Goal: Task Accomplishment & Management: Manage account settings

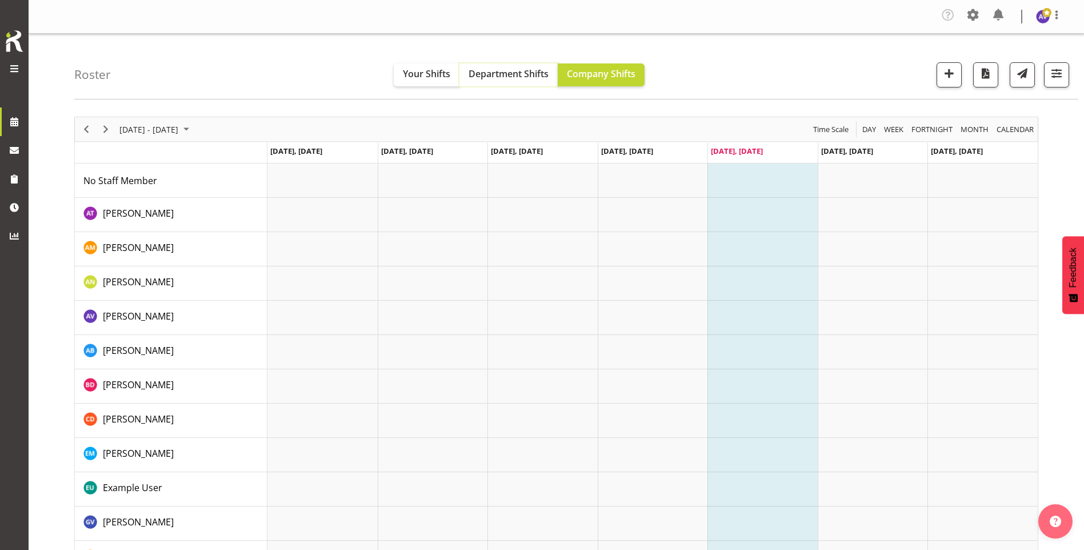
click at [478, 73] on span "Department Shifts" at bounding box center [509, 73] width 80 height 13
click at [599, 71] on span "Company Shifts" at bounding box center [601, 73] width 69 height 13
click at [159, 127] on span "[DATE] - [DATE]" at bounding box center [148, 129] width 61 height 14
click at [238, 157] on span "next month" at bounding box center [240, 157] width 20 height 21
click at [129, 197] on span "1" at bounding box center [131, 197] width 17 height 17
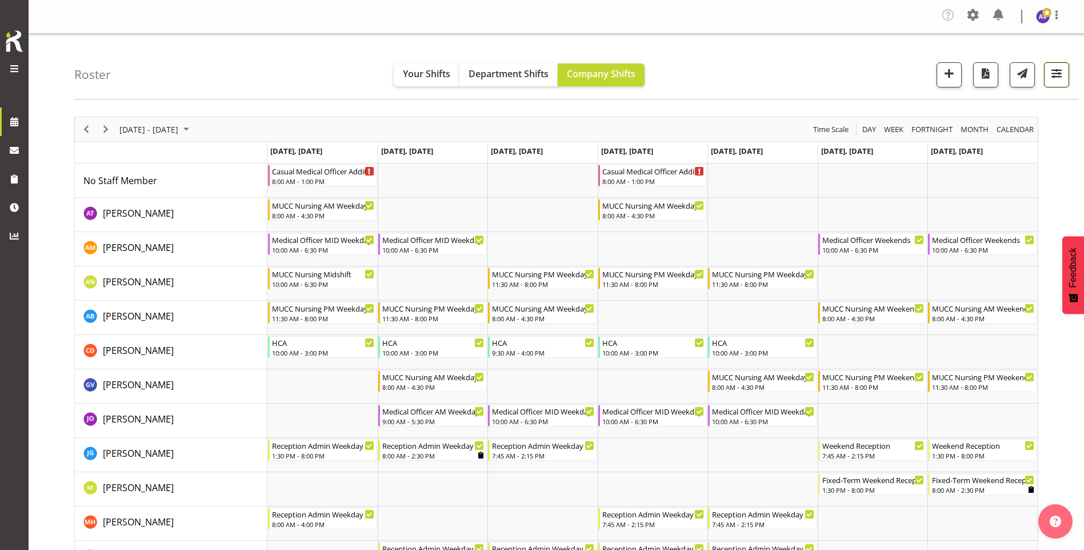
click at [1059, 74] on span "button" at bounding box center [1056, 73] width 15 height 15
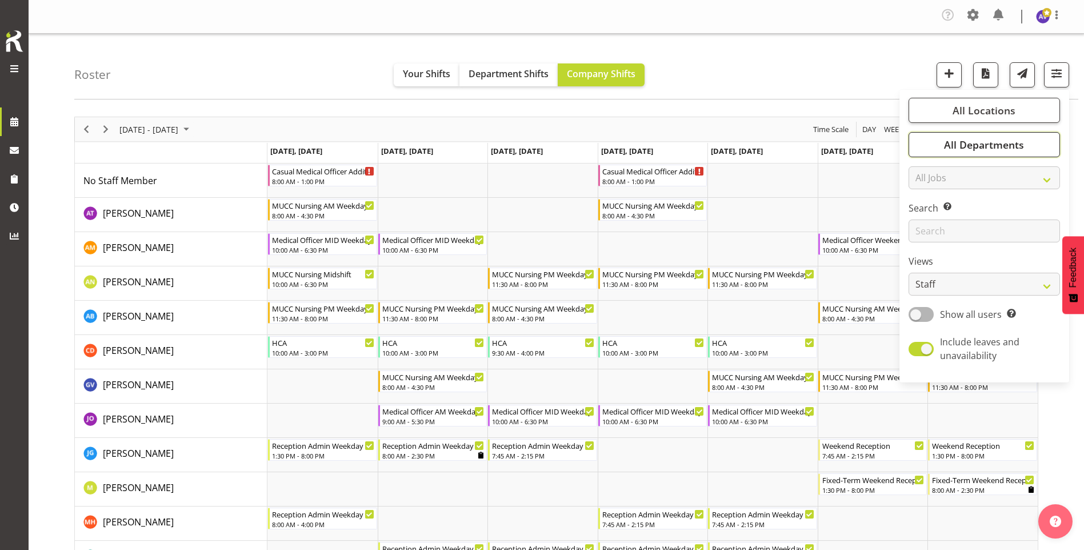
click at [979, 147] on span "All Departments" at bounding box center [984, 145] width 80 height 14
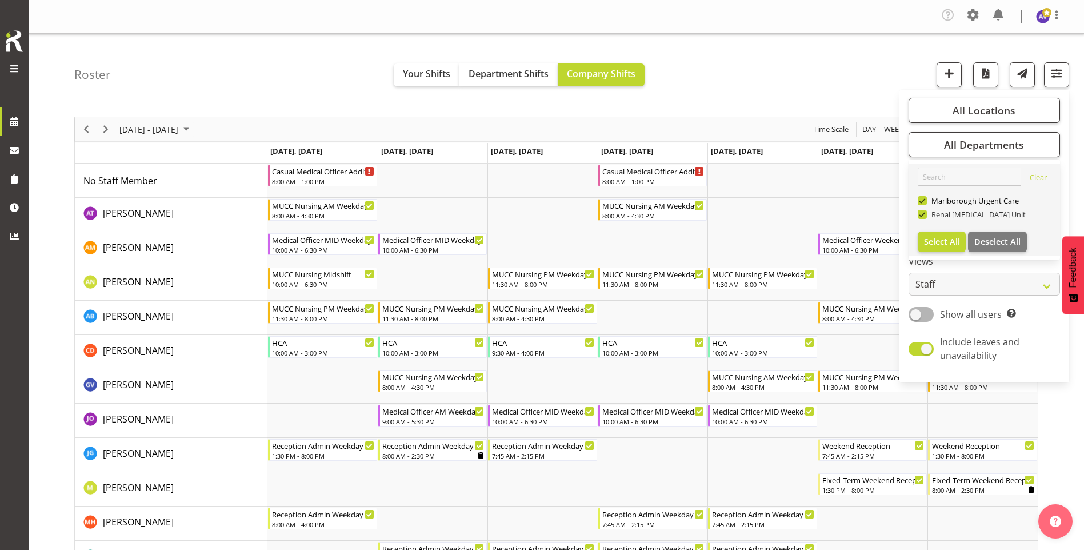
click at [922, 212] on span at bounding box center [922, 214] width 9 height 9
click at [922, 212] on input "Renal [MEDICAL_DATA] Unit" at bounding box center [921, 214] width 7 height 7
checkbox input "false"
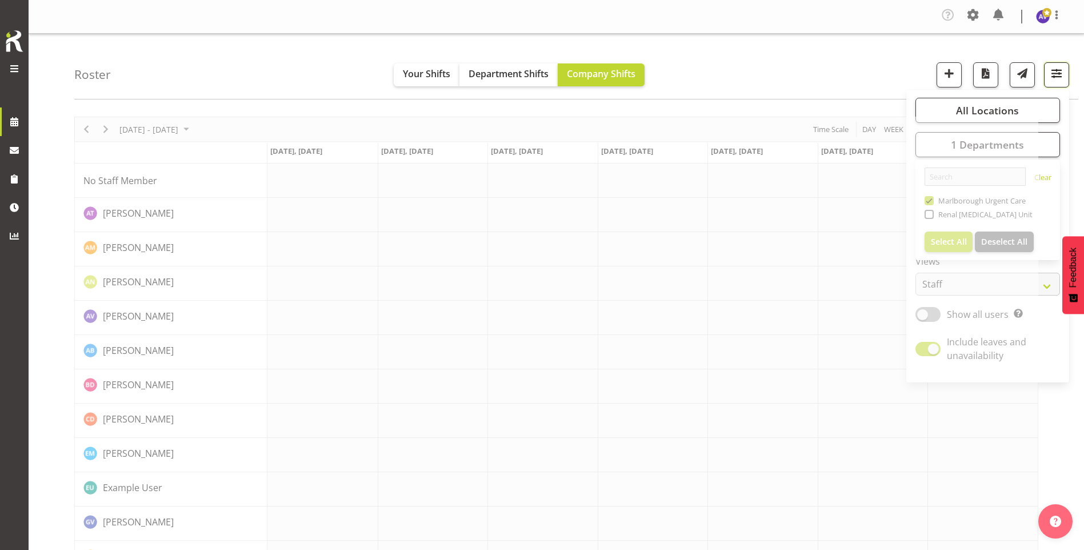
click at [1056, 78] on span "button" at bounding box center [1056, 73] width 15 height 15
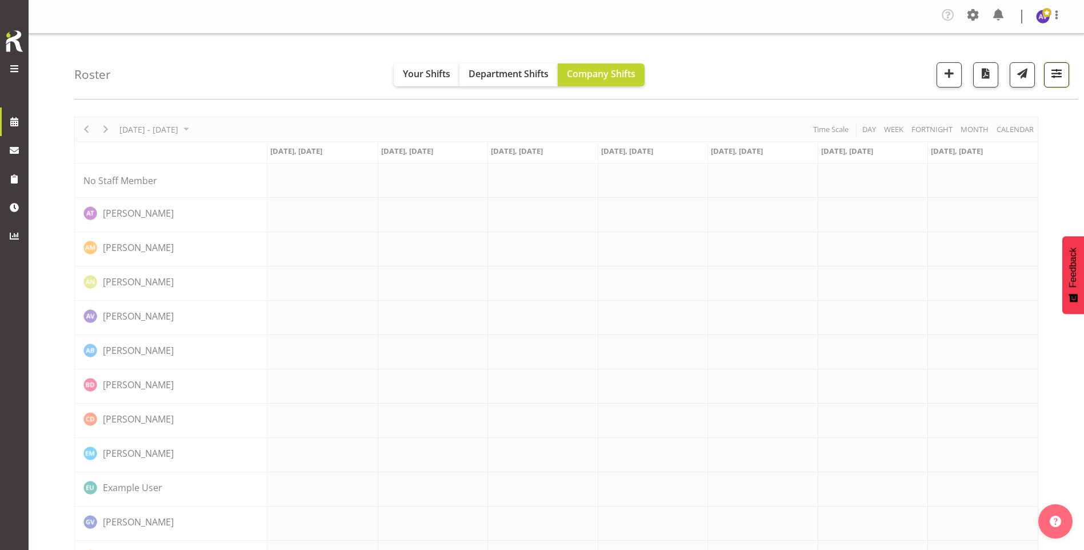
click at [1055, 77] on span "button" at bounding box center [1056, 73] width 15 height 15
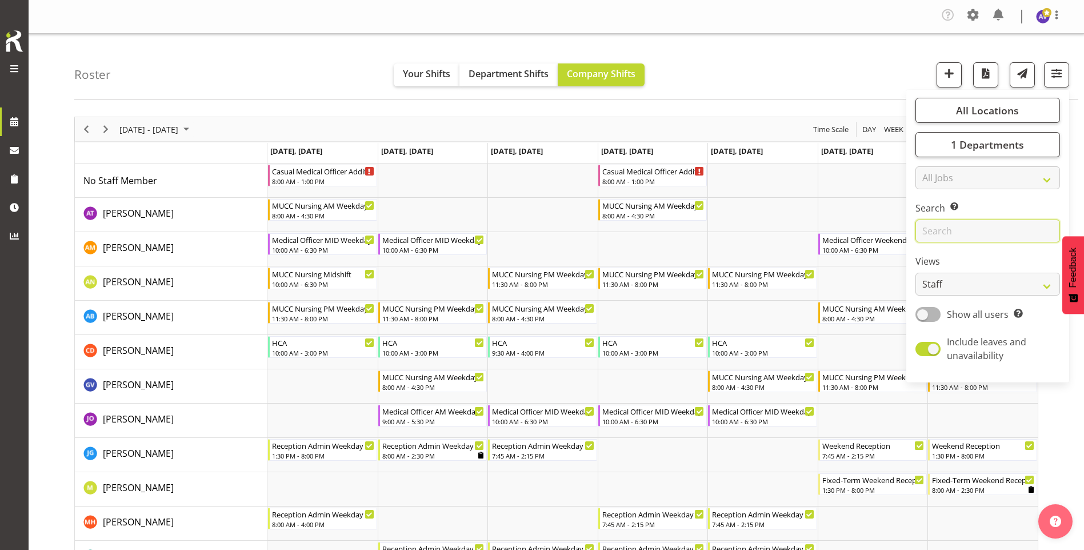
click at [937, 228] on input "text" at bounding box center [987, 230] width 145 height 23
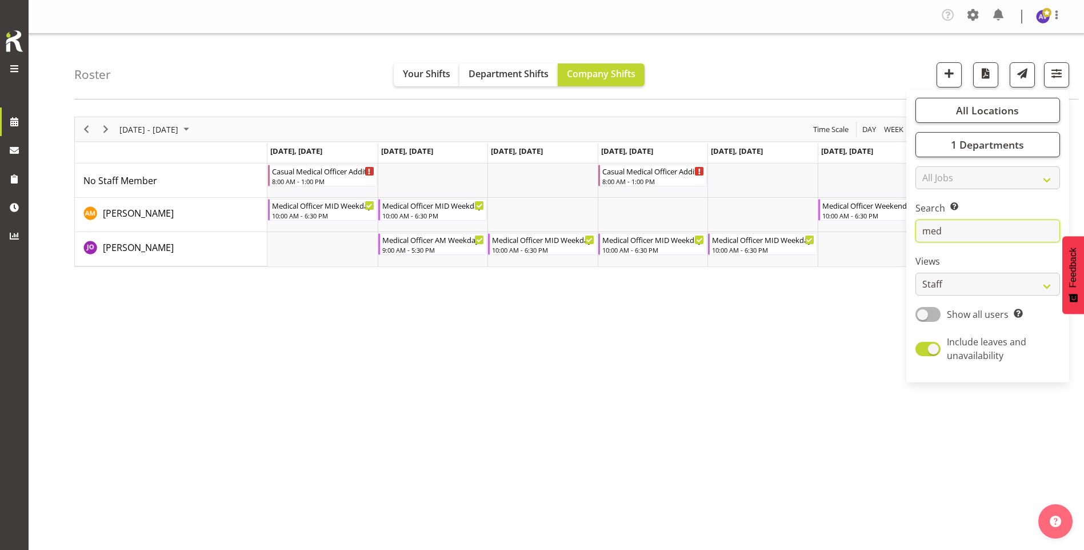
type input "med"
click at [851, 308] on div "[DATE] - [DATE] [DATE] Day Week Fortnight Month calendar Month Agenda Time Scal…" at bounding box center [579, 336] width 1010 height 457
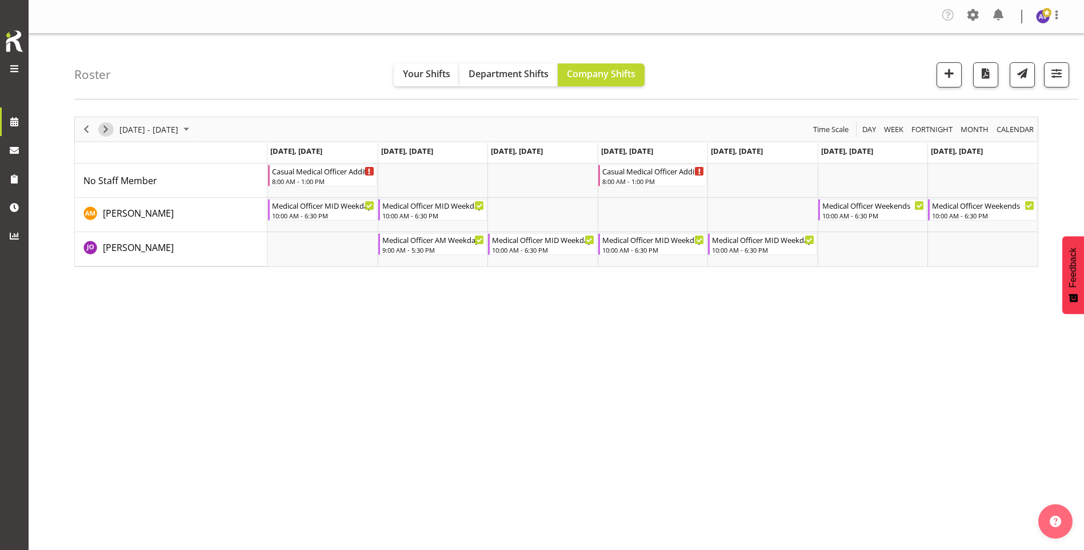
click at [104, 123] on span "Next" at bounding box center [106, 129] width 14 height 14
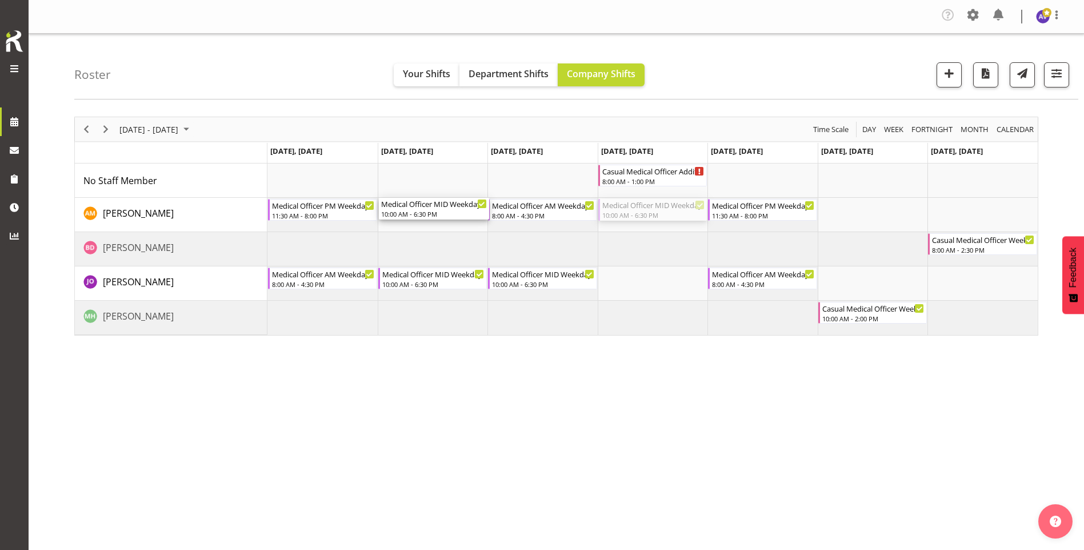
drag, startPoint x: 646, startPoint y: 207, endPoint x: 421, endPoint y: 217, distance: 225.3
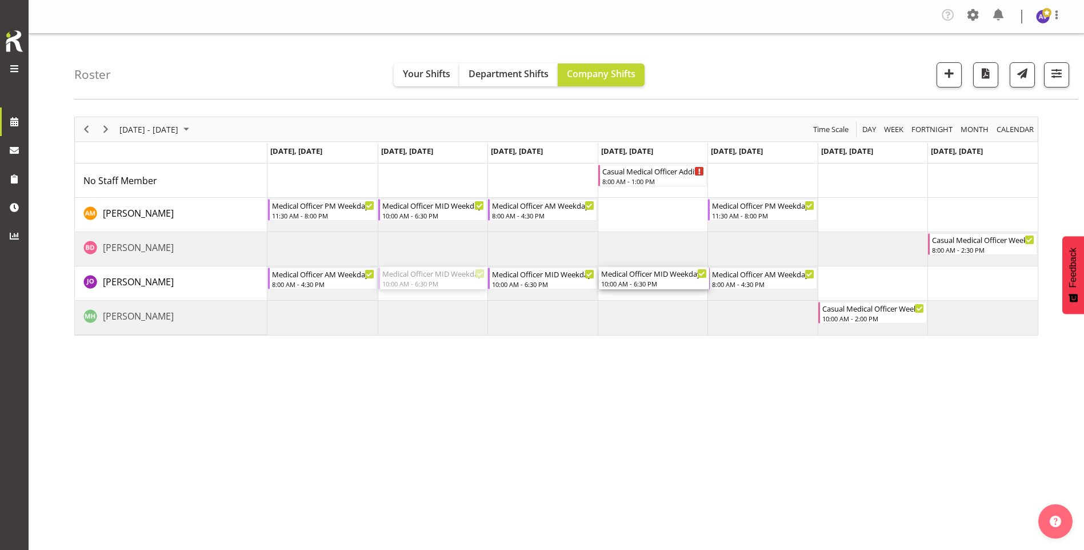
drag, startPoint x: 428, startPoint y: 283, endPoint x: 647, endPoint y: 279, distance: 219.4
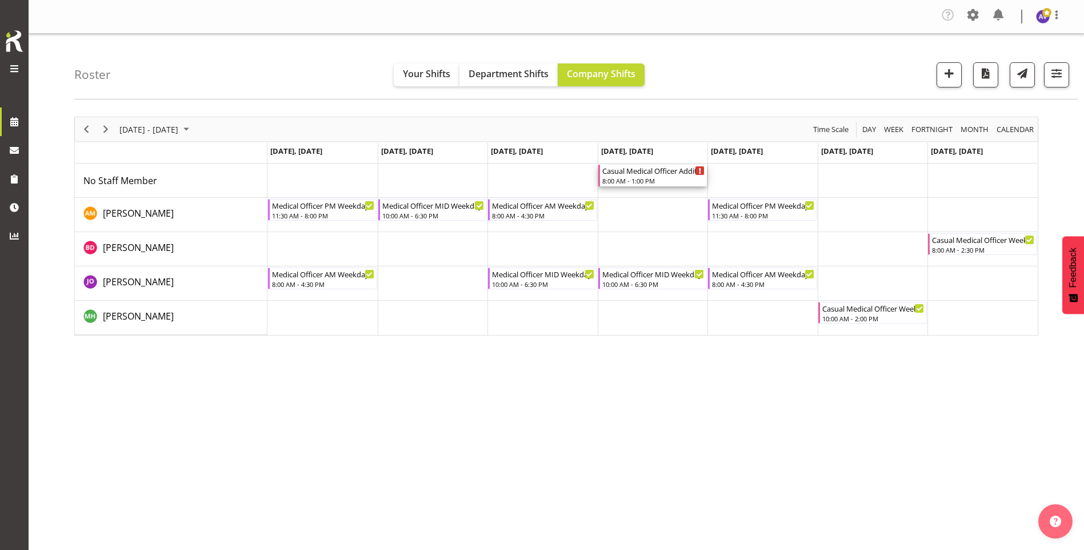
click at [676, 170] on div "Casual Medical Officer Addition" at bounding box center [653, 170] width 103 height 11
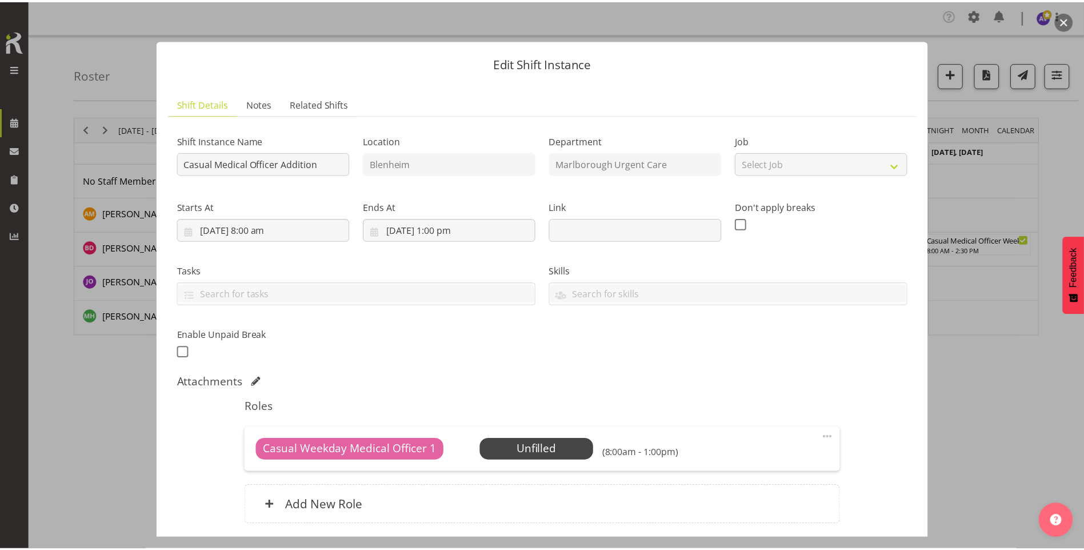
scroll to position [88, 0]
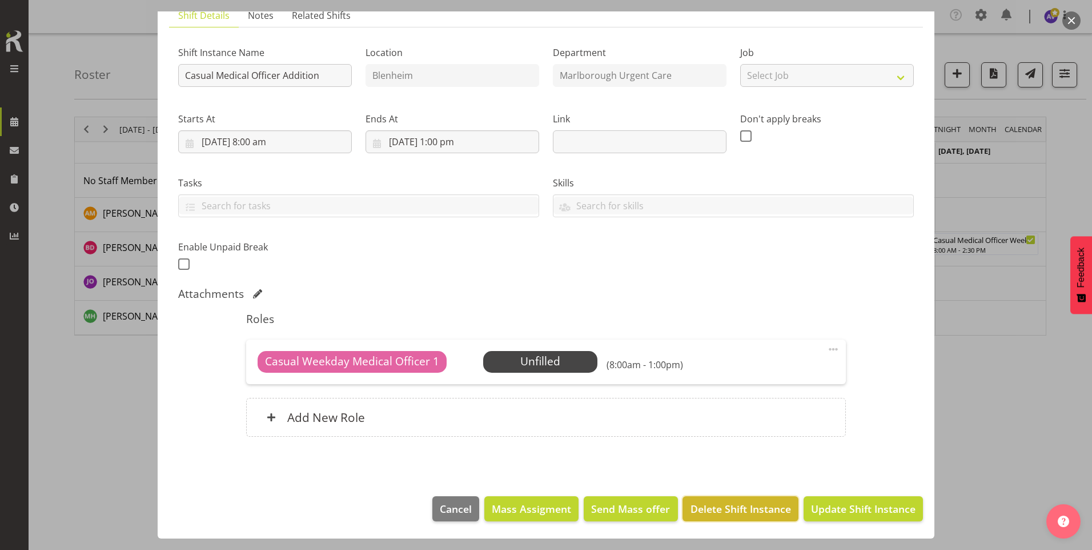
click at [750, 510] on span "Delete Shift Instance" at bounding box center [741, 508] width 101 height 15
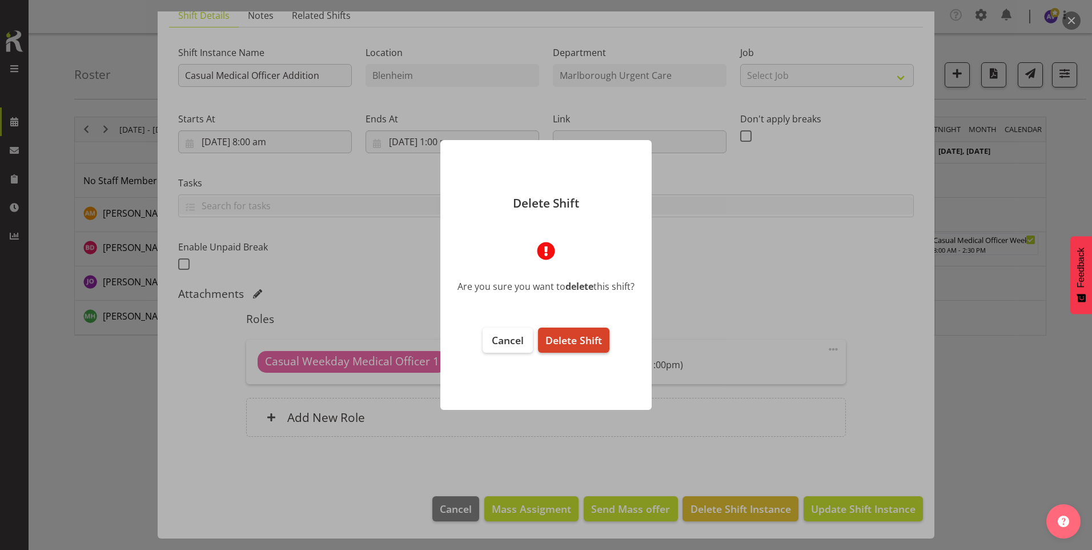
click at [570, 346] on span "Delete Shift" at bounding box center [574, 340] width 57 height 14
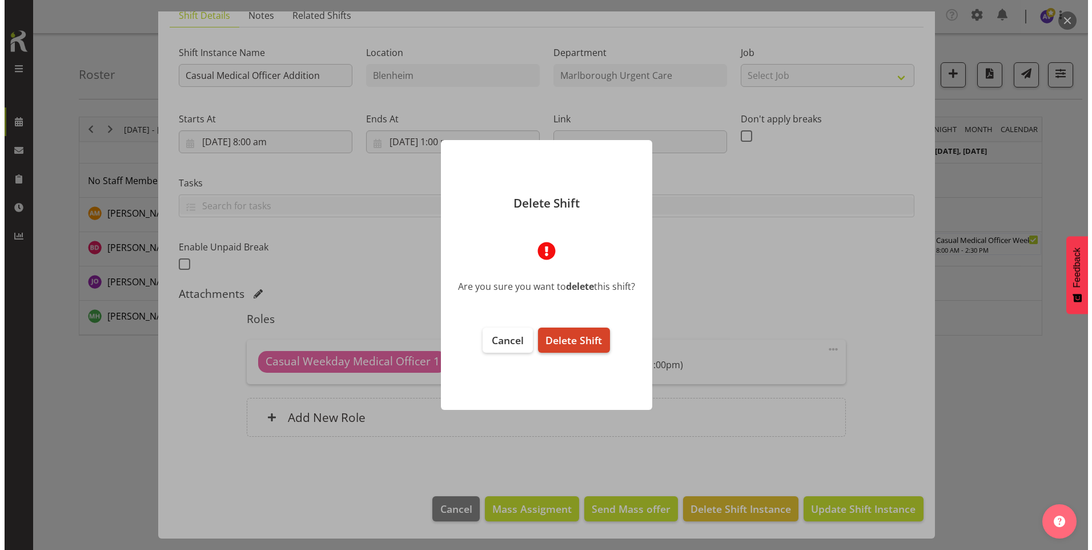
scroll to position [42, 0]
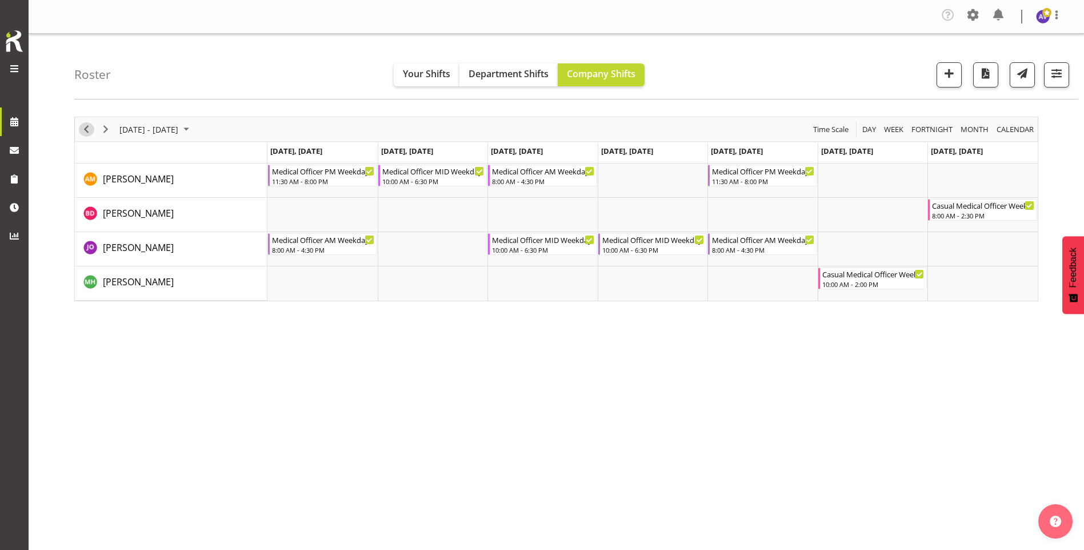
click at [90, 130] on span "Previous" at bounding box center [86, 129] width 14 height 14
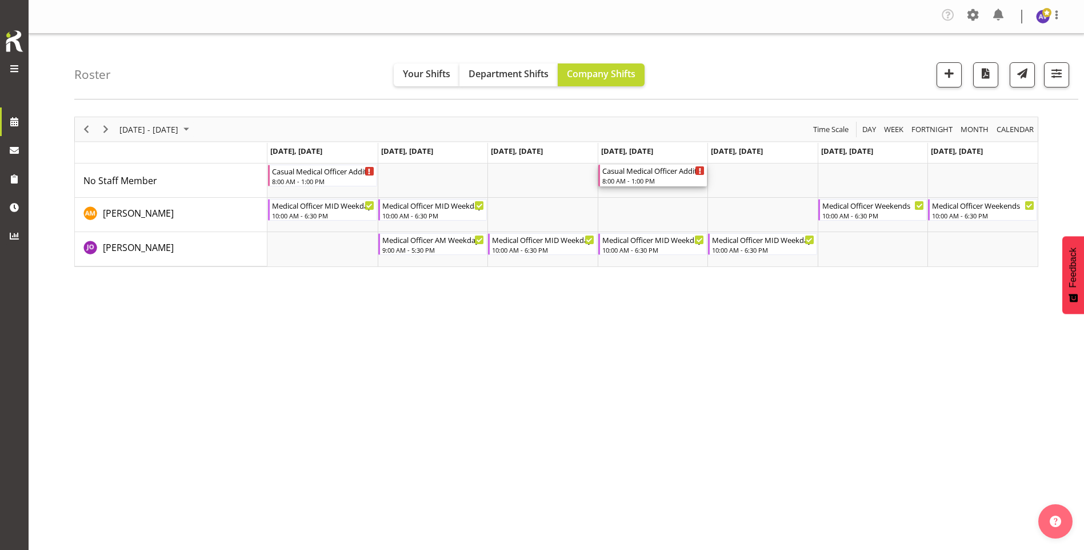
click at [660, 173] on div "Casual Medical Officer Addition" at bounding box center [653, 170] width 103 height 11
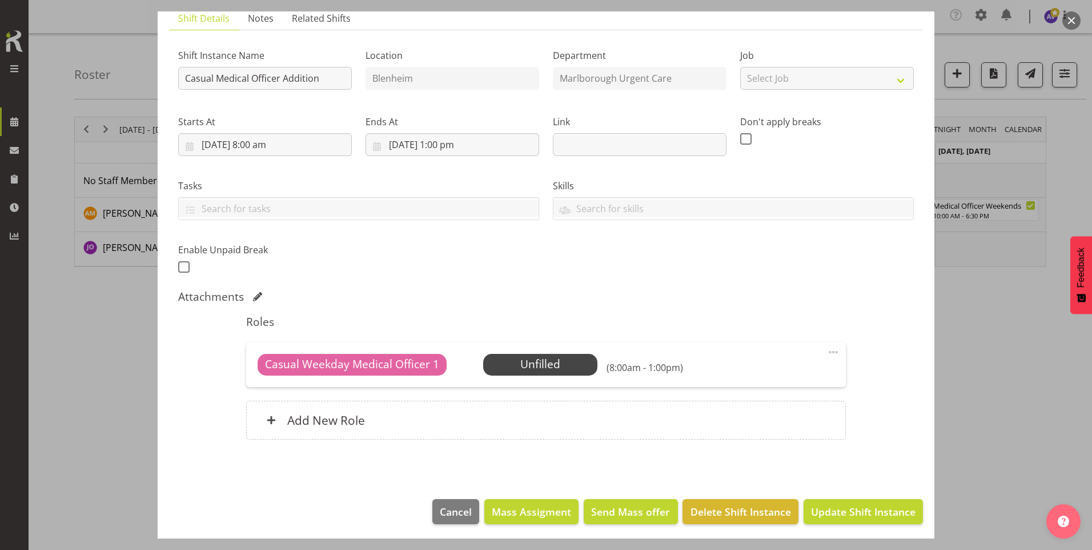
scroll to position [88, 0]
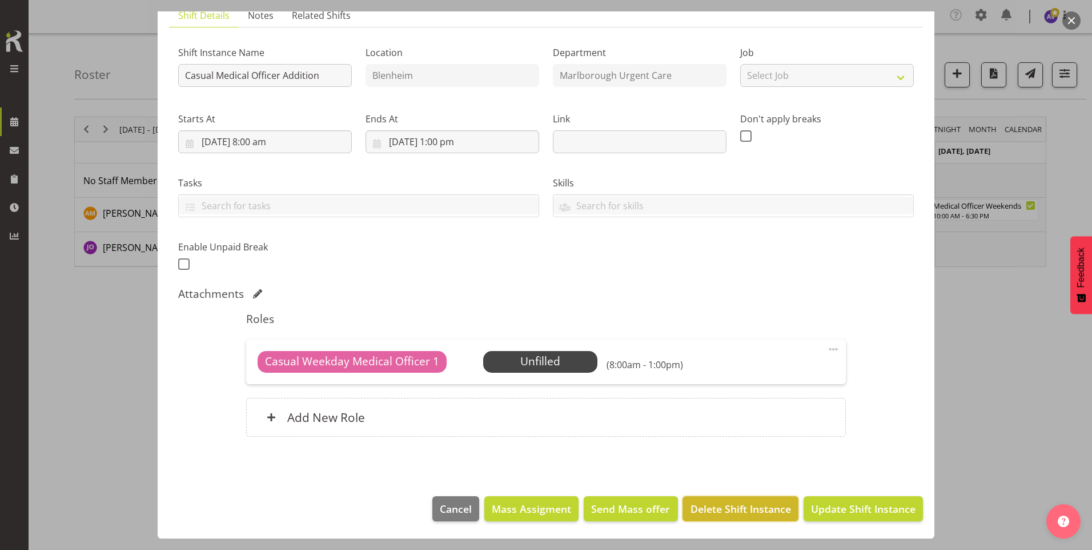
click at [755, 507] on span "Delete Shift Instance" at bounding box center [741, 508] width 101 height 15
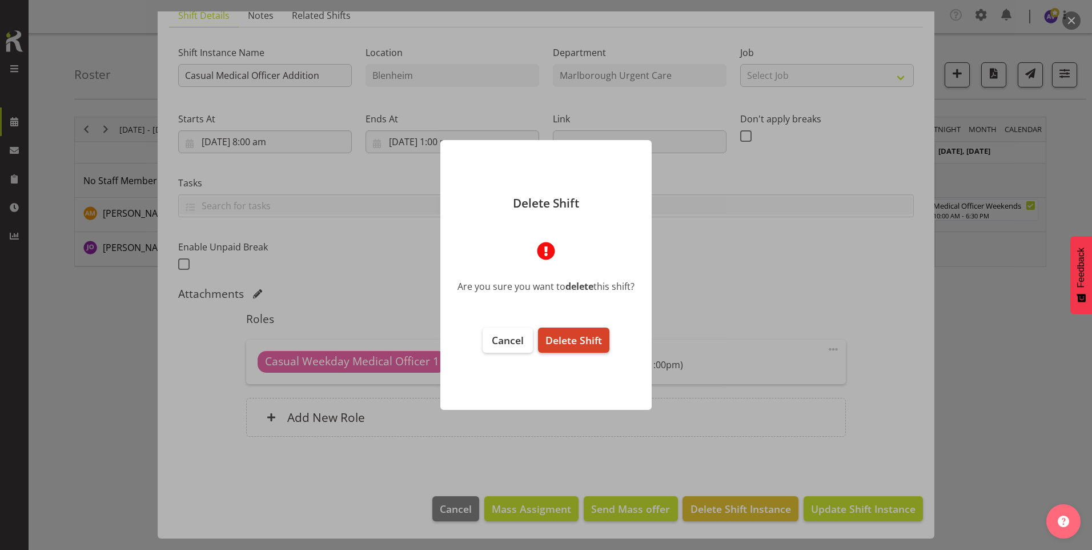
click at [555, 337] on span "Delete Shift" at bounding box center [574, 340] width 57 height 14
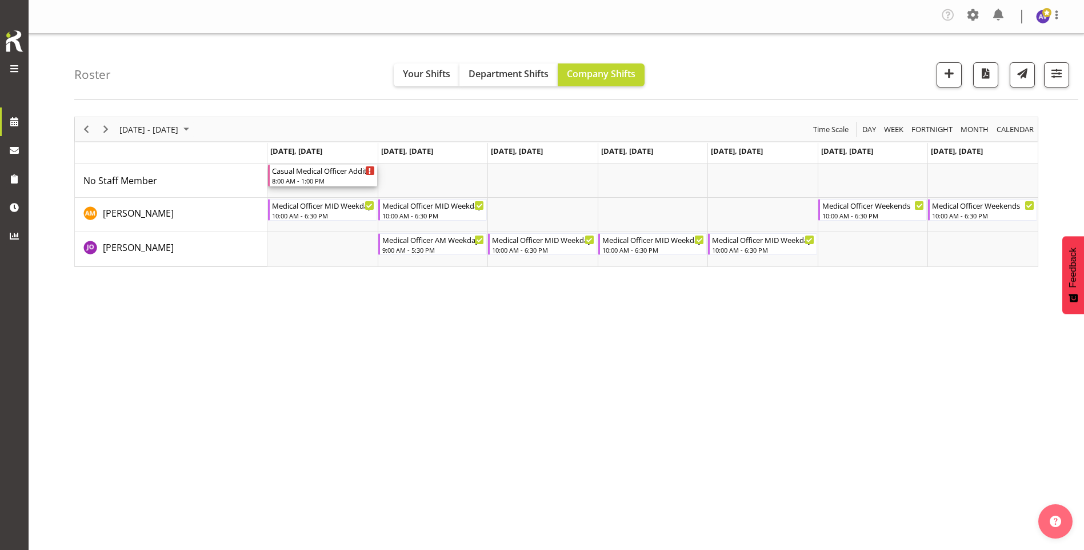
click at [298, 173] on div "Casual Medical Officer Addition" at bounding box center [323, 170] width 103 height 11
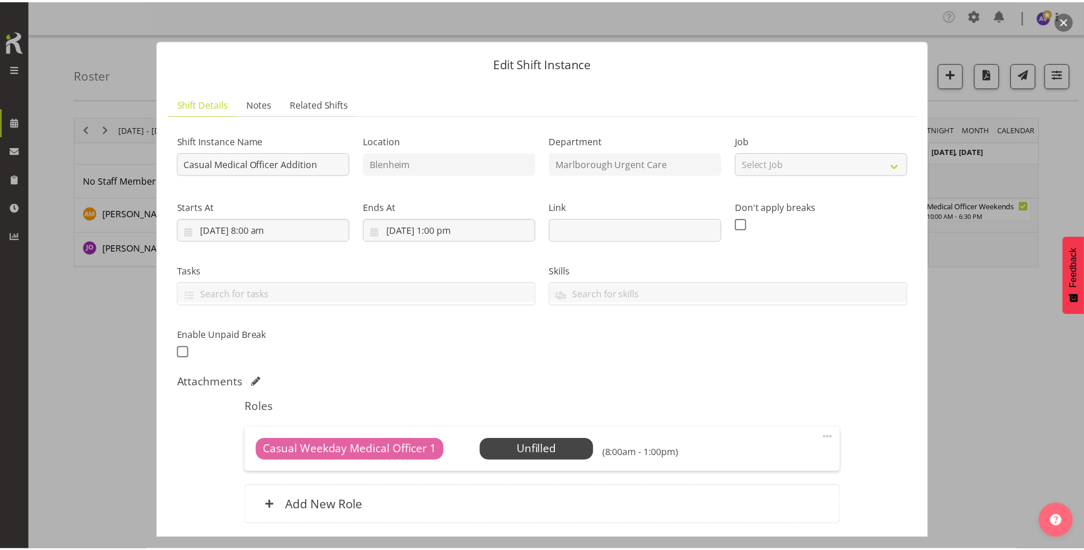
scroll to position [88, 0]
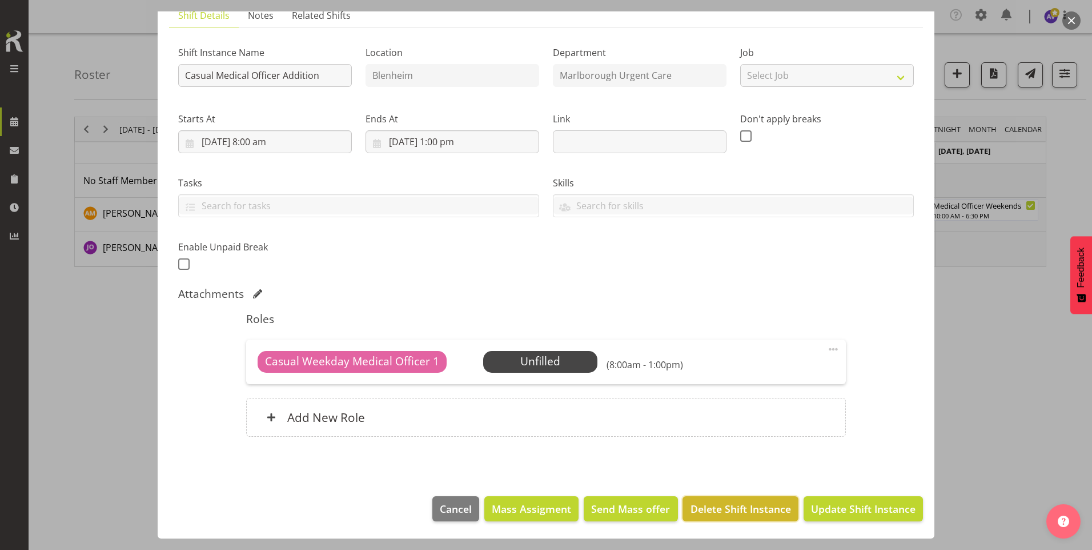
click at [727, 504] on span "Delete Shift Instance" at bounding box center [741, 508] width 101 height 15
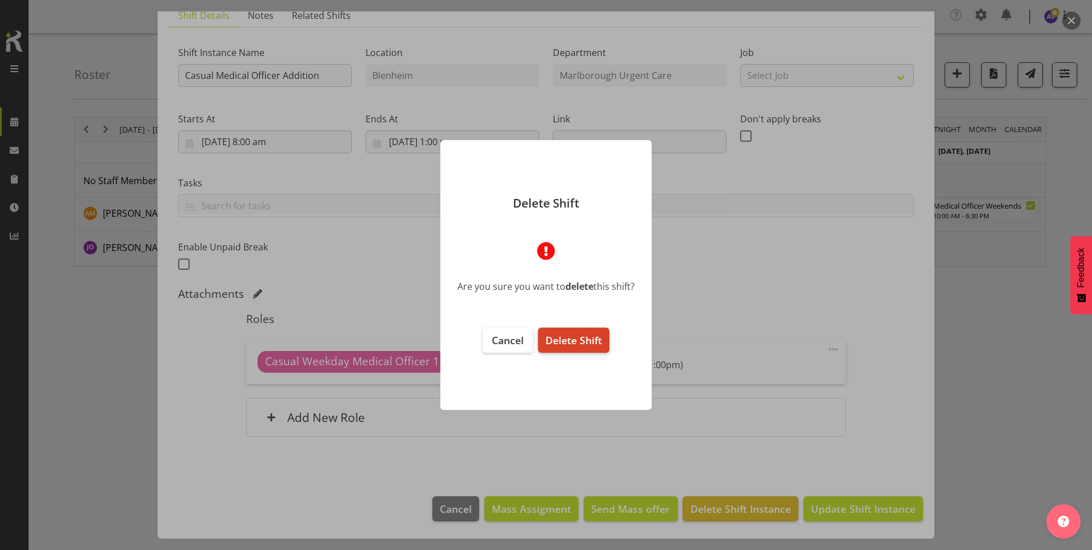
click at [566, 344] on span "Delete Shift" at bounding box center [574, 340] width 57 height 14
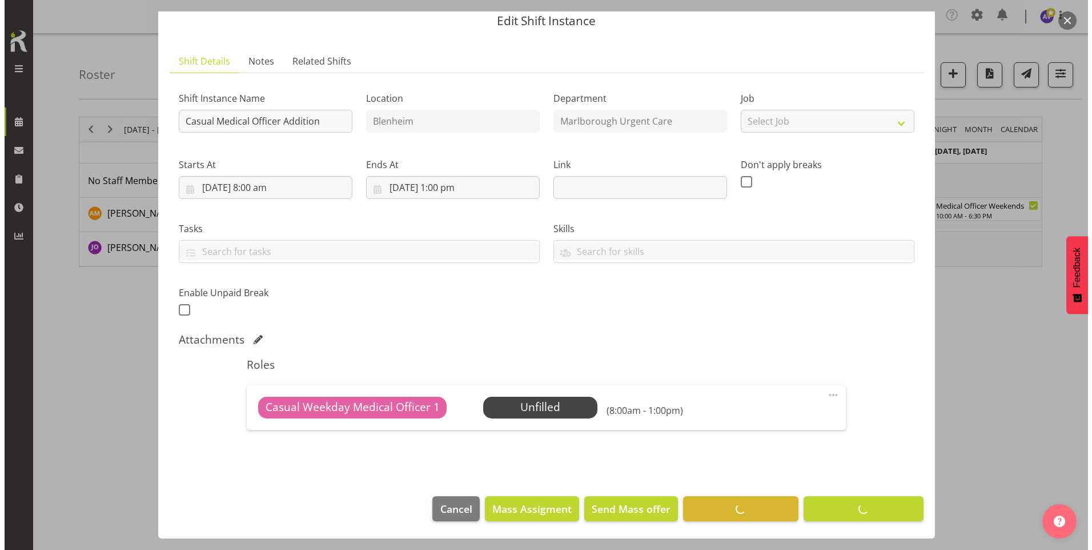
scroll to position [42, 0]
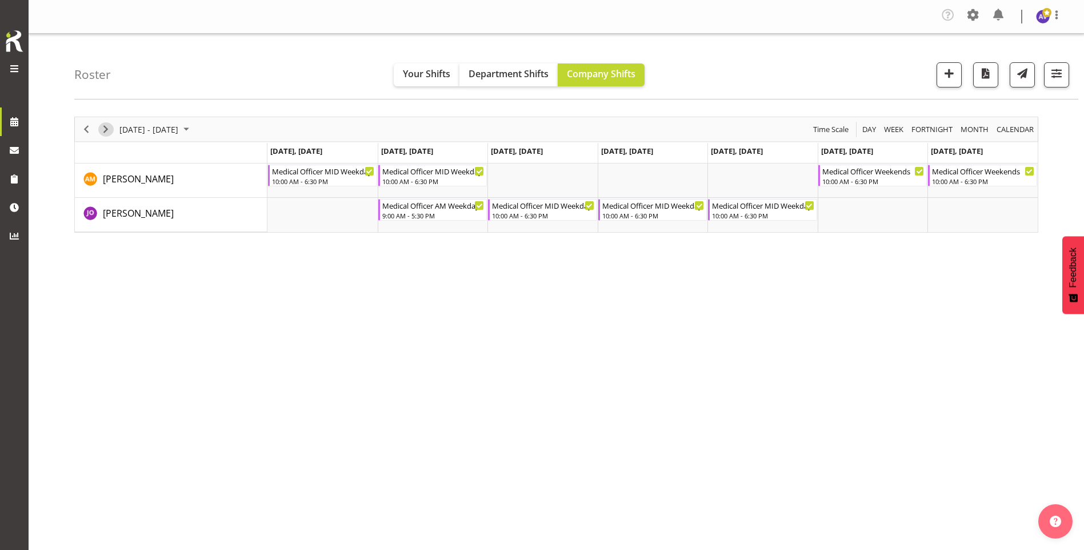
click at [107, 129] on span "Next" at bounding box center [106, 129] width 14 height 14
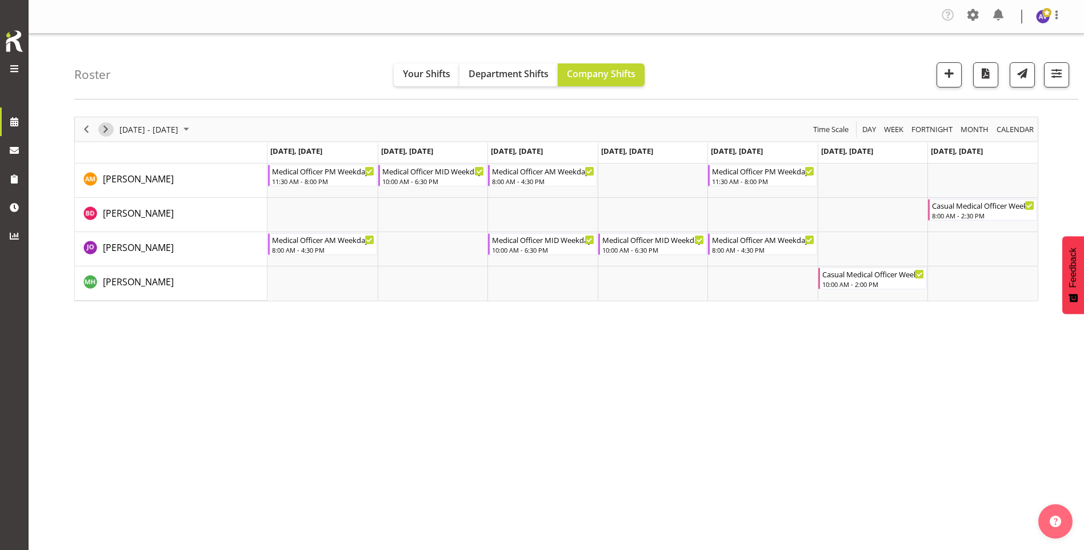
click at [107, 129] on span "Next" at bounding box center [106, 129] width 14 height 14
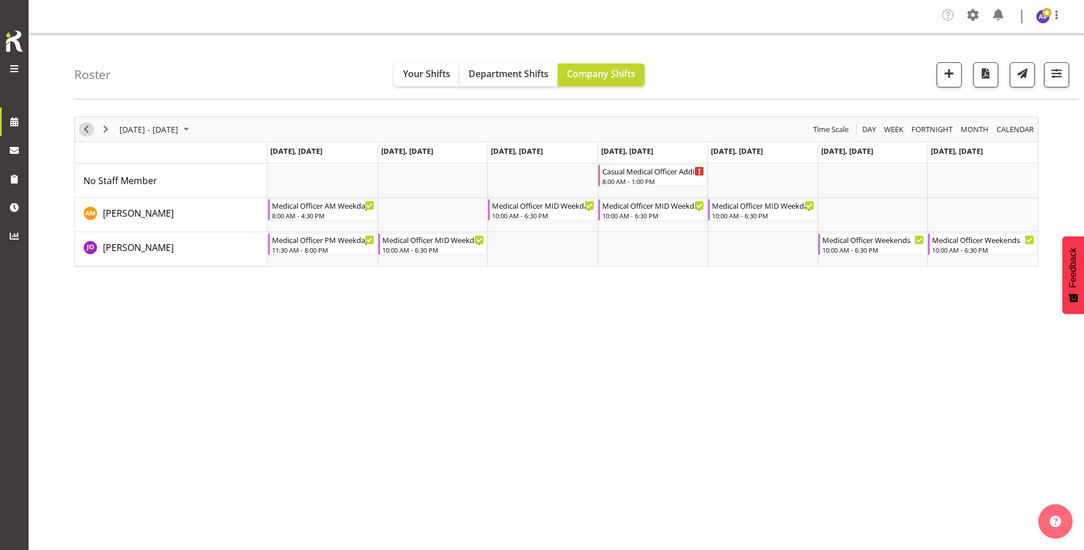
click at [87, 129] on span "Previous" at bounding box center [86, 129] width 14 height 14
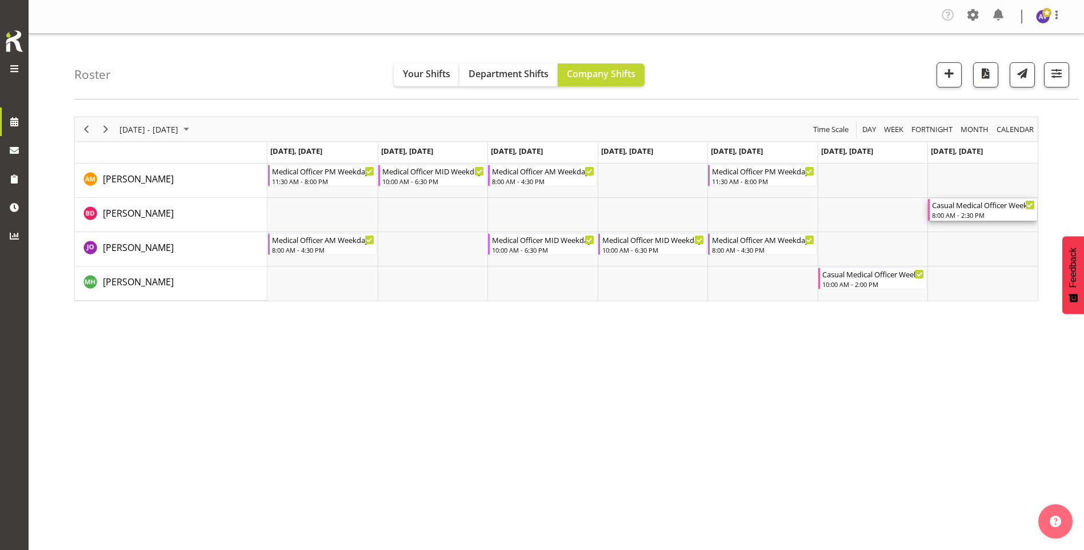
click at [988, 212] on div "8:00 AM - 2:30 PM" at bounding box center [983, 214] width 103 height 9
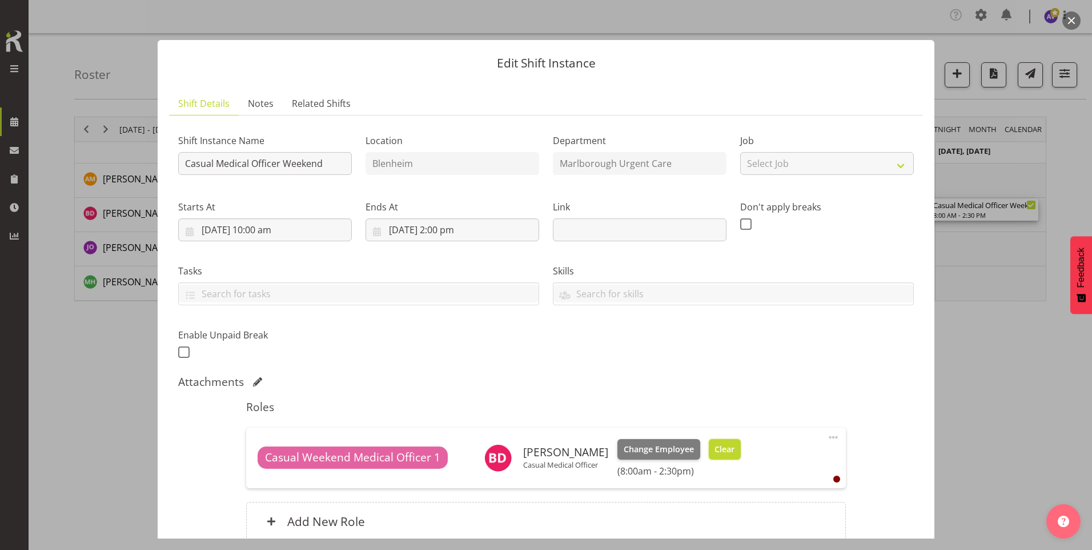
click at [715, 443] on span "Clear" at bounding box center [725, 449] width 20 height 13
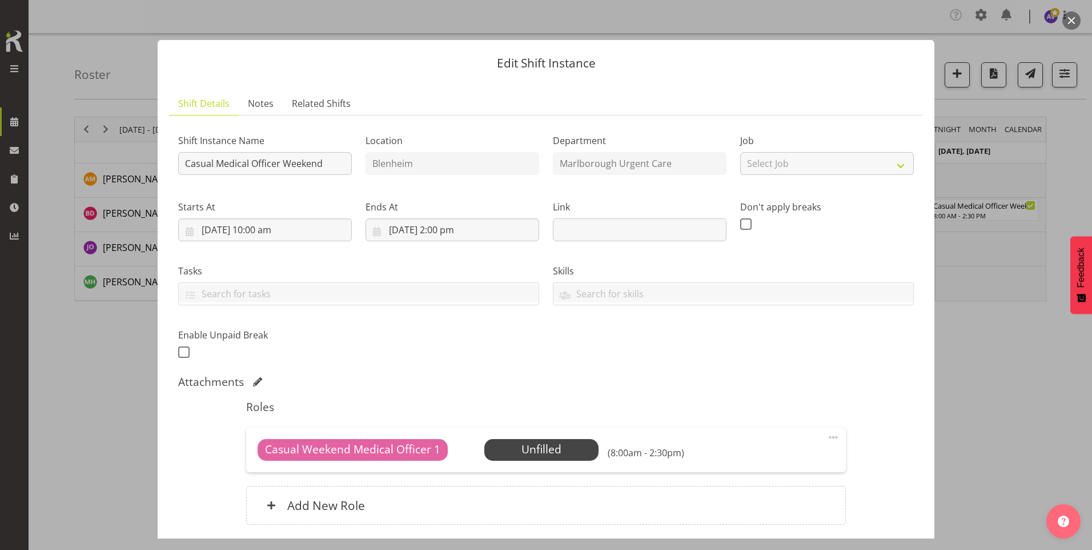
click at [827, 438] on span at bounding box center [834, 437] width 14 height 14
click at [764, 459] on link "Edit" at bounding box center [786, 464] width 110 height 21
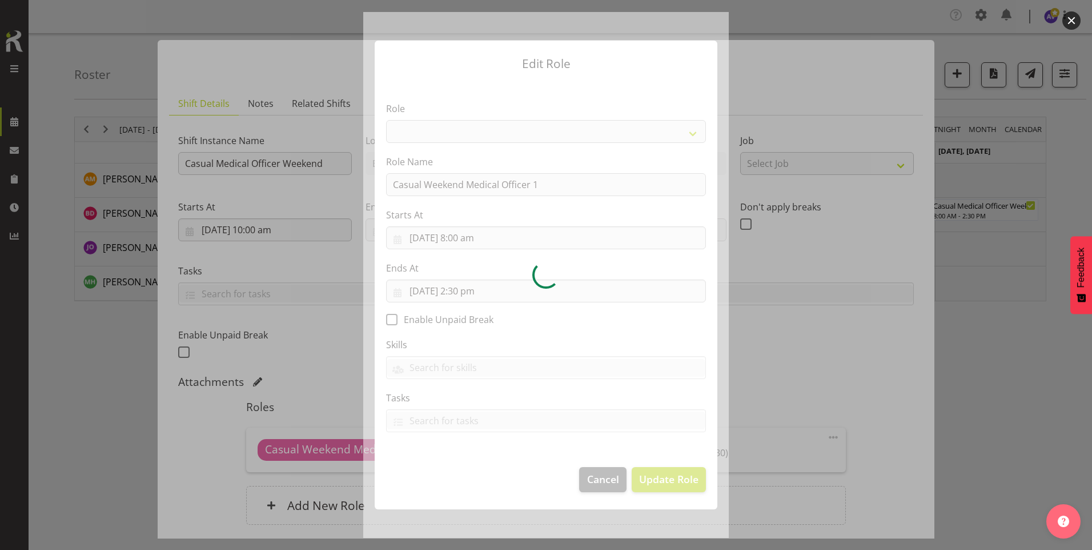
select select "1559"
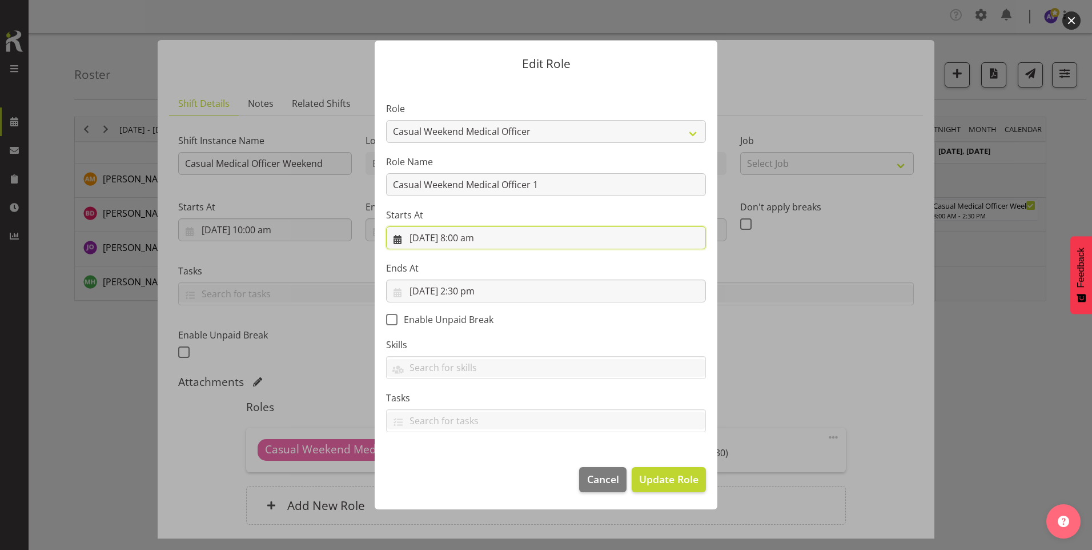
click at [475, 240] on input "[DATE] 8:00 am" at bounding box center [546, 237] width 320 height 23
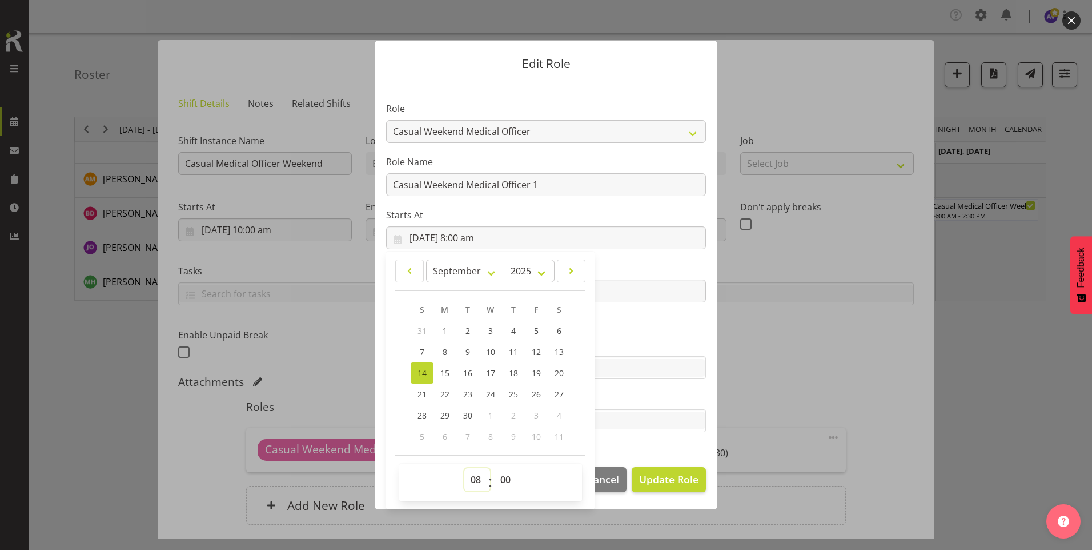
click at [482, 475] on select "00 01 02 03 04 05 06 07 08 09 10 11 12 13 14 15 16 17 18 19 20 21 22 23" at bounding box center [478, 479] width 26 height 23
select select "10"
click at [465, 468] on select "00 01 02 03 04 05 06 07 08 09 10 11 12 13 14 15 16 17 18 19 20 21 22 23" at bounding box center [478, 479] width 26 height 23
type input "[DATE] 10:00 am"
click at [604, 256] on section "Role Casual Registered Nurse Casual Weekday Medical Officer Casual Weekday Rece…" at bounding box center [546, 268] width 343 height 374
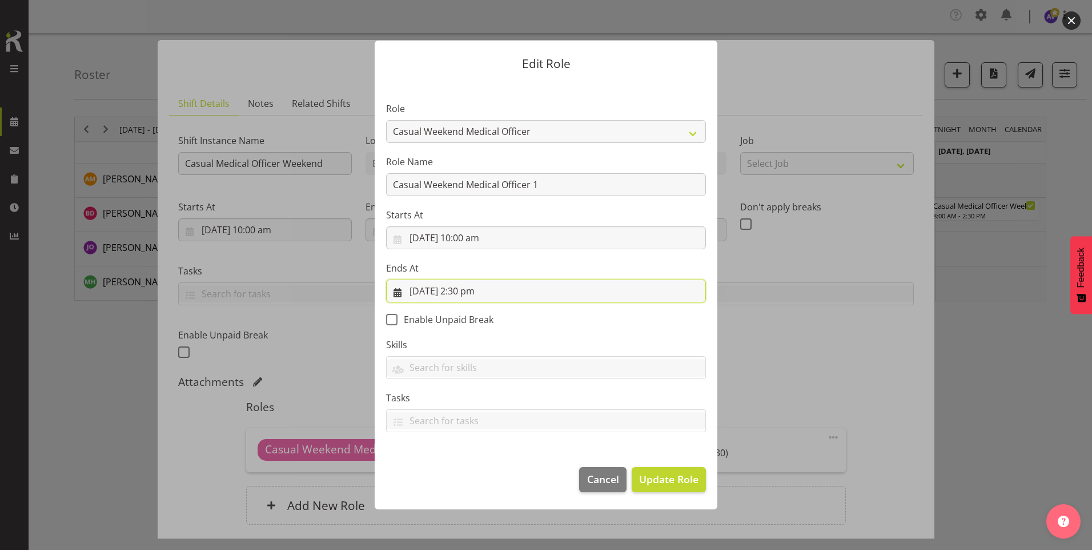
click at [479, 292] on input "[DATE] 2:30 pm" at bounding box center [546, 290] width 320 height 23
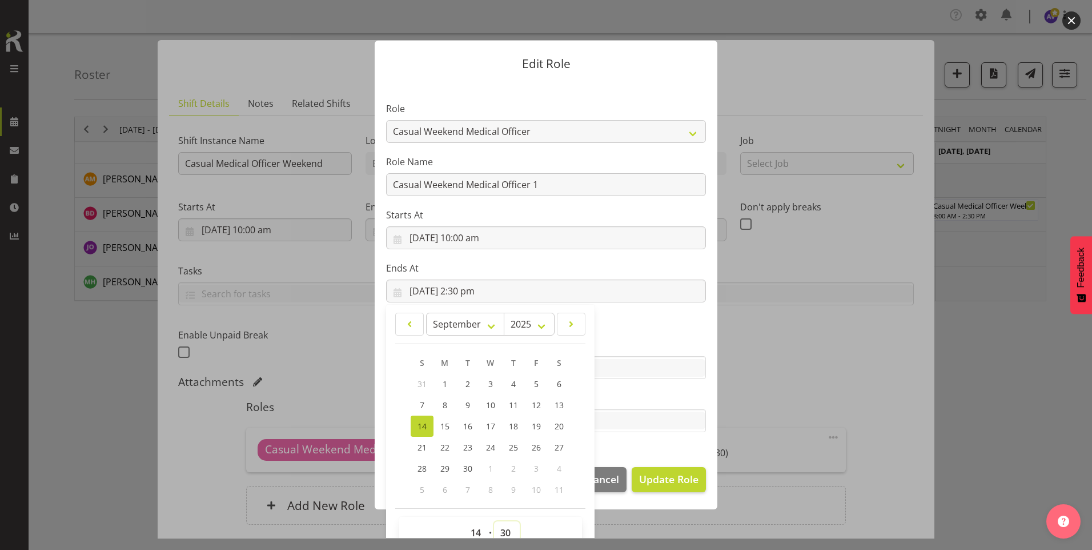
click at [503, 534] on select "00 01 02 03 04 05 06 07 08 09 10 11 12 13 14 15 16 17 18 19 20 21 22 23 24 25 2…" at bounding box center [507, 532] width 26 height 23
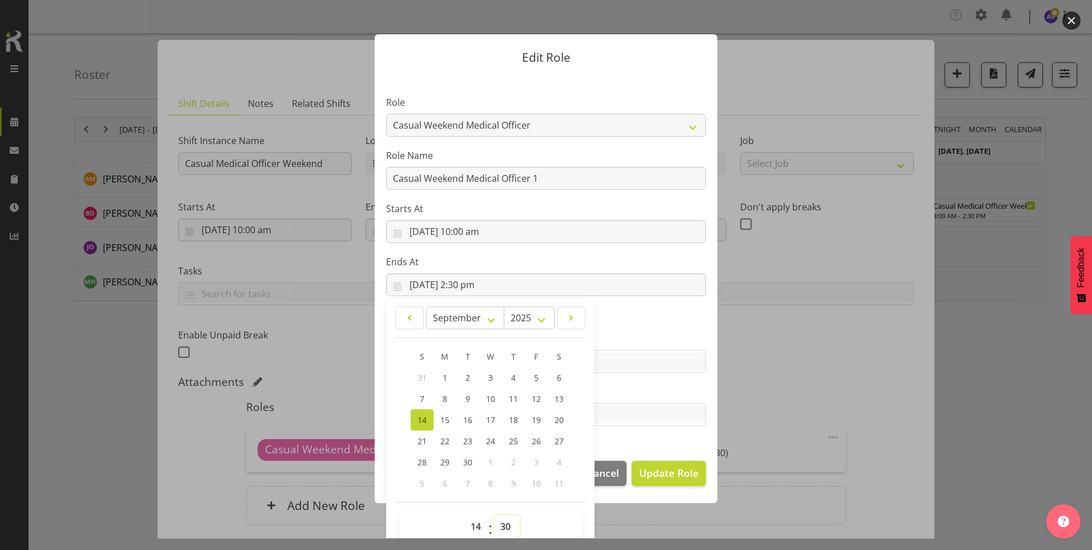
select select "0"
click at [494, 515] on select "00 01 02 03 04 05 06 07 08 09 10 11 12 13 14 15 16 17 18 19 20 21 22 23 24 25 2…" at bounding box center [507, 526] width 26 height 23
type input "[DATE] 2:00 pm"
click at [614, 435] on section "Role Casual Registered Nurse Casual Weekday Medical Officer Casual Weekday Rece…" at bounding box center [546, 262] width 343 height 374
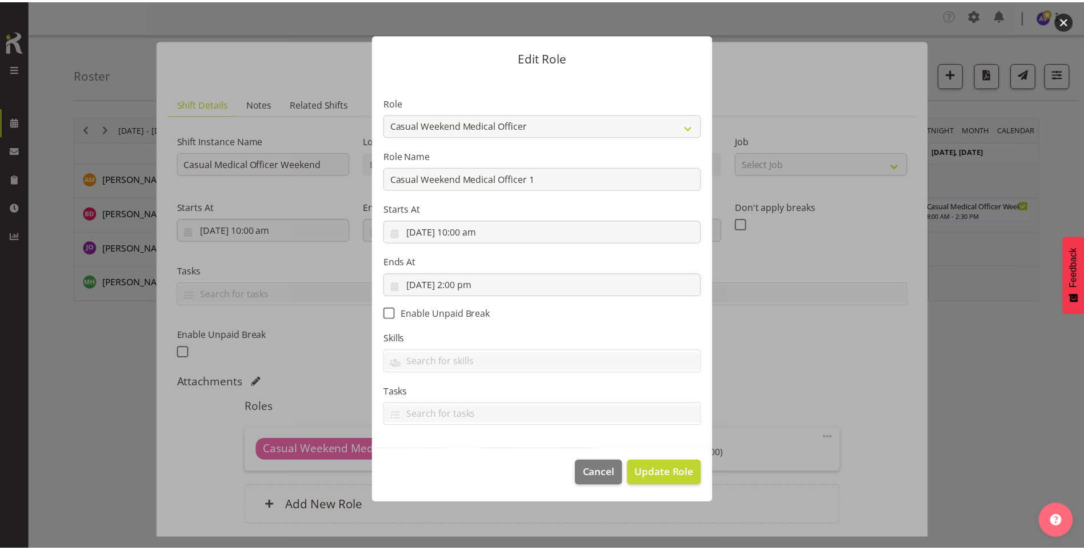
scroll to position [0, 0]
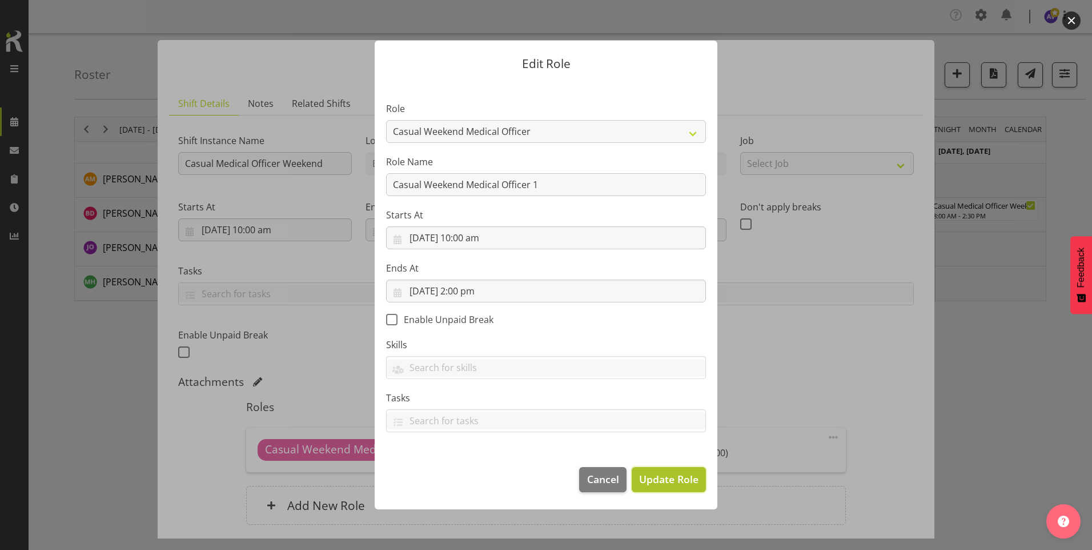
click at [666, 486] on span "Update Role" at bounding box center [668, 478] width 59 height 15
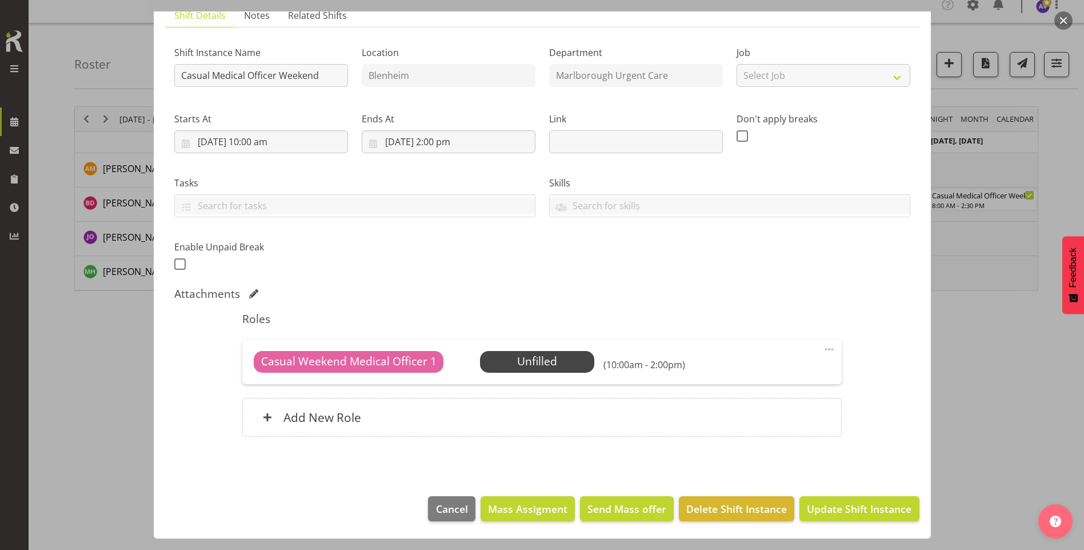
scroll to position [15, 0]
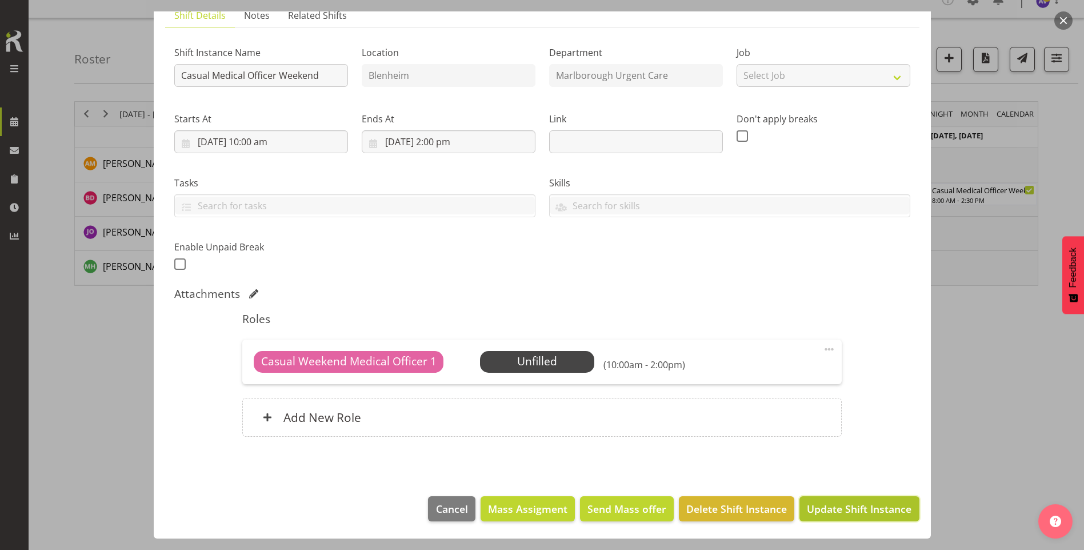
click at [816, 504] on span "Update Shift Instance" at bounding box center [859, 508] width 105 height 15
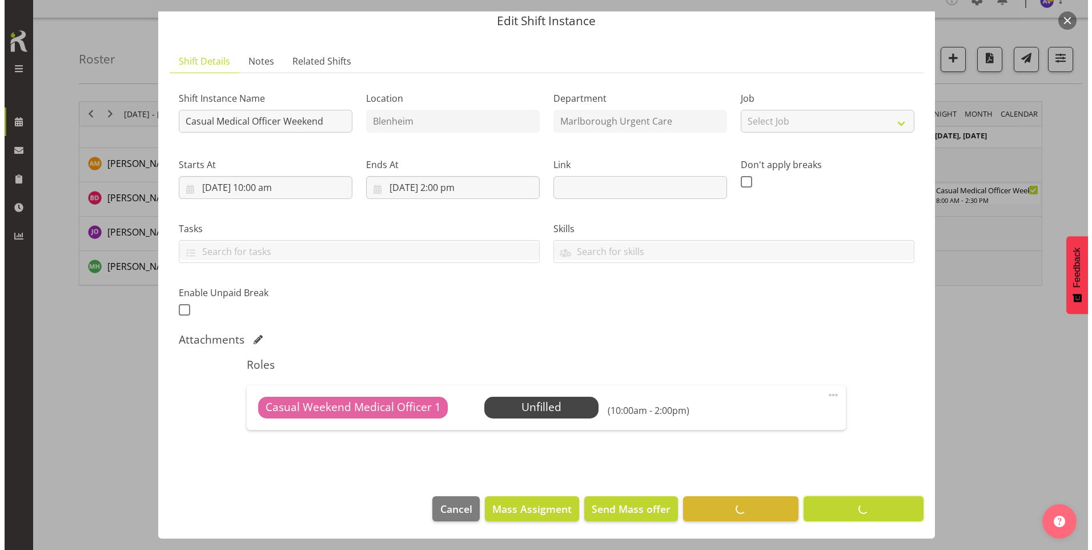
scroll to position [42, 0]
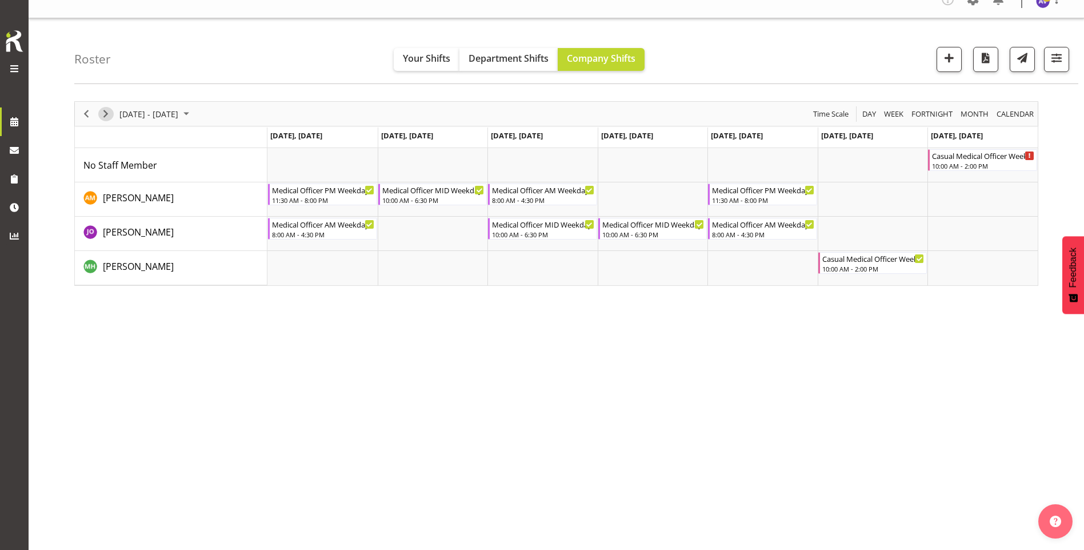
click at [106, 113] on span "Next" at bounding box center [106, 114] width 14 height 14
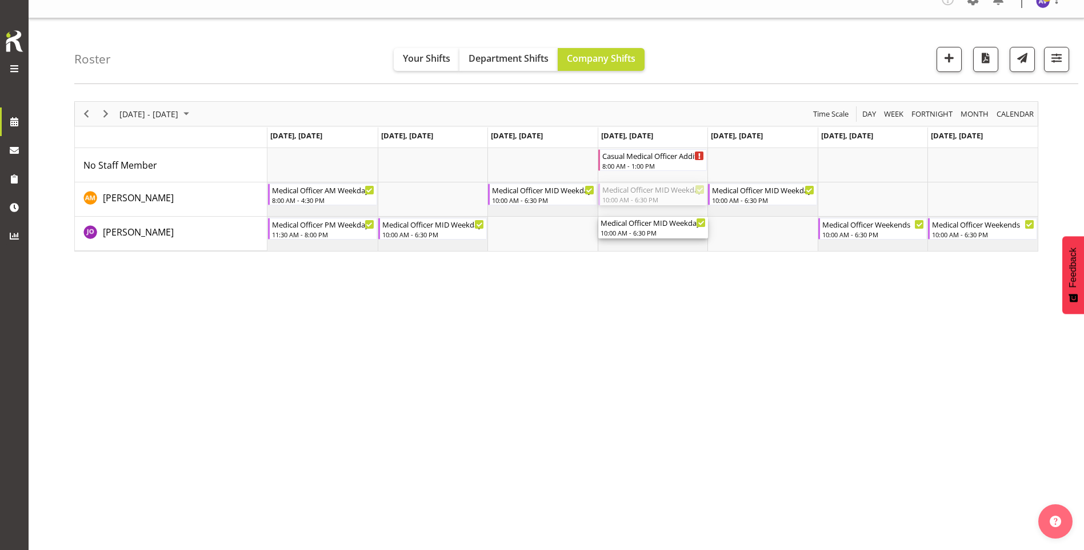
drag, startPoint x: 641, startPoint y: 191, endPoint x: 641, endPoint y: 249, distance: 57.7
click at [641, 249] on div "Casual Medical Officer Addition 8:00 AM - 1:00 PM Medical Officer AM Weekday 8:…" at bounding box center [652, 199] width 770 height 103
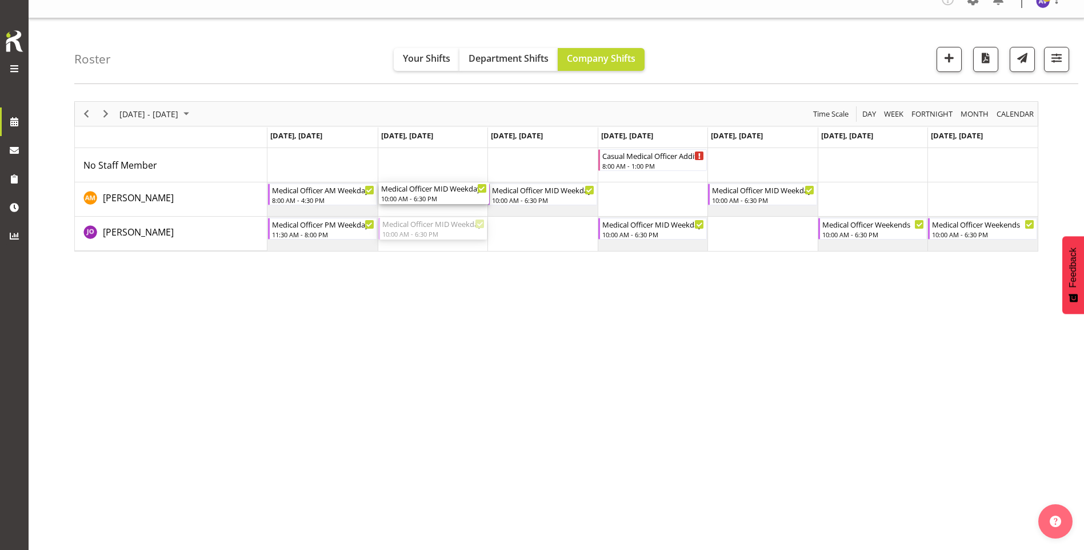
drag, startPoint x: 439, startPoint y: 227, endPoint x: 435, endPoint y: 189, distance: 37.9
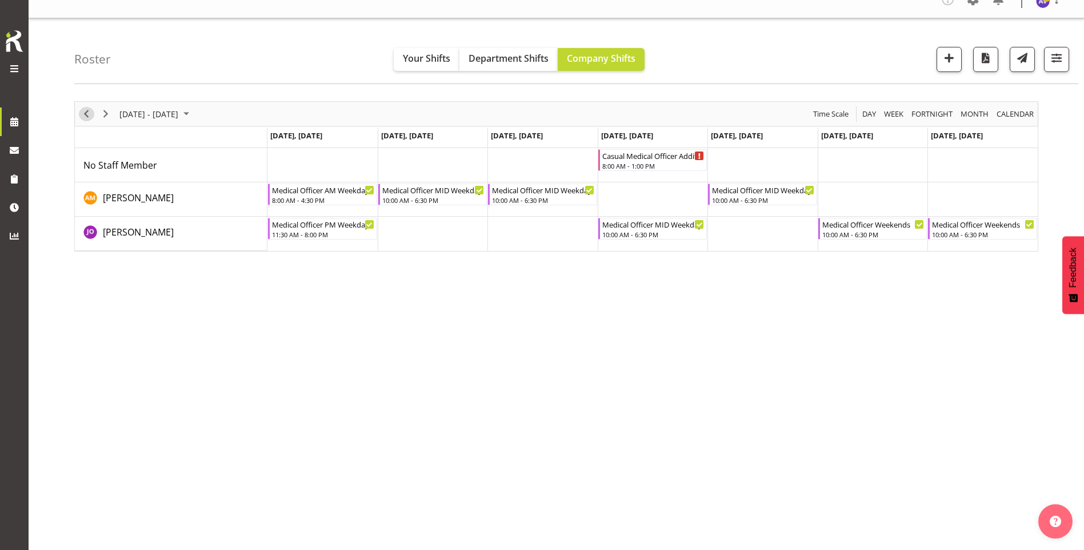
click at [87, 109] on span "Previous" at bounding box center [86, 114] width 14 height 14
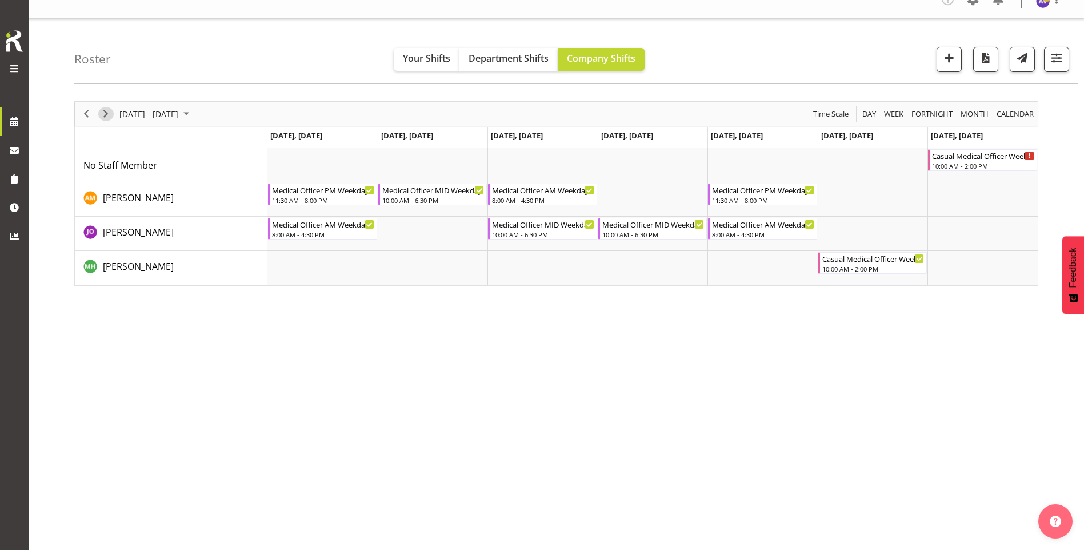
click at [105, 110] on span "Next" at bounding box center [106, 114] width 14 height 14
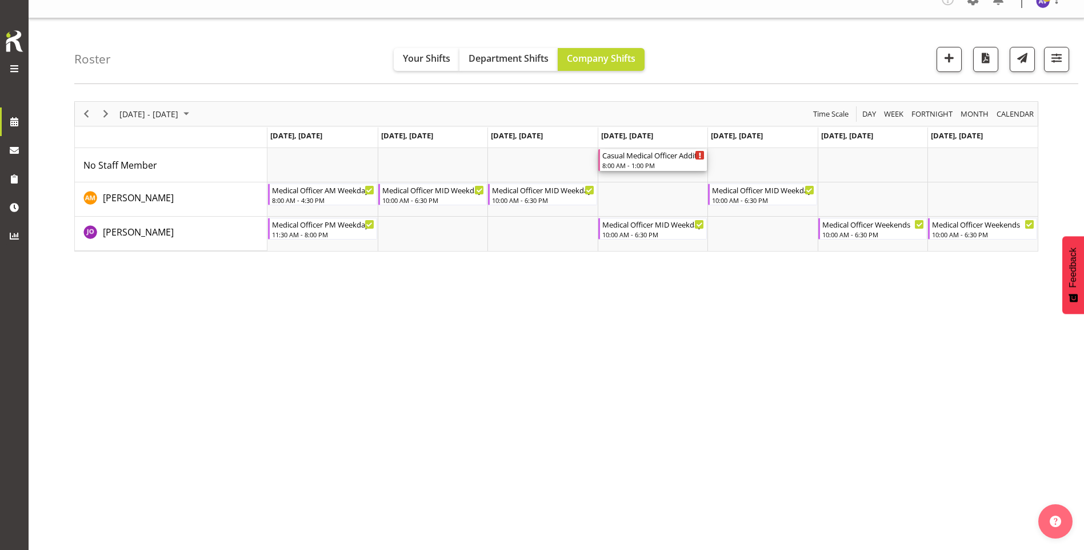
click at [657, 155] on div "Casual Medical Officer Addition" at bounding box center [653, 154] width 103 height 11
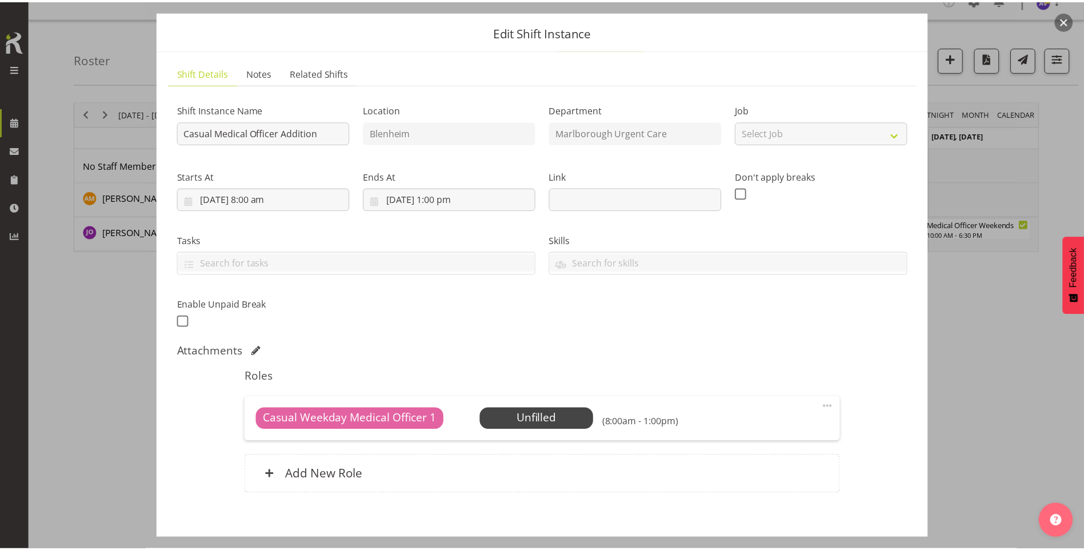
scroll to position [88, 0]
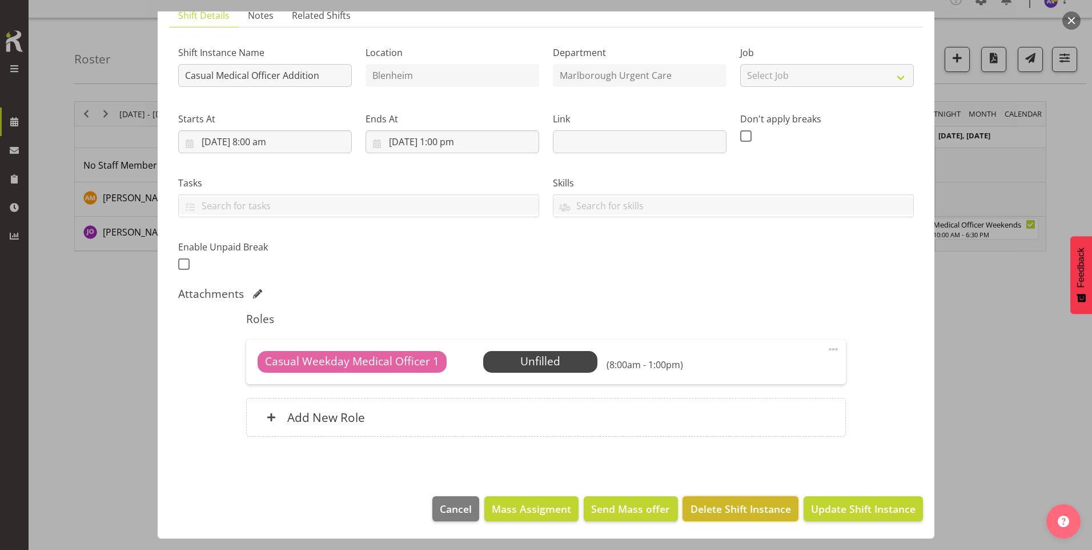
click at [743, 509] on span "Delete Shift Instance" at bounding box center [741, 508] width 101 height 15
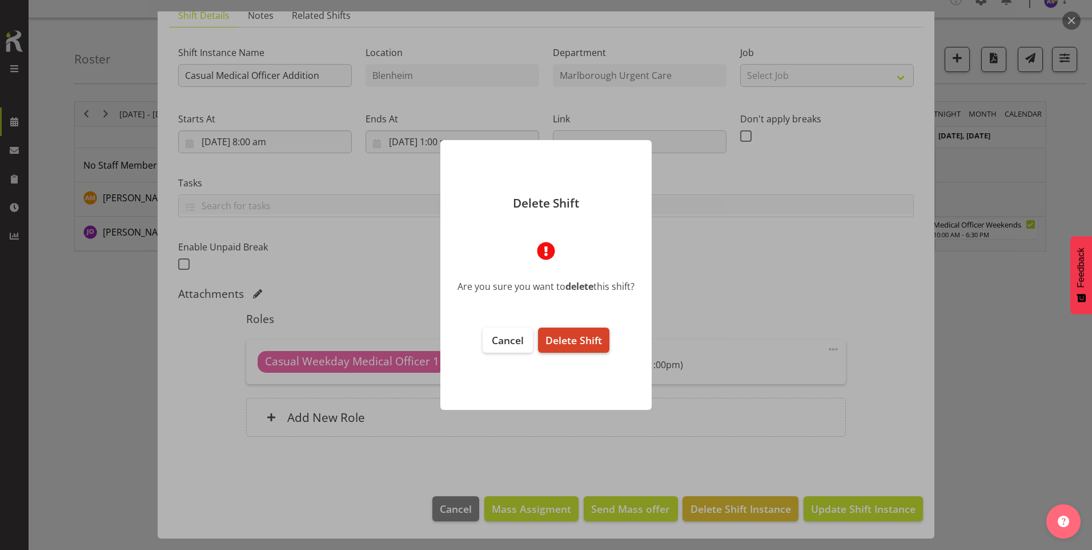
click at [561, 339] on span "Delete Shift" at bounding box center [574, 340] width 57 height 14
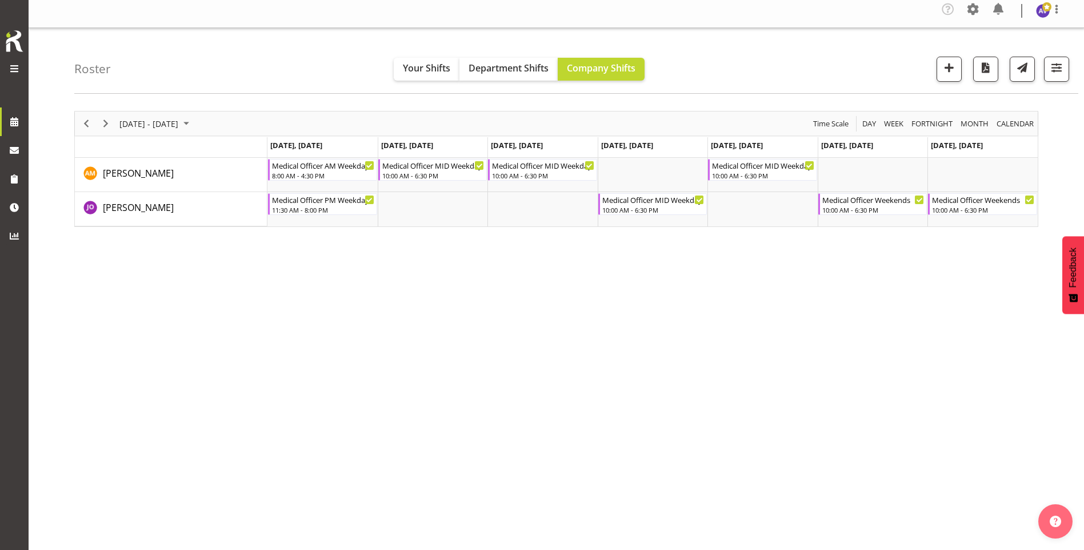
scroll to position [0, 0]
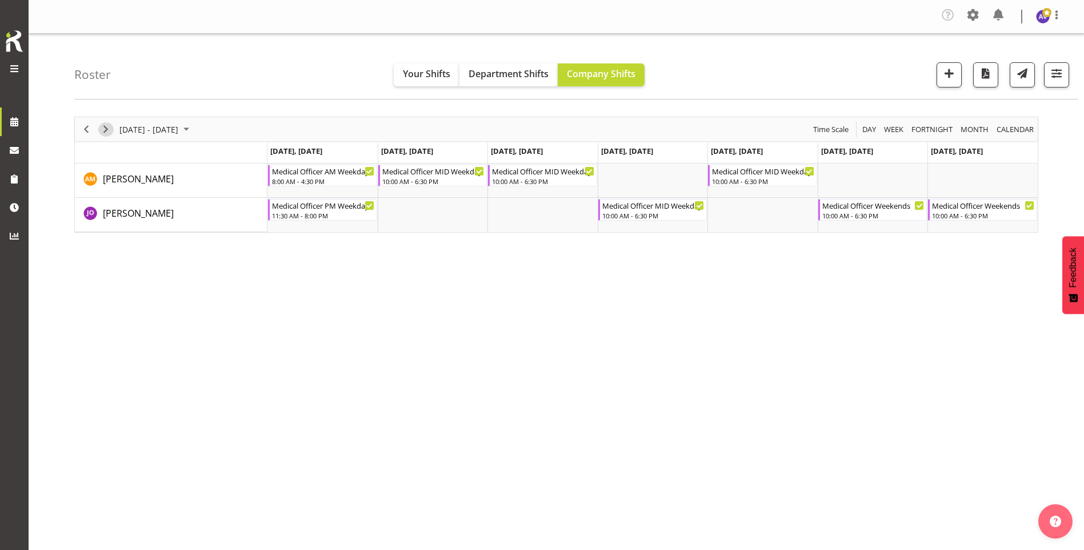
click at [109, 127] on span "Next" at bounding box center [106, 129] width 14 height 14
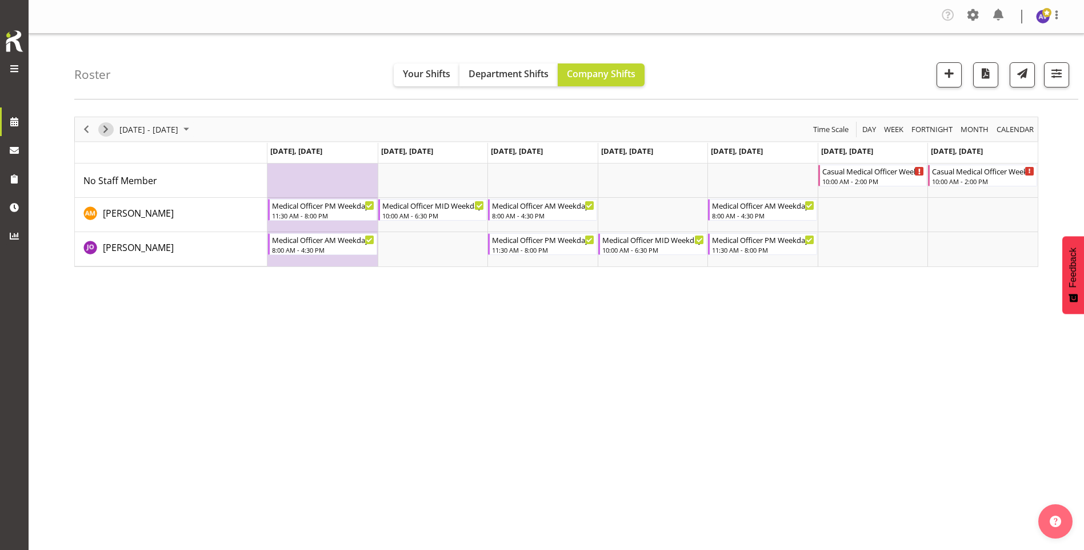
click at [110, 133] on span "Next" at bounding box center [106, 129] width 14 height 14
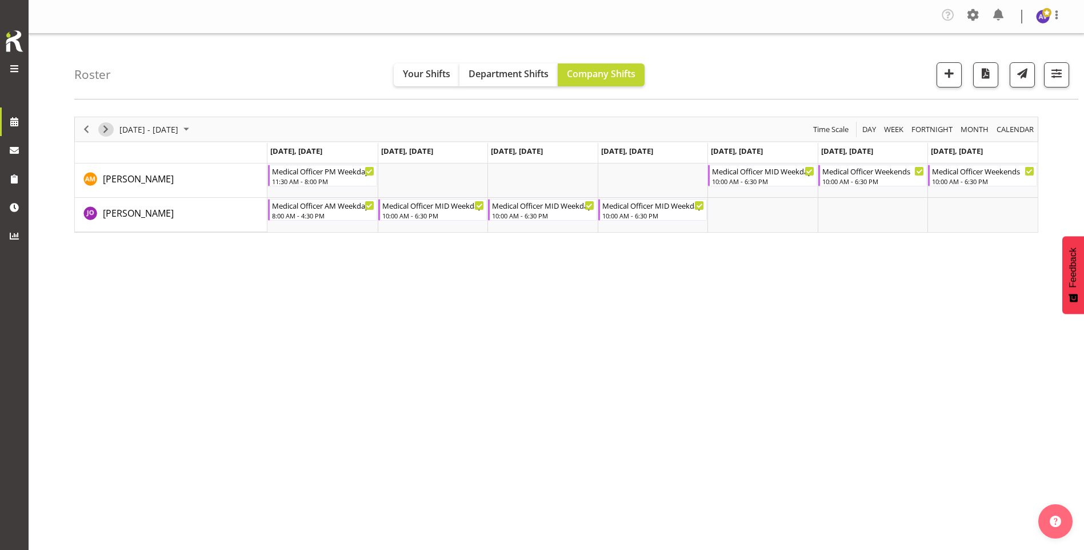
click at [102, 127] on span "Next" at bounding box center [106, 129] width 14 height 14
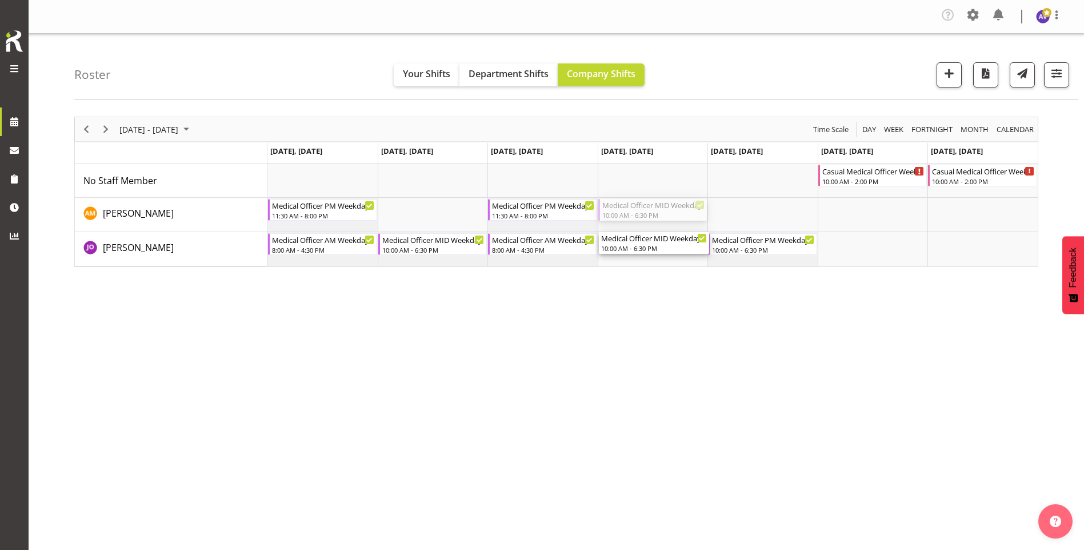
drag, startPoint x: 642, startPoint y: 211, endPoint x: 639, endPoint y: 247, distance: 36.1
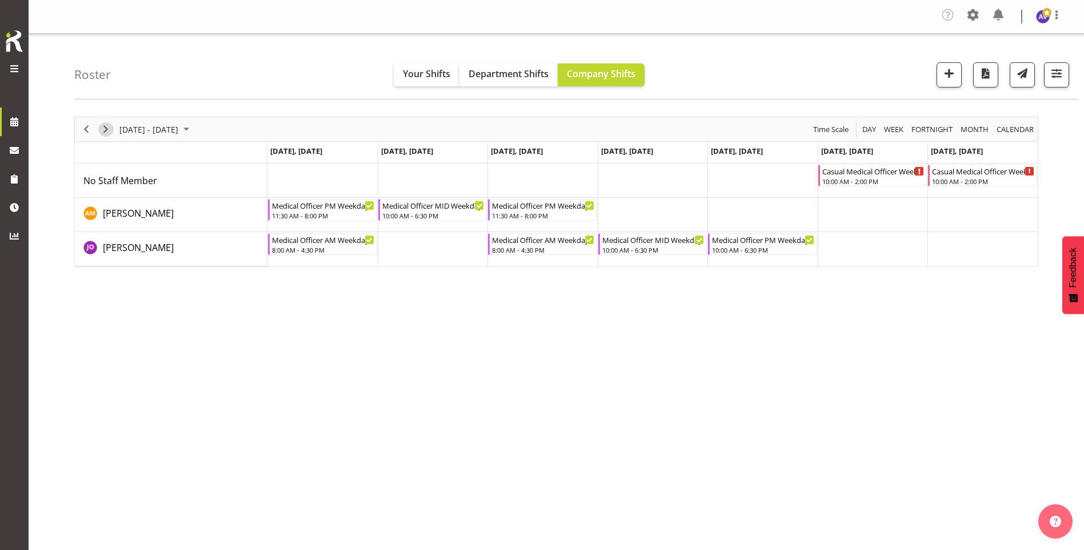
click at [104, 125] on span "Next" at bounding box center [106, 129] width 14 height 14
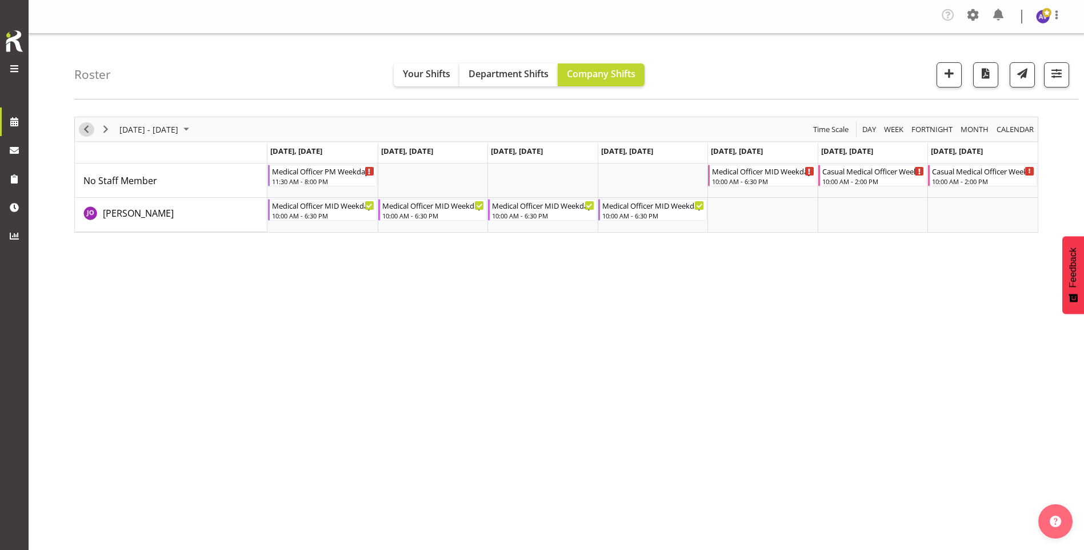
click at [86, 128] on span "Previous" at bounding box center [86, 129] width 14 height 14
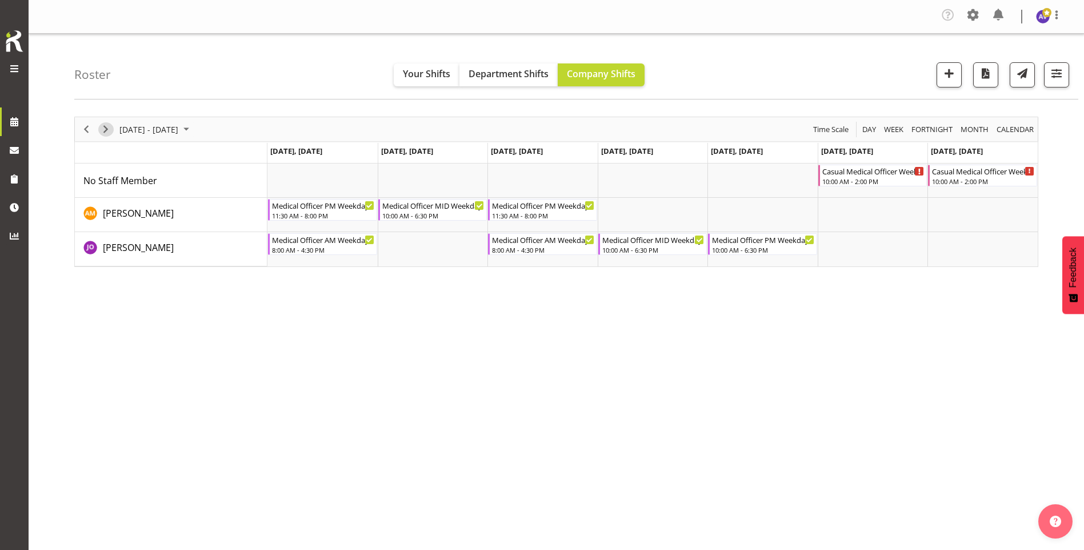
click at [106, 123] on span "Next" at bounding box center [106, 129] width 14 height 14
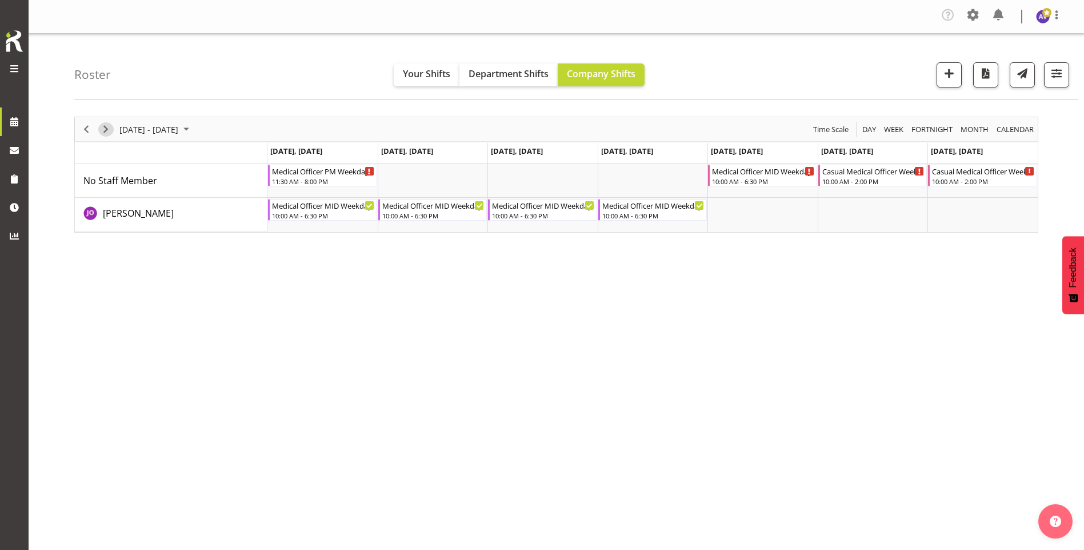
click at [98, 127] on div "Timeline Week of October 13, 2025" at bounding box center [105, 129] width 19 height 24
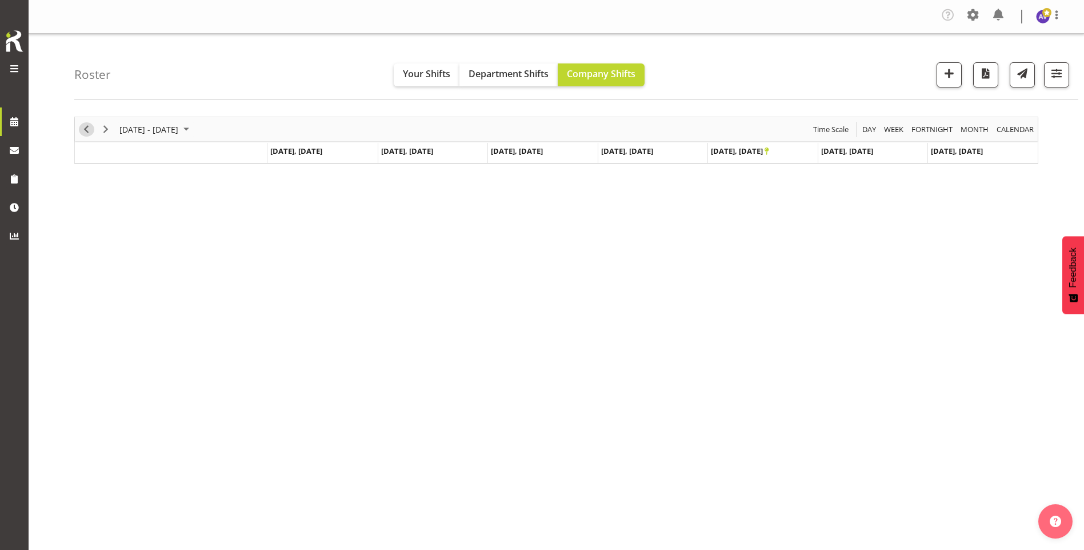
click at [90, 133] on span "Previous" at bounding box center [86, 129] width 14 height 14
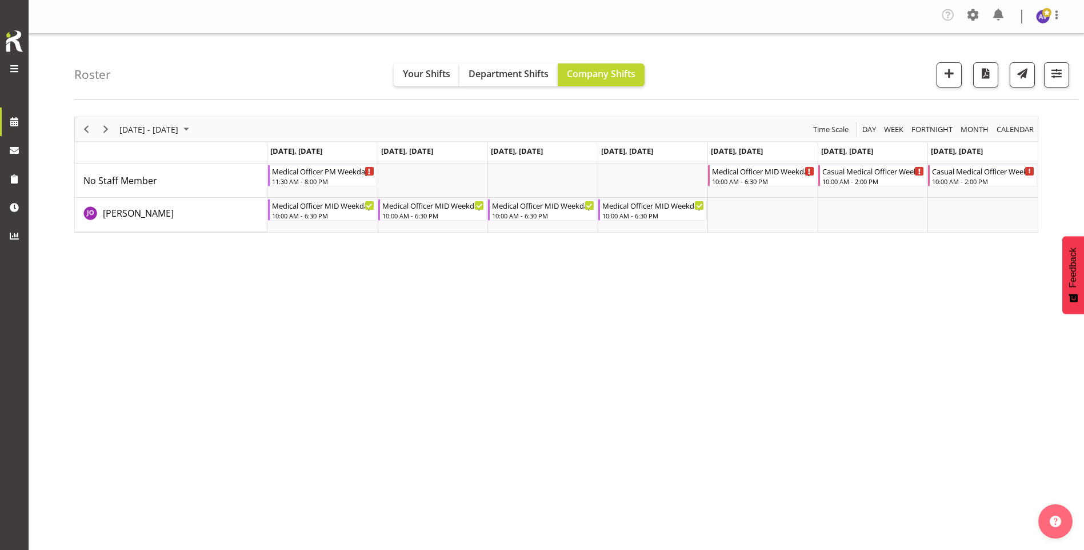
click at [694, 333] on div "[DATE] - [DATE] [DATE] Day Week Fortnight Month calendar Month Agenda Time Scal…" at bounding box center [579, 336] width 1010 height 457
click at [109, 127] on span "Next" at bounding box center [106, 129] width 14 height 14
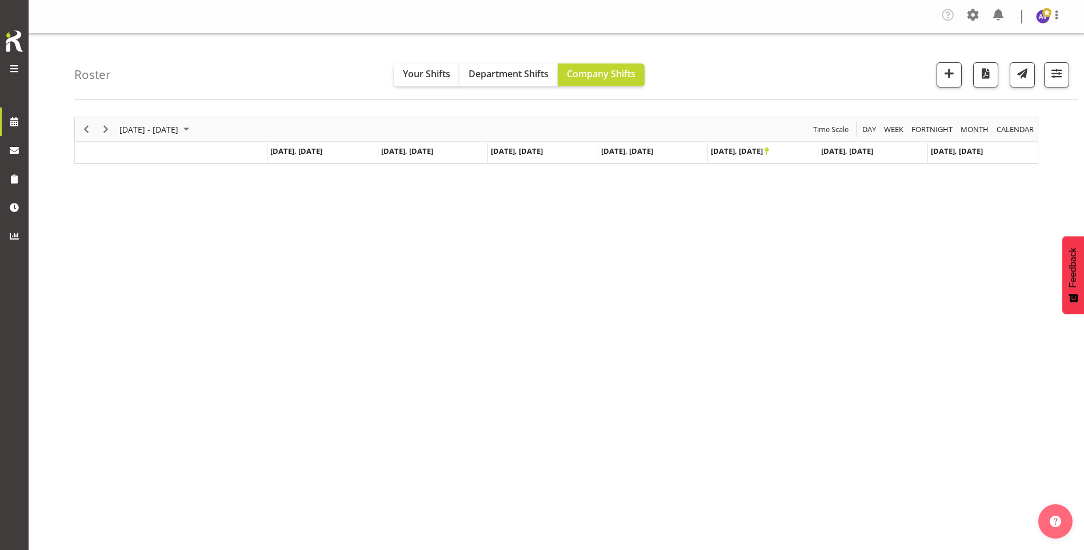
click at [551, 270] on div "[DATE] - [DATE] [DATE] Day Week Fortnight Month calendar Month Agenda Time Scal…" at bounding box center [579, 336] width 1010 height 457
click at [92, 130] on span "Previous" at bounding box center [86, 129] width 14 height 14
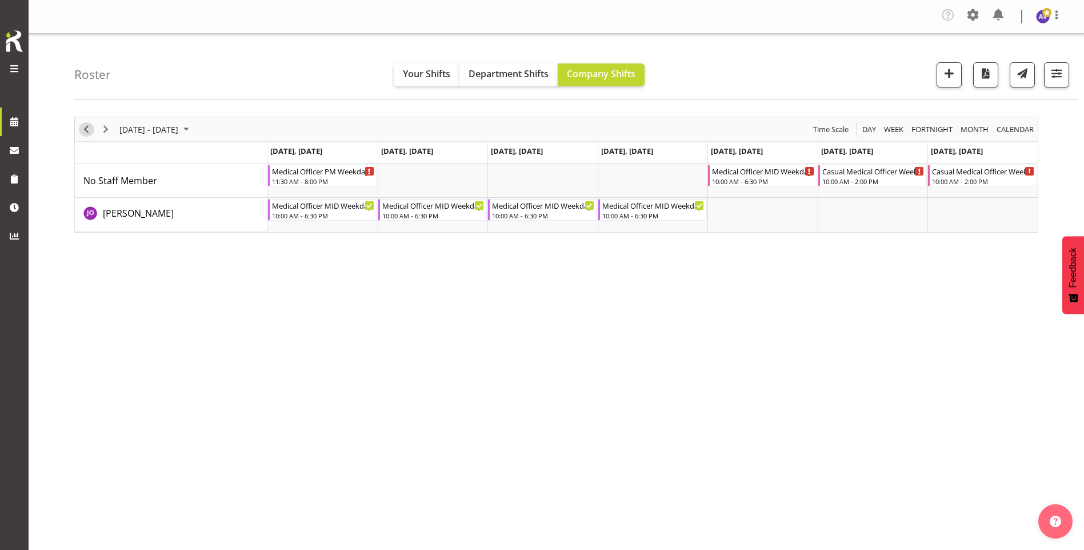
click at [92, 130] on span "Previous" at bounding box center [86, 129] width 14 height 14
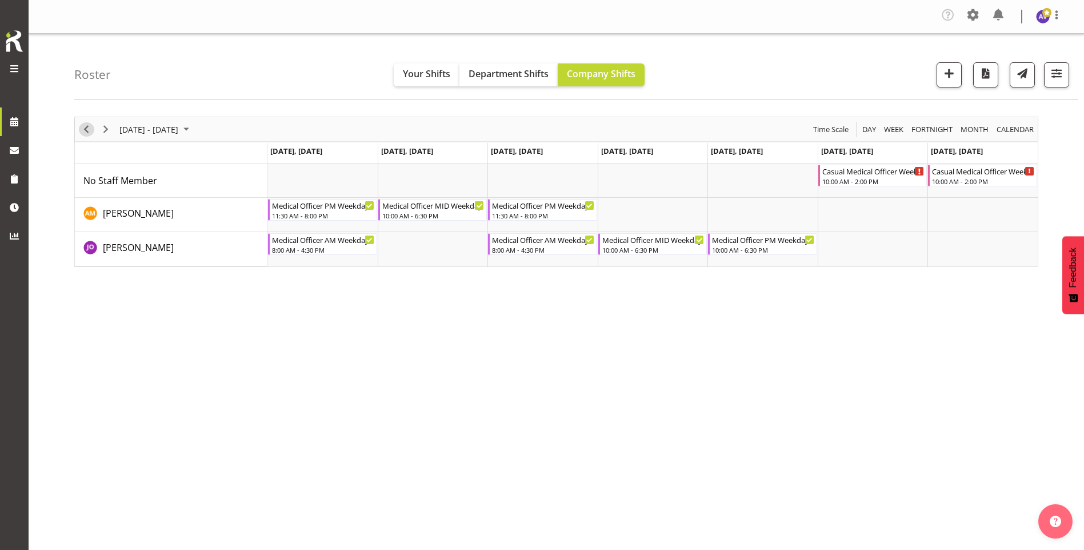
click at [83, 129] on span "Previous" at bounding box center [86, 129] width 14 height 14
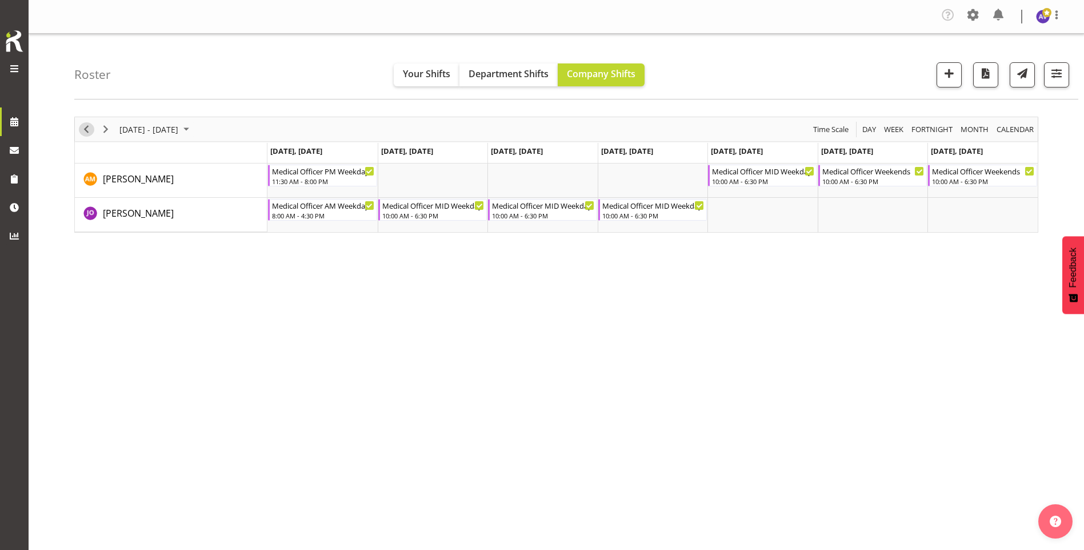
click at [87, 134] on span "Previous" at bounding box center [86, 129] width 14 height 14
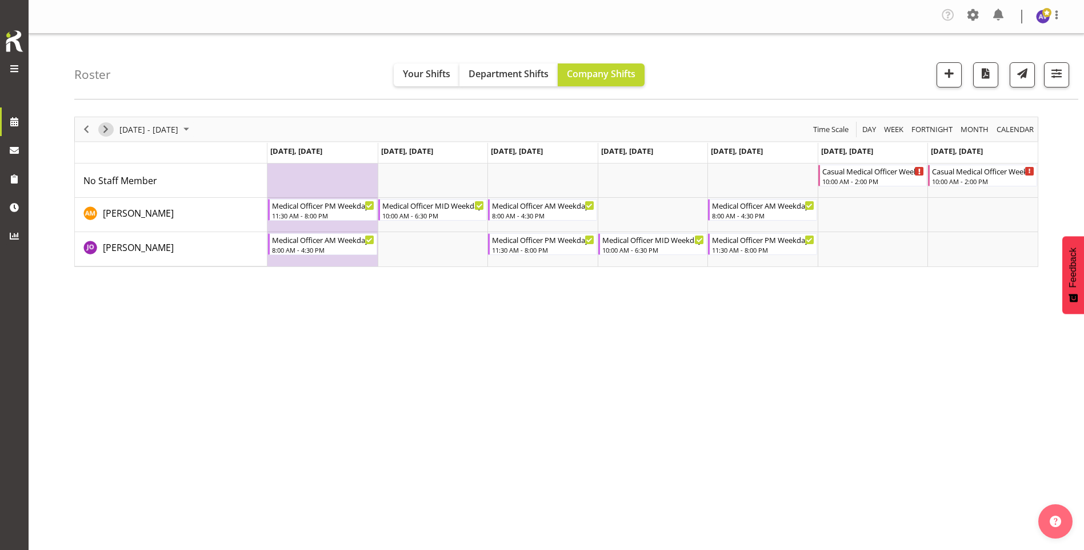
click at [105, 130] on span "Next" at bounding box center [106, 129] width 14 height 14
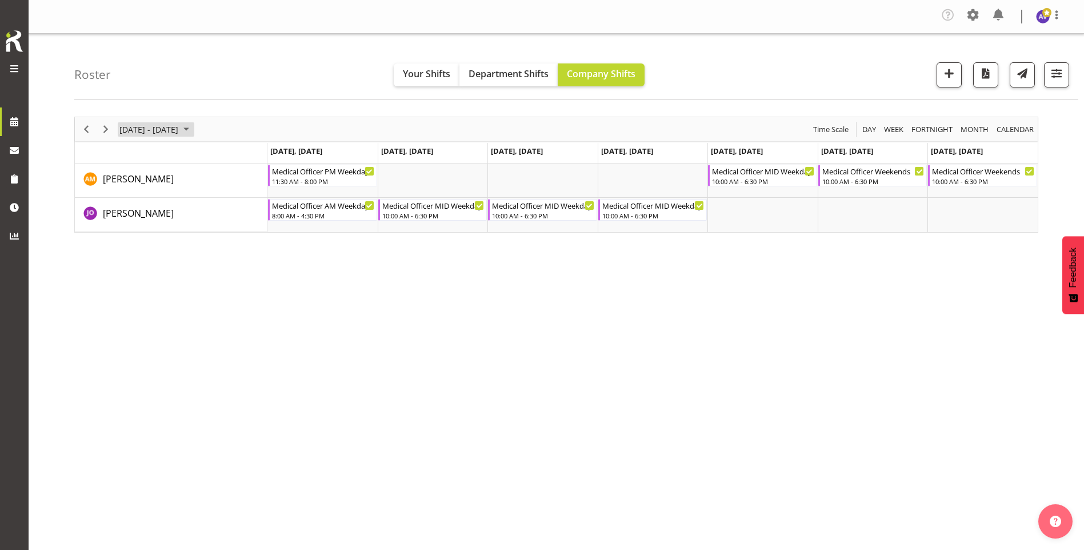
click at [193, 130] on span "Sep 29 - Oct 05, 2025" at bounding box center [186, 129] width 14 height 14
click at [239, 157] on span "next month" at bounding box center [240, 157] width 20 height 21
click at [167, 270] on span "29" at bounding box center [167, 274] width 17 height 17
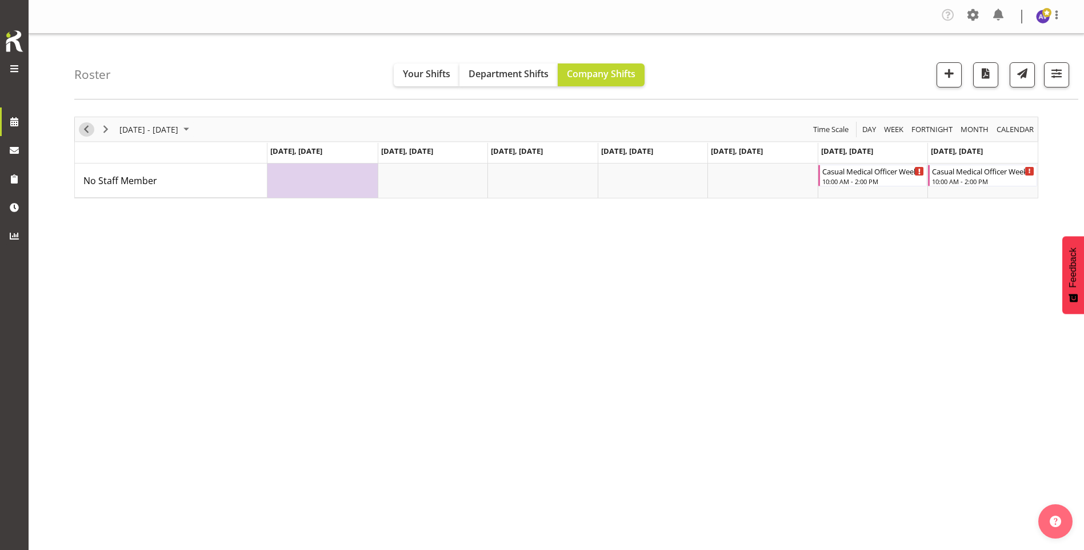
click at [85, 131] on span "Previous" at bounding box center [86, 129] width 14 height 14
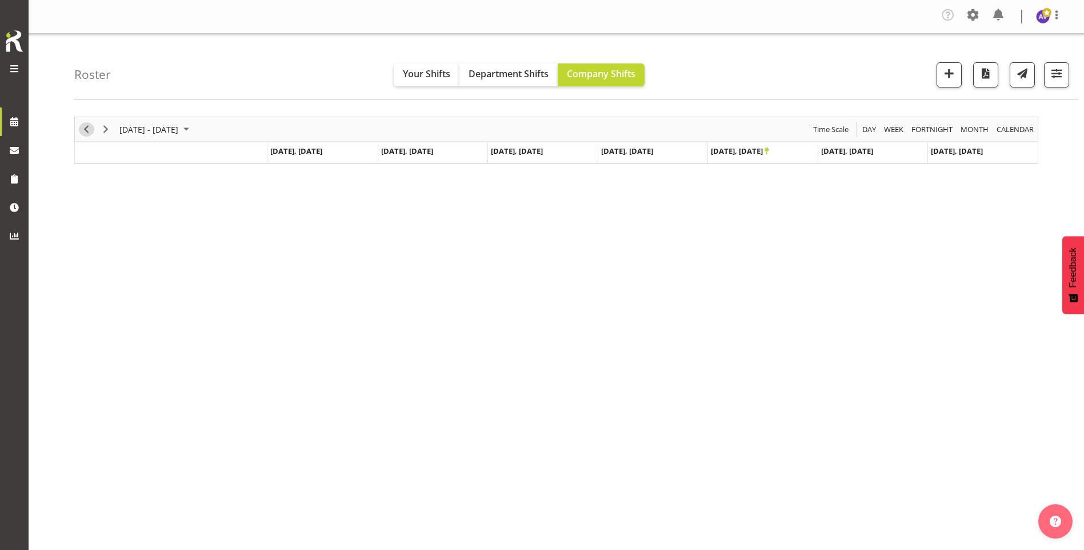
click at [83, 125] on span "Previous" at bounding box center [86, 129] width 14 height 14
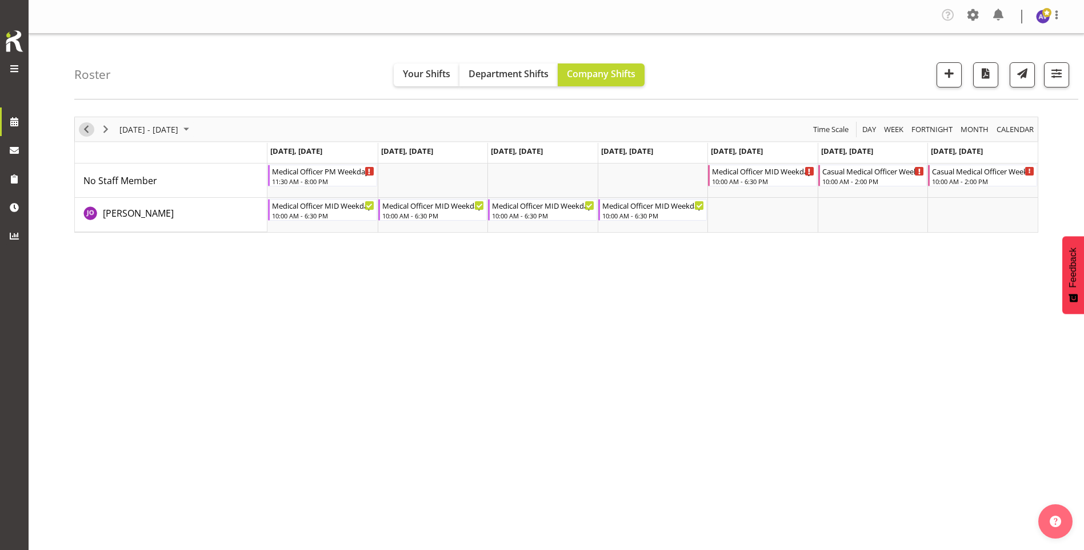
click at [83, 130] on span "Previous" at bounding box center [86, 129] width 14 height 14
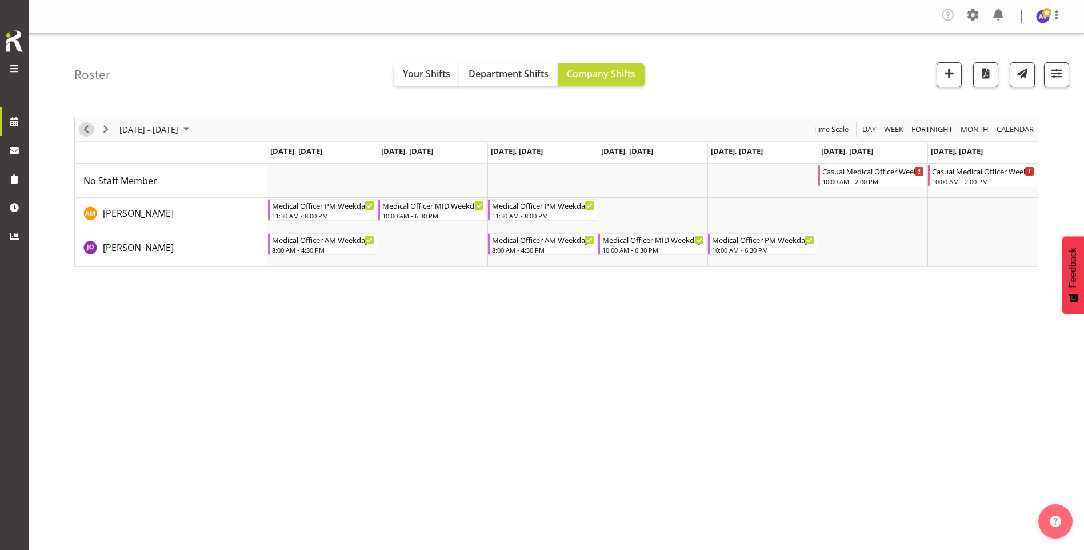
click at [85, 130] on span "Previous" at bounding box center [86, 129] width 14 height 14
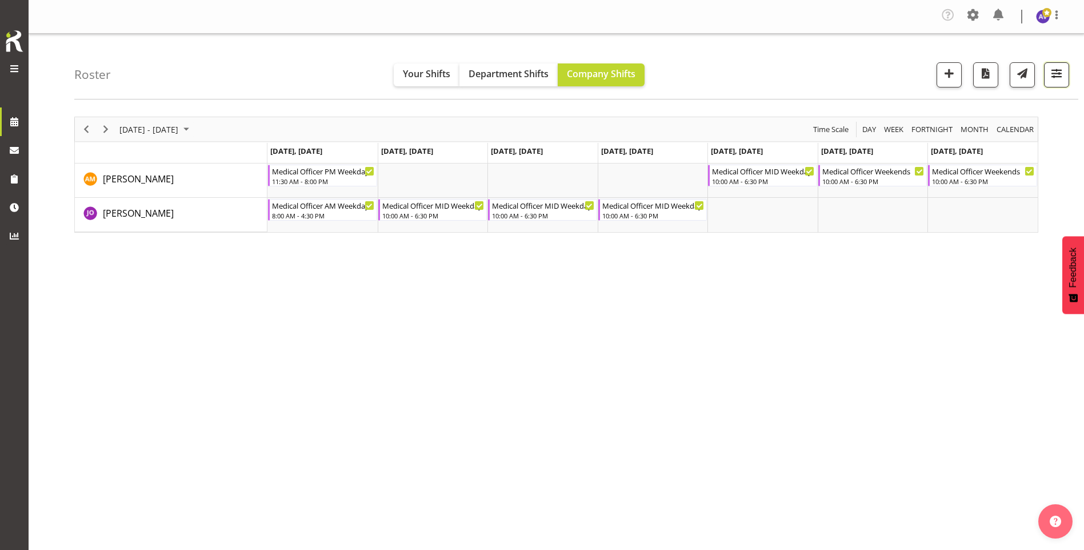
click at [1062, 75] on span "button" at bounding box center [1056, 73] width 15 height 15
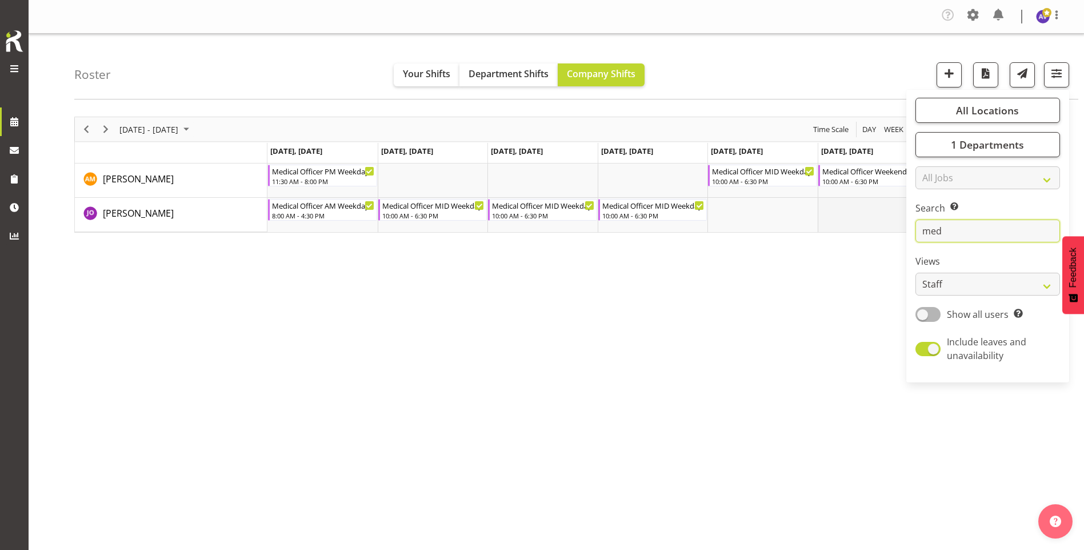
drag, startPoint x: 947, startPoint y: 236, endPoint x: 836, endPoint y: 223, distance: 111.6
click at [836, 223] on div "Roster Your Shifts Department Shifts Company Shifts All Locations [GEOGRAPHIC_D…" at bounding box center [556, 299] width 1055 height 531
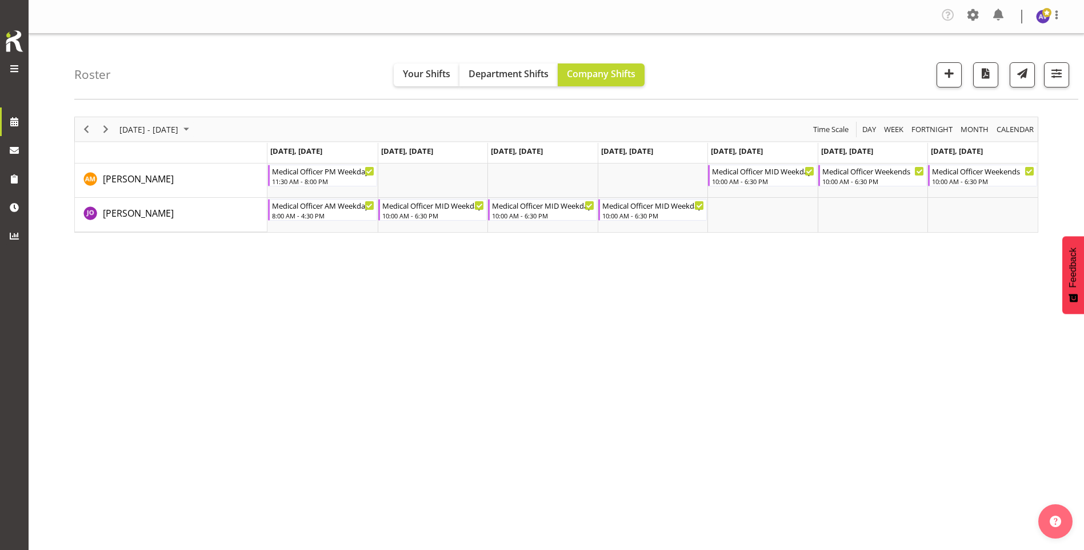
click at [654, 345] on div "[DATE] - [DATE] [DATE] Day Week Fortnight Month calendar Month Agenda Time Scal…" at bounding box center [579, 336] width 1010 height 457
click at [1058, 79] on span "button" at bounding box center [1056, 73] width 15 height 15
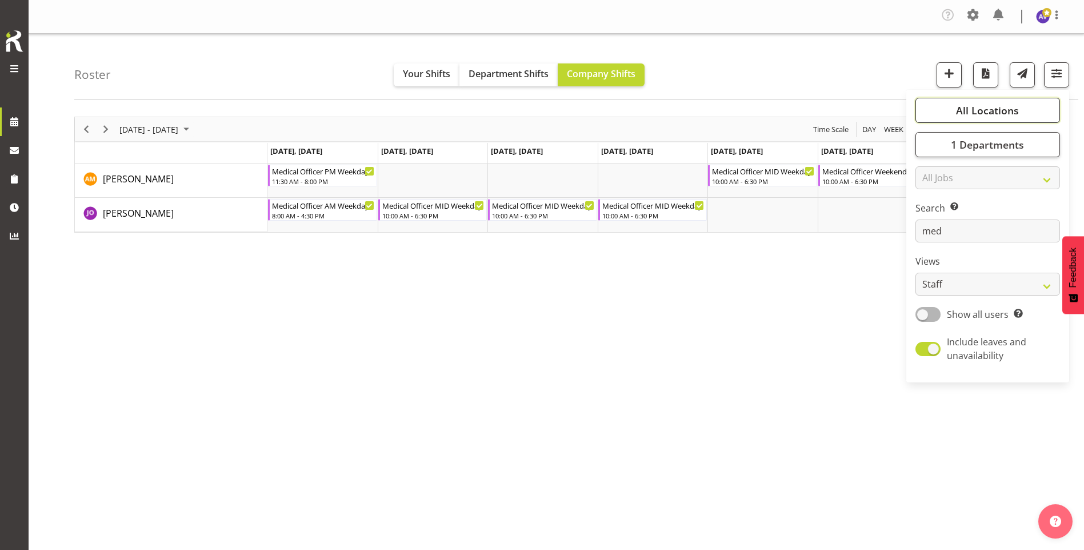
click at [964, 113] on span "All Locations" at bounding box center [987, 110] width 63 height 14
click at [989, 104] on span "All Locations" at bounding box center [987, 110] width 63 height 14
drag, startPoint x: 963, startPoint y: 225, endPoint x: 909, endPoint y: 226, distance: 54.9
click at [909, 226] on div "All Locations [GEOGRAPHIC_DATA] Select All Deselect All 1 Departments Clear Mar…" at bounding box center [987, 235] width 163 height 283
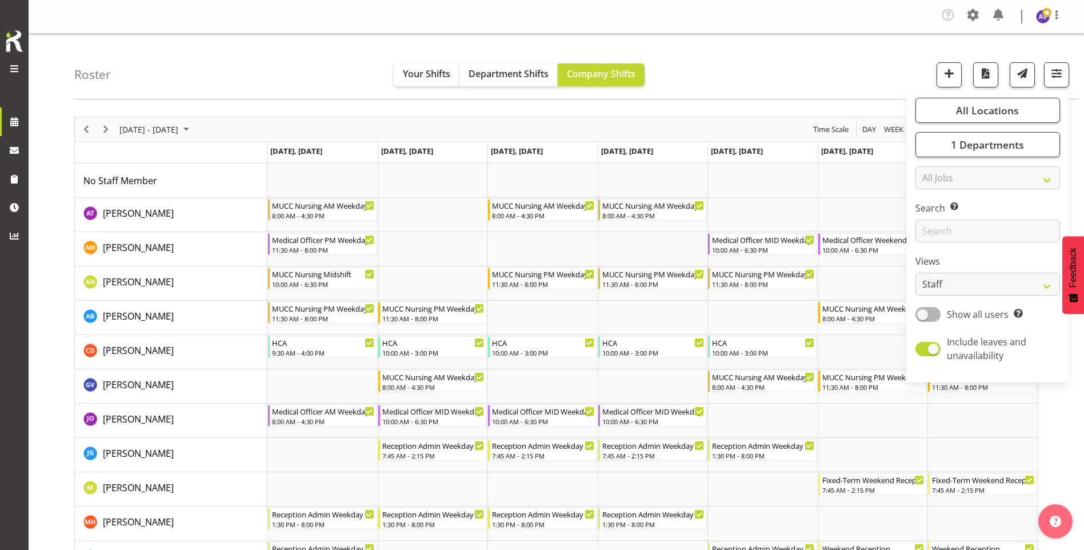
click at [133, 74] on div "Roster Your Shifts Department Shifts Company Shifts All Locations [GEOGRAPHIC_D…" at bounding box center [576, 67] width 1004 height 66
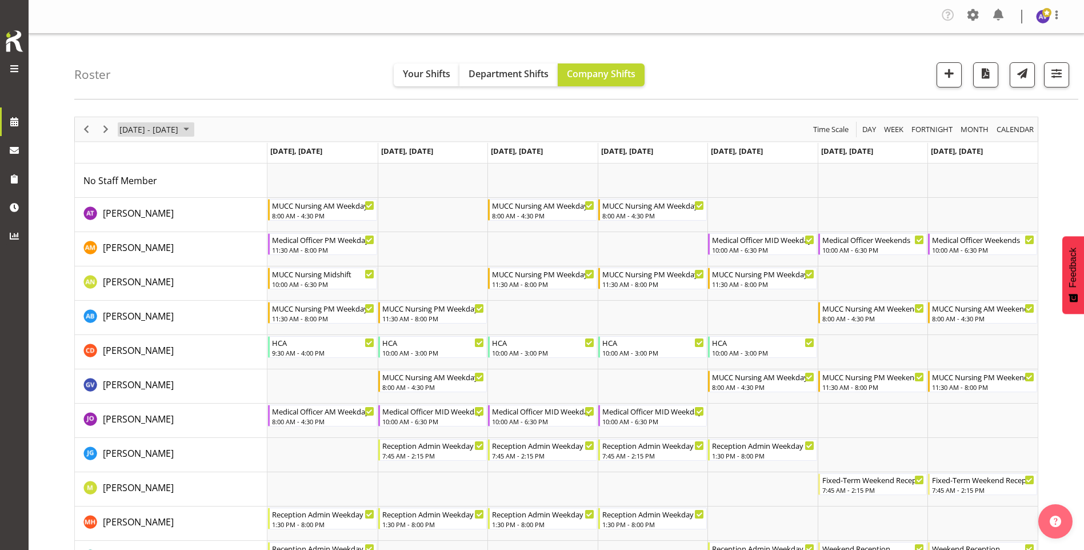
click at [150, 127] on span "[DATE] - [DATE]" at bounding box center [148, 129] width 61 height 14
click at [158, 200] on table "Mo Tu We Th Fr Sa Su 29 30 1 2 3 4 5 6 7 8 9 10 11 12 13 14 15 16 17 18 19 20 2…" at bounding box center [185, 230] width 139 height 120
click at [219, 156] on span "previous month" at bounding box center [219, 157] width 20 height 21
click at [130, 202] on span "1" at bounding box center [131, 197] width 17 height 17
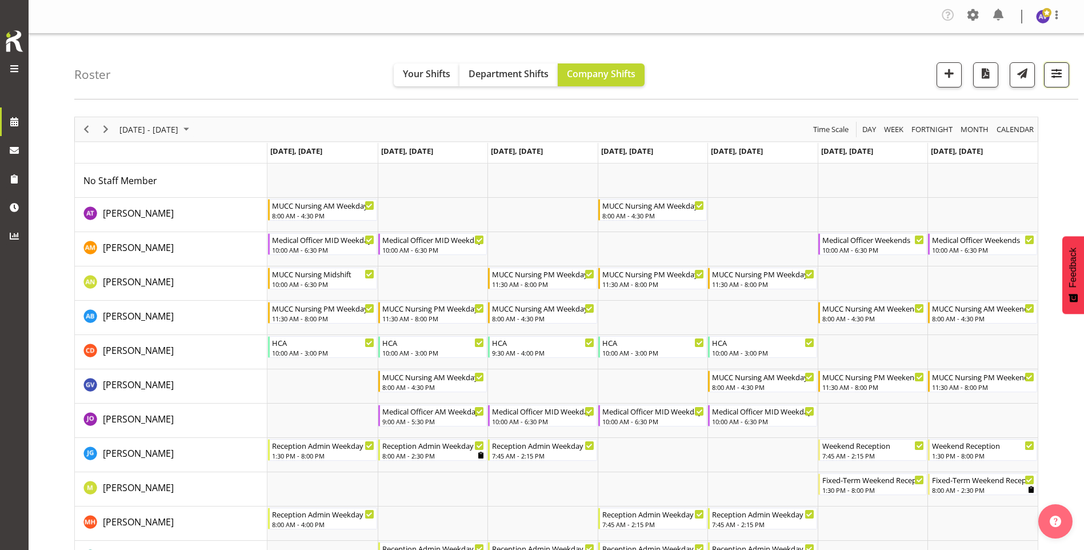
click at [1053, 77] on span "button" at bounding box center [1056, 73] width 15 height 15
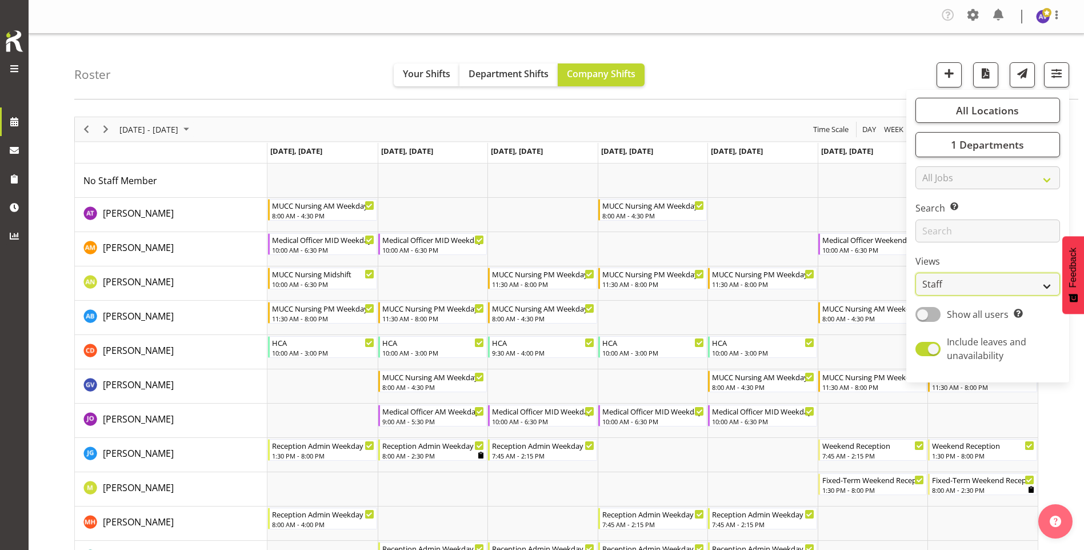
drag, startPoint x: 983, startPoint y: 274, endPoint x: 983, endPoint y: 281, distance: 6.9
click at [983, 274] on select "Staff Role Shift - Horizontal Shift - Vertical Staff - Location" at bounding box center [987, 284] width 145 height 23
click at [915, 273] on select "Staff Role Shift - Horizontal Shift - Vertical Staff - Location" at bounding box center [987, 284] width 145 height 23
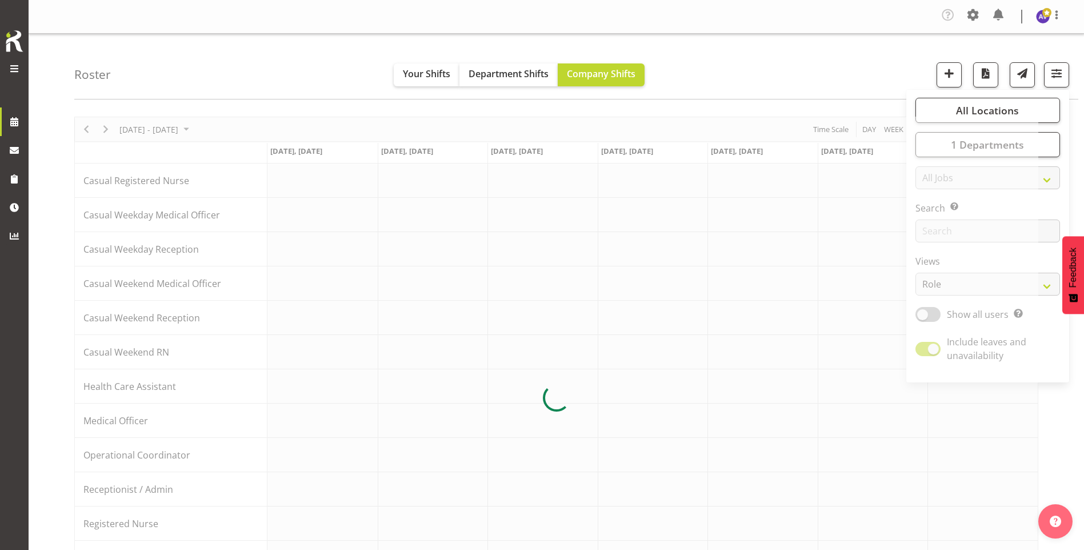
click at [783, 94] on div "Roster Your Shifts Department Shifts Company Shifts All Locations [GEOGRAPHIC_D…" at bounding box center [576, 67] width 1004 height 66
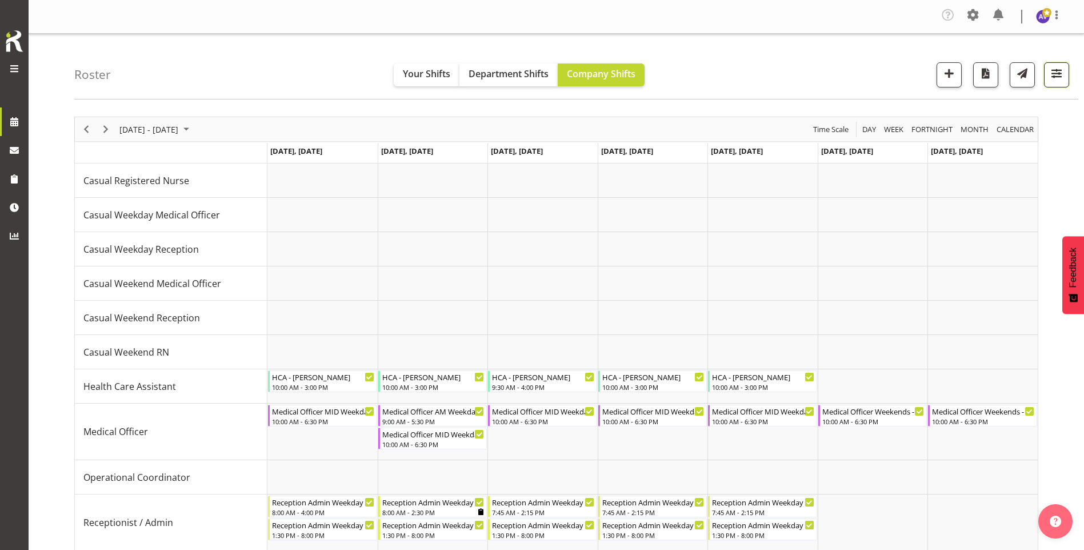
click at [1055, 68] on span "button" at bounding box center [1056, 73] width 15 height 15
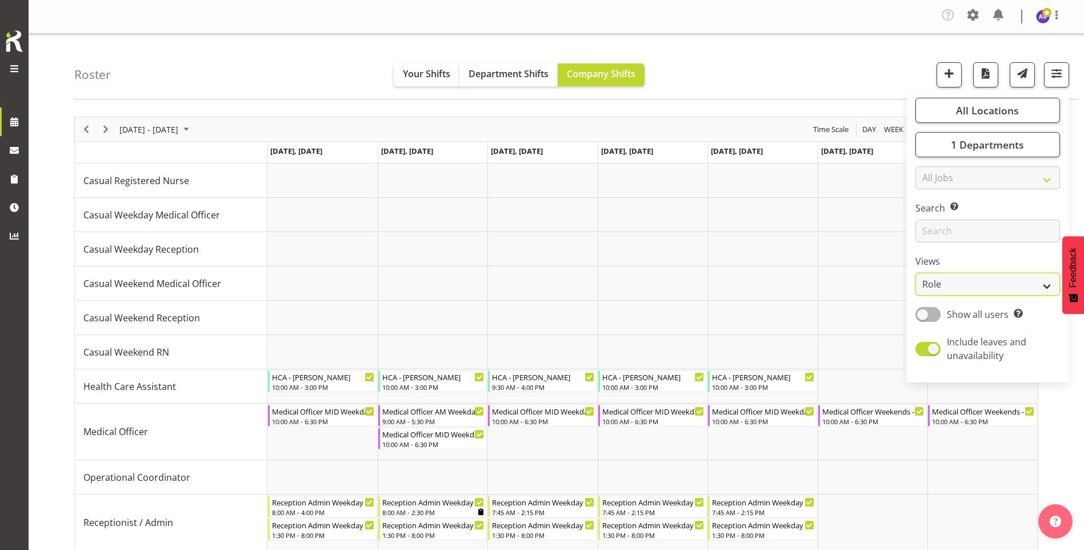
click at [988, 290] on select "Staff Role Shift - Horizontal Shift - Vertical Staff - Location" at bounding box center [987, 284] width 145 height 23
click at [915, 273] on select "Staff Role Shift - Horizontal Shift - Vertical Staff - Location" at bounding box center [987, 284] width 145 height 23
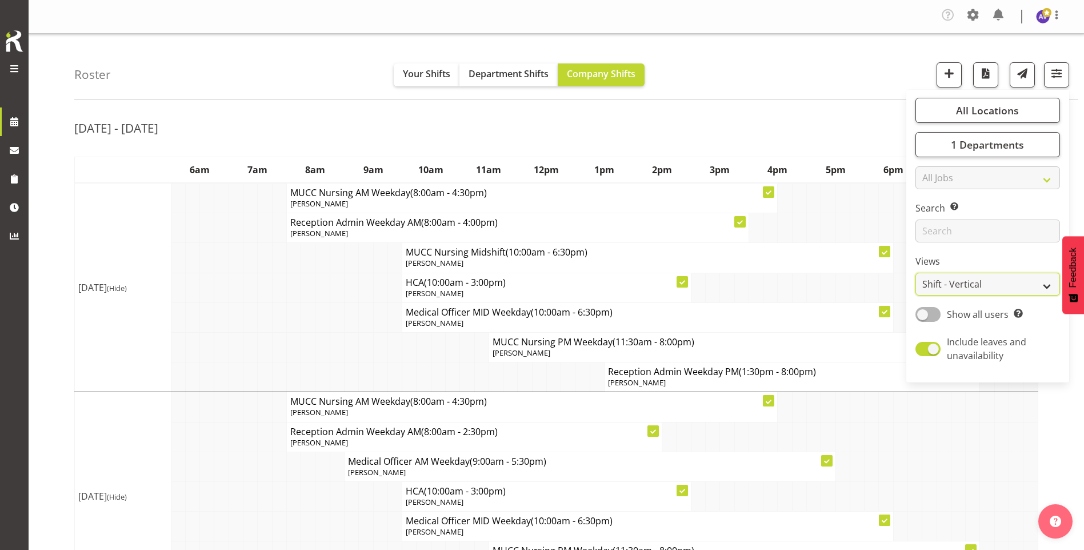
click at [974, 282] on select "Staff Role Shift - Horizontal Shift - Vertical Staff - Location" at bounding box center [987, 284] width 145 height 23
click at [915, 273] on select "Staff Role Shift - Horizontal Shift - Vertical Staff - Location" at bounding box center [987, 284] width 145 height 23
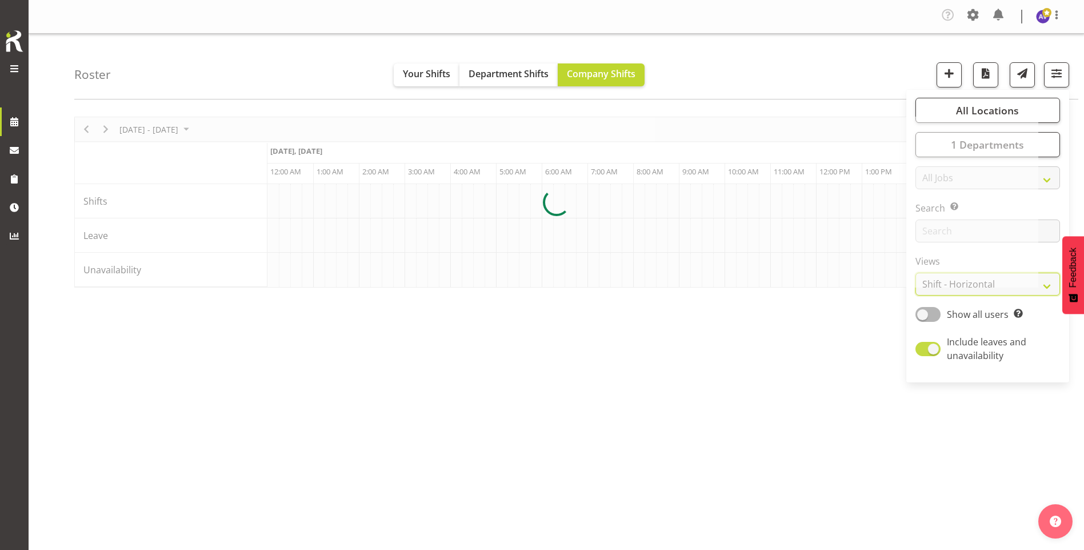
scroll to position [0, 4800]
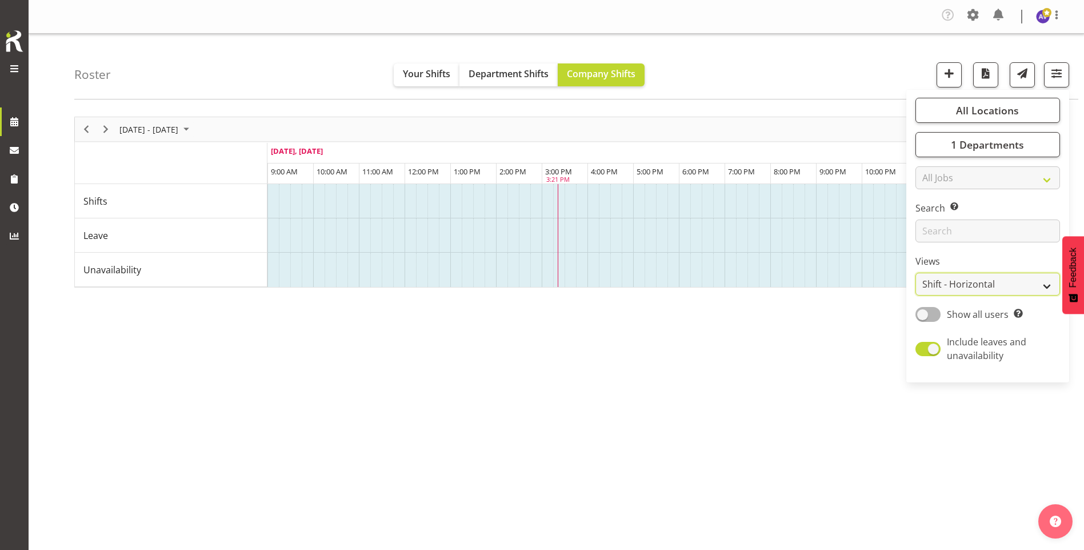
click at [971, 279] on select "Staff Role Shift - Horizontal Shift - Vertical Staff - Location" at bounding box center [987, 284] width 145 height 23
select select "shift"
click at [915, 273] on select "Staff Role Shift - Horizontal Shift - Vertical Staff - Location" at bounding box center [987, 284] width 145 height 23
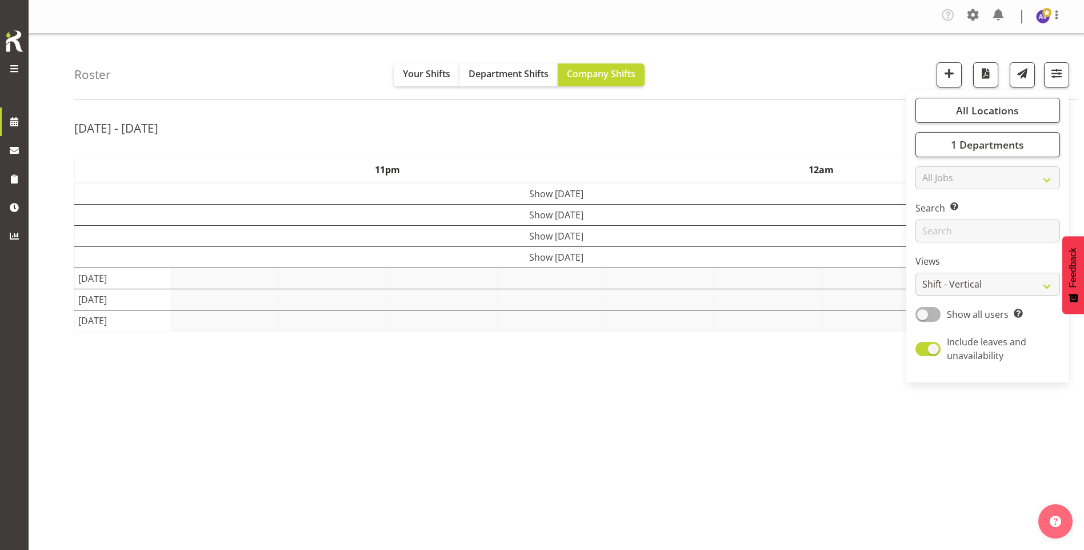
click at [518, 115] on div "[DATE] - [DATE] [DATE] - [DATE] [DATE] Day Week Fortnight Month calendar Month …" at bounding box center [579, 336] width 1010 height 457
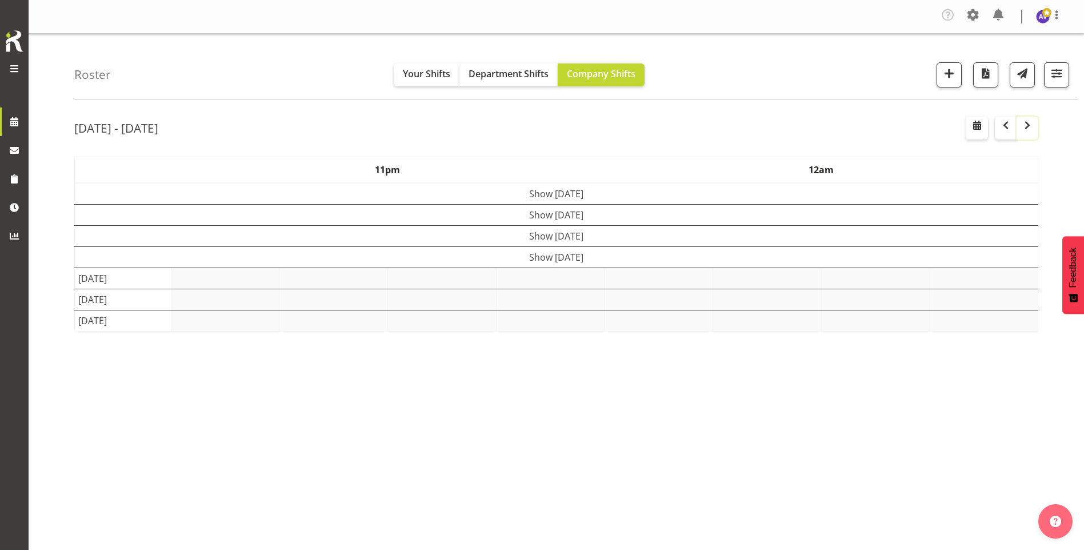
click at [1028, 130] on span "button" at bounding box center [1027, 125] width 14 height 14
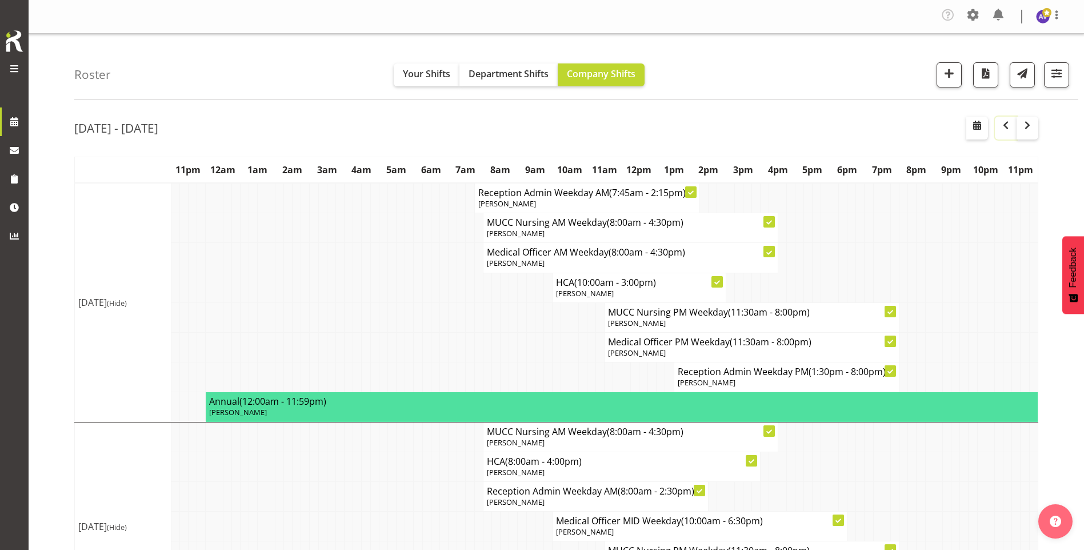
click at [999, 128] on span "button" at bounding box center [1006, 125] width 14 height 14
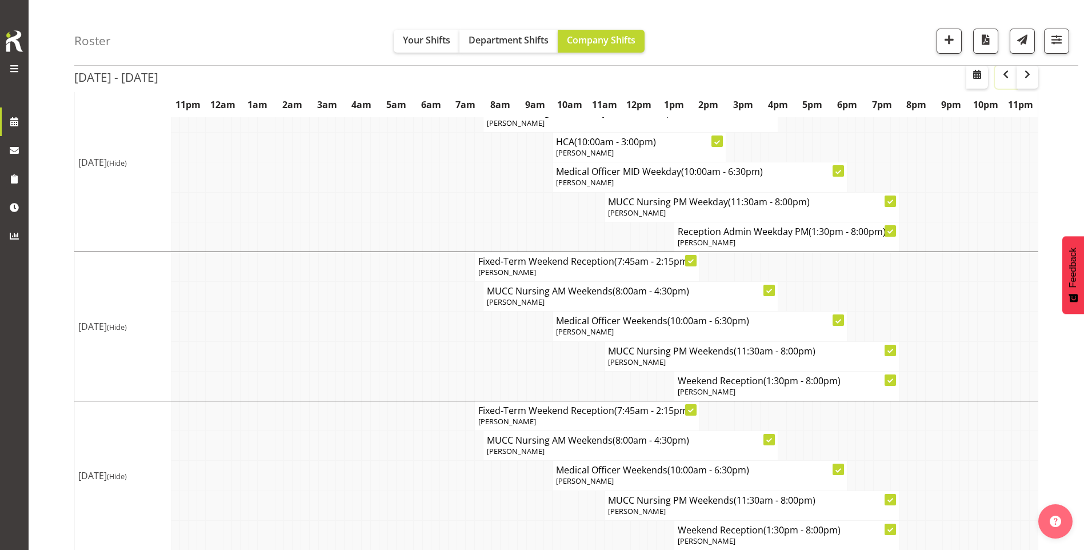
scroll to position [895, 0]
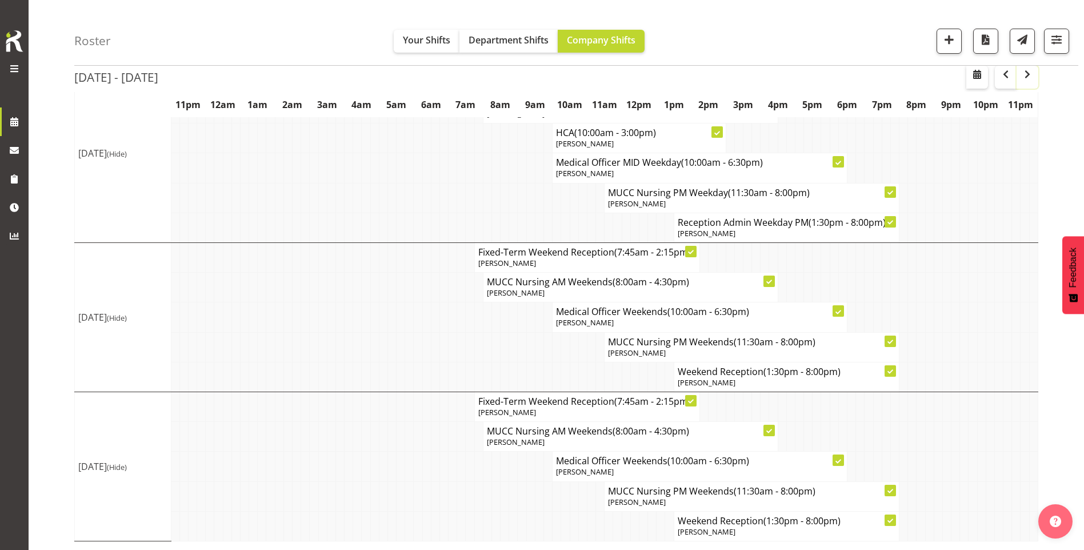
click at [1027, 74] on span "button" at bounding box center [1027, 74] width 14 height 14
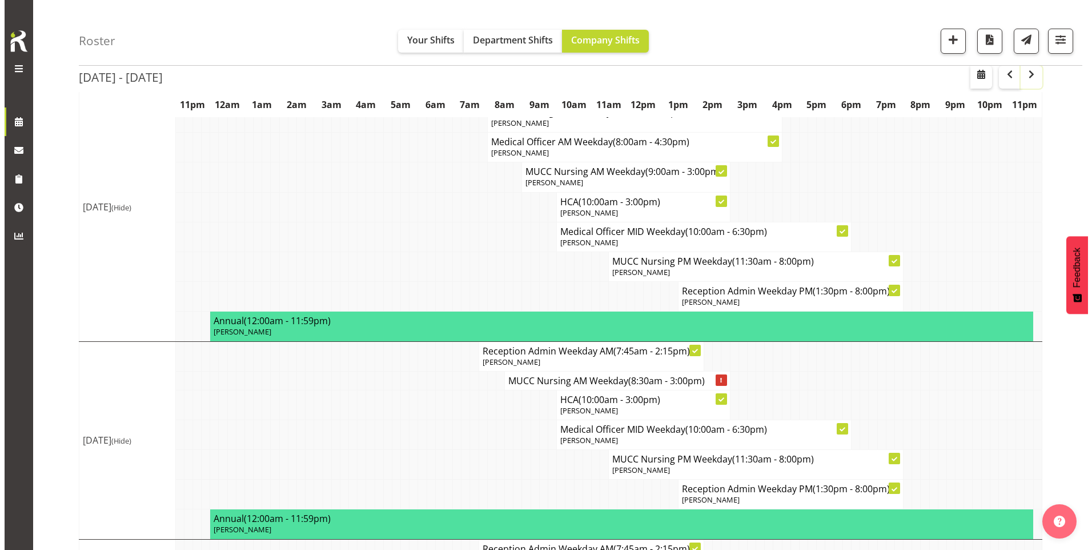
scroll to position [609, 0]
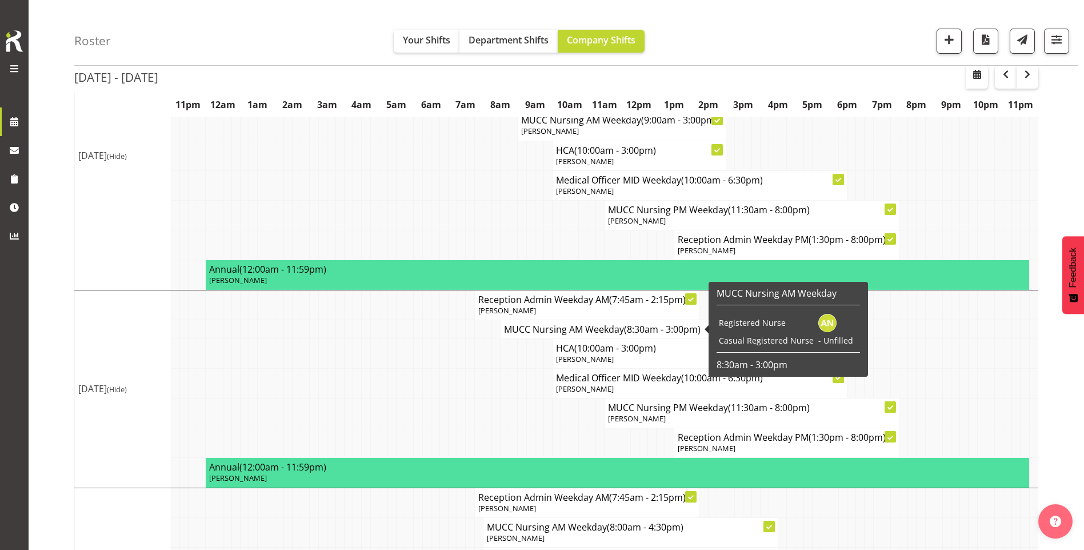
click at [646, 331] on span "(8:30am - 3:00pm)" at bounding box center [662, 329] width 77 height 13
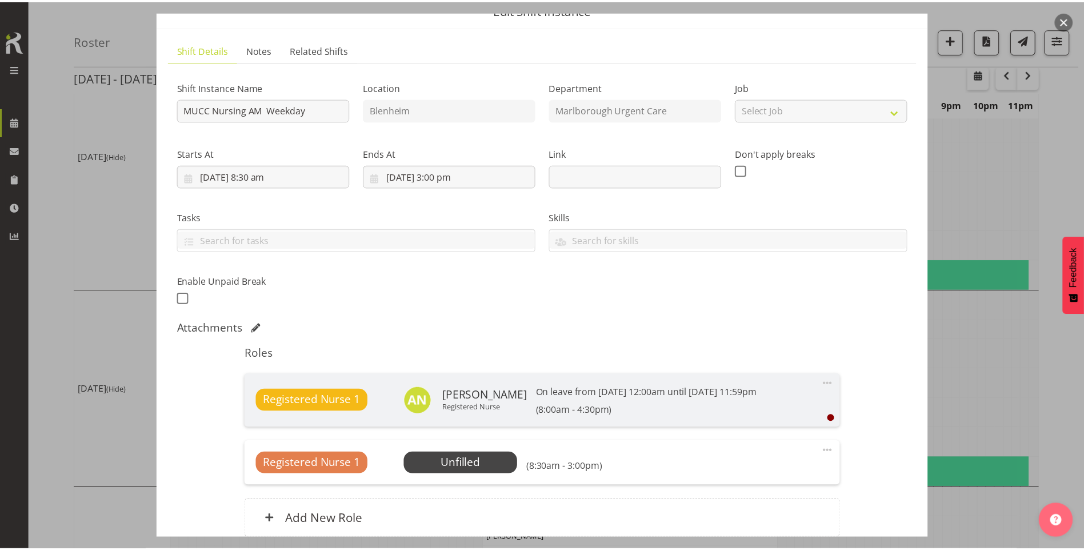
scroll to position [114, 0]
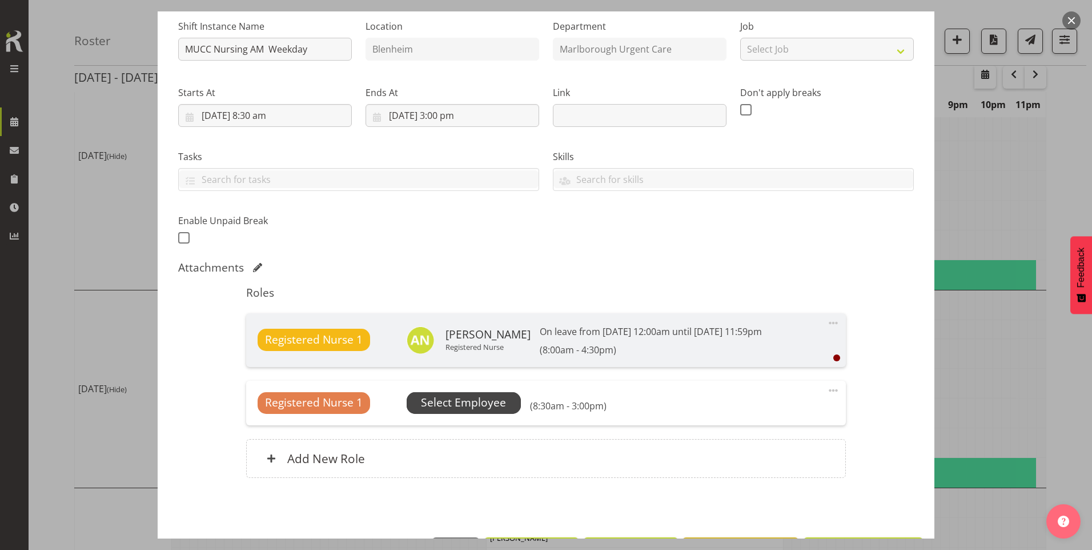
click at [478, 405] on span "Select Employee" at bounding box center [463, 402] width 85 height 17
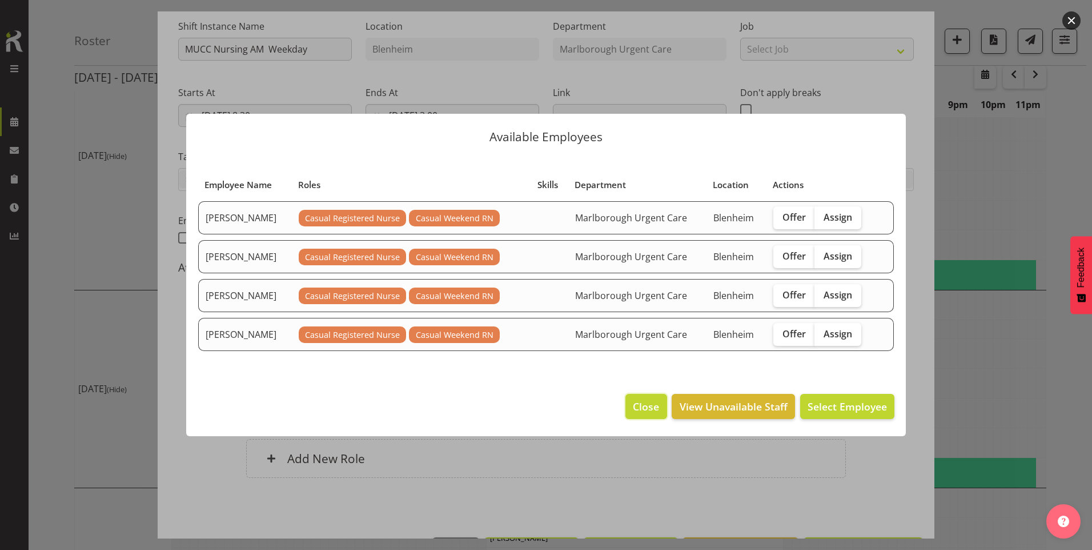
click at [653, 405] on span "Close" at bounding box center [646, 406] width 26 height 15
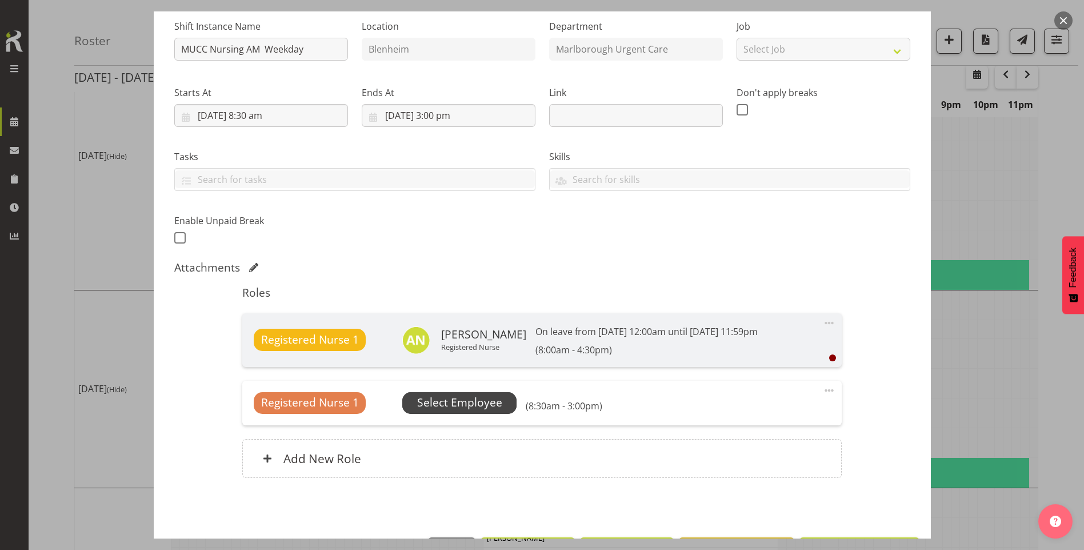
click at [470, 407] on span "Select Employee" at bounding box center [459, 402] width 85 height 17
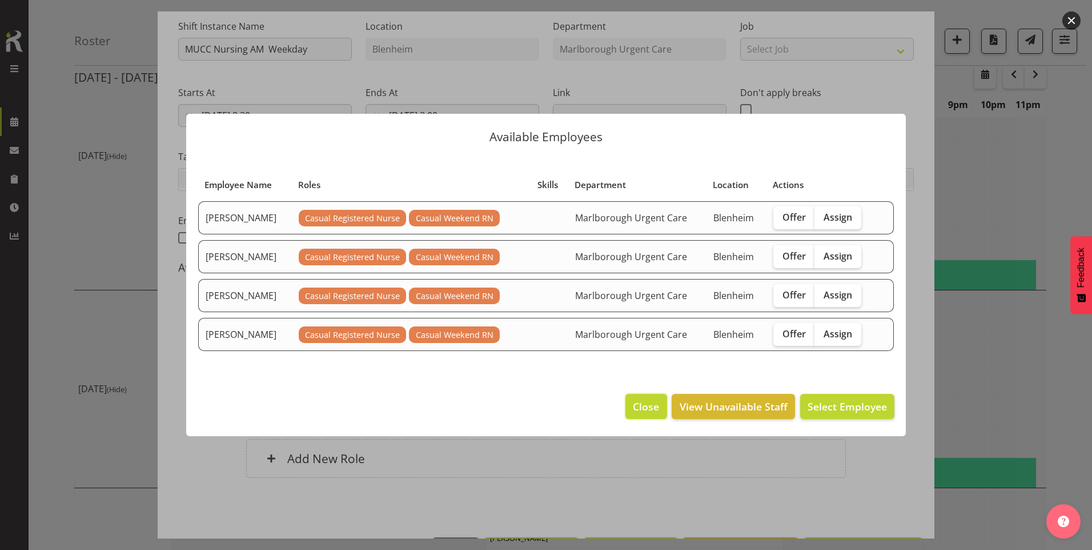
click at [642, 398] on button "Close" at bounding box center [646, 406] width 41 height 25
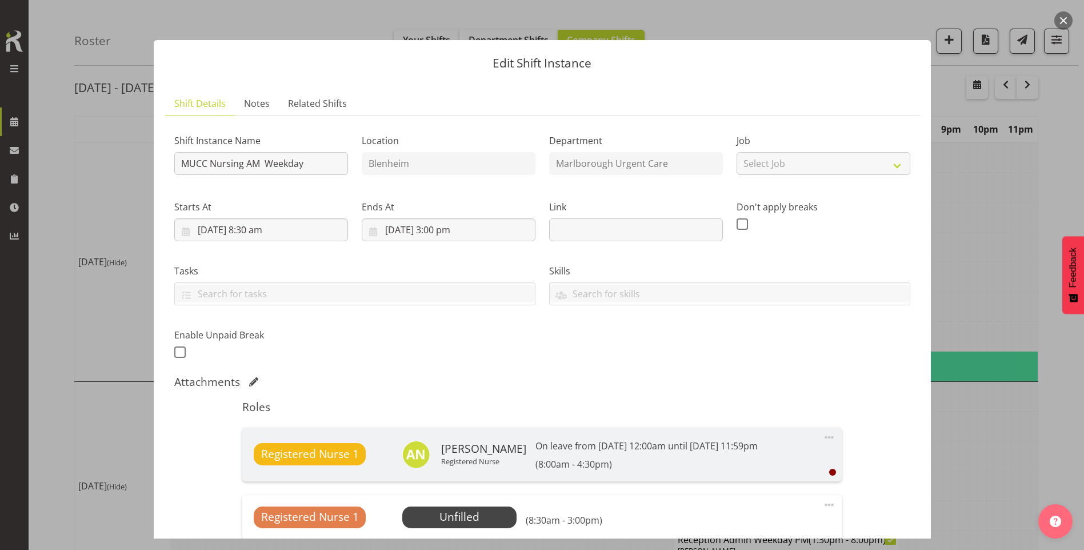
scroll to position [38, 0]
click at [1063, 14] on button "button" at bounding box center [1063, 20] width 18 height 18
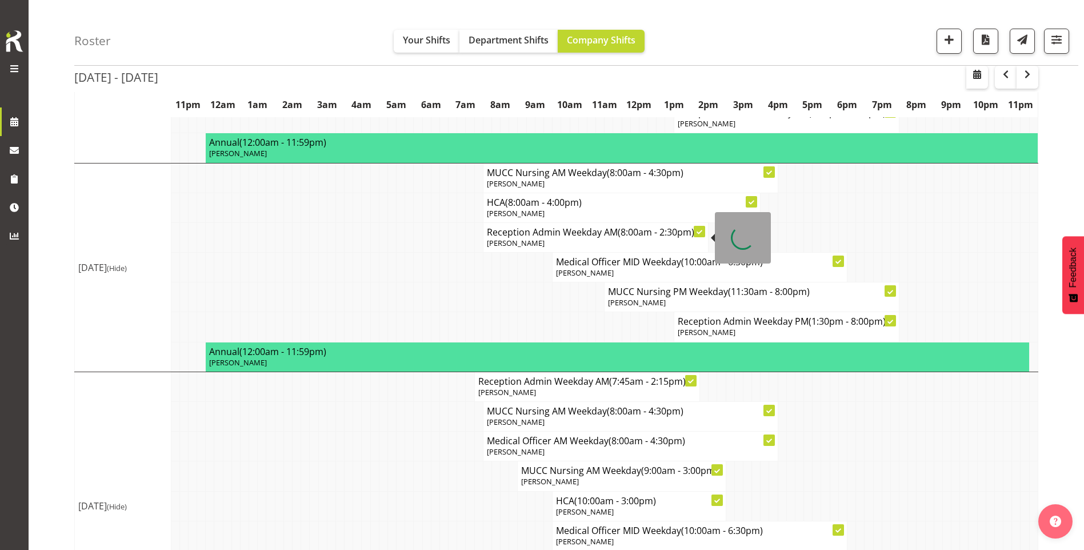
scroll to position [266, 0]
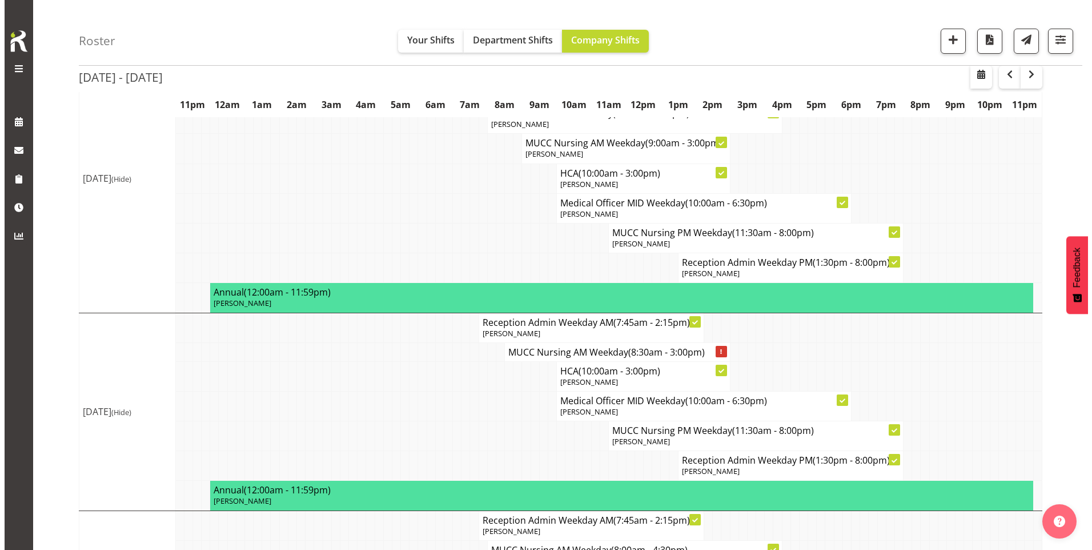
scroll to position [587, 0]
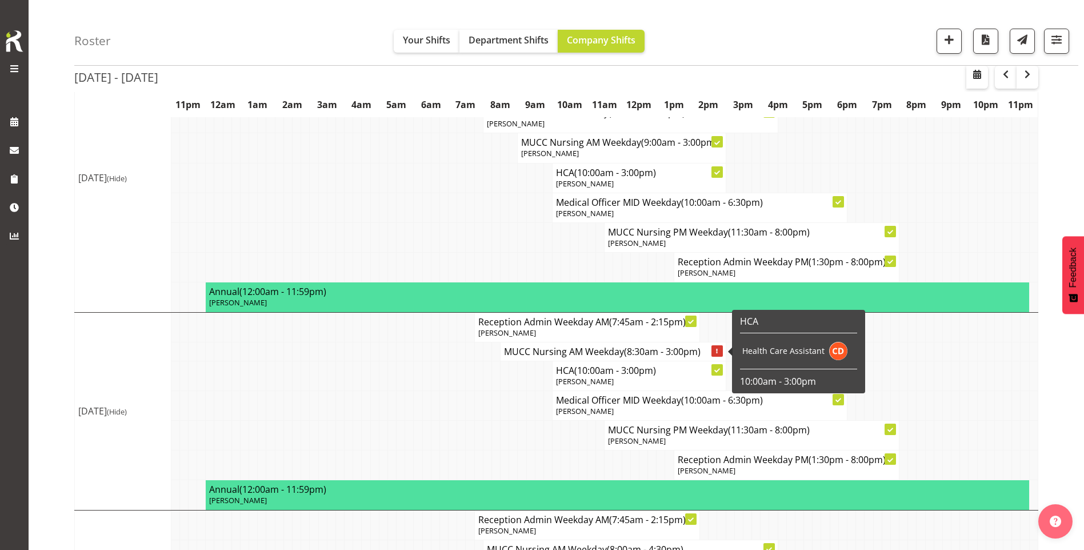
click at [666, 350] on span "(8:30am - 3:00pm)" at bounding box center [662, 351] width 77 height 13
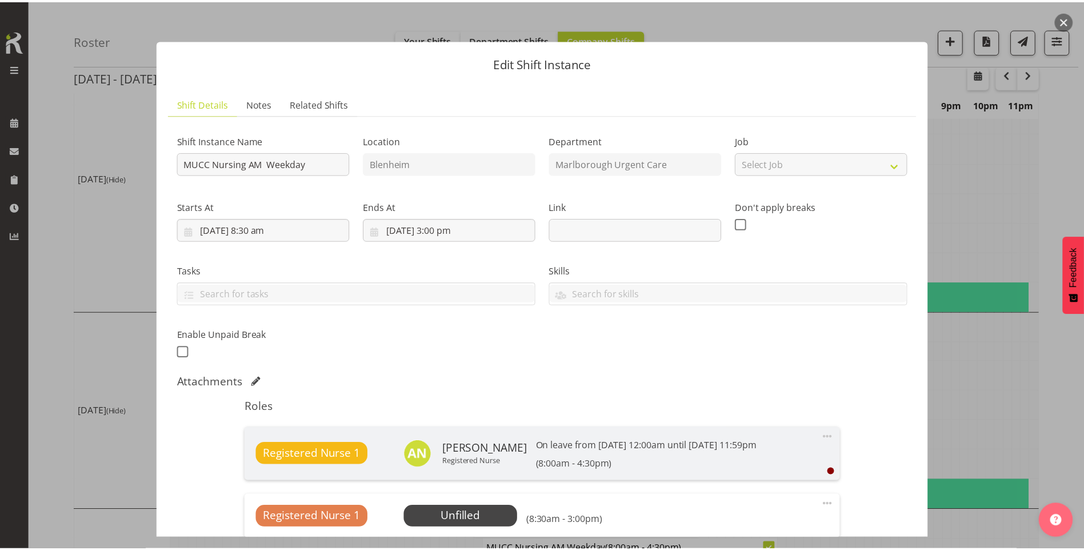
scroll to position [155, 0]
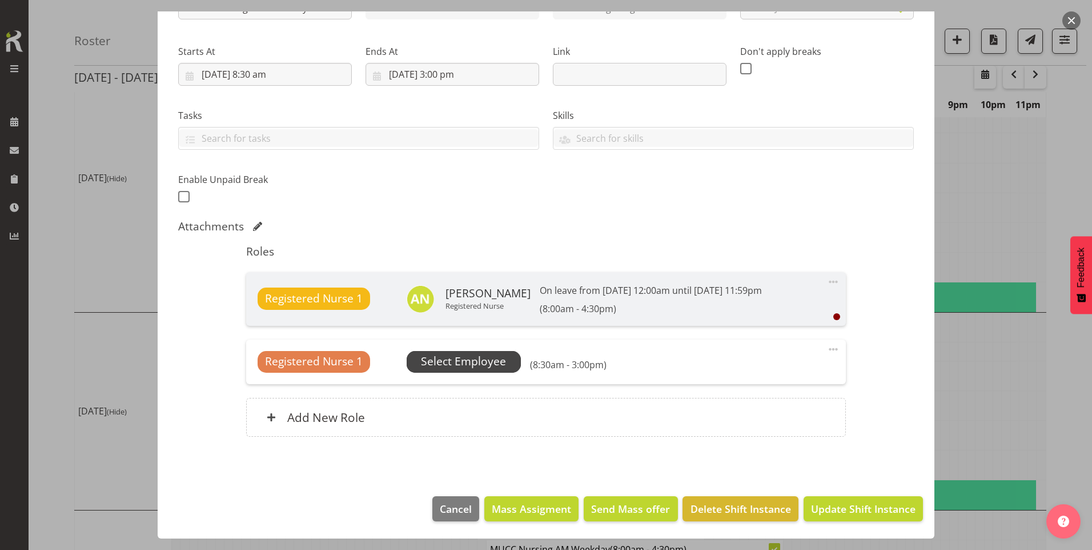
click at [472, 365] on span "Select Employee" at bounding box center [463, 361] width 85 height 17
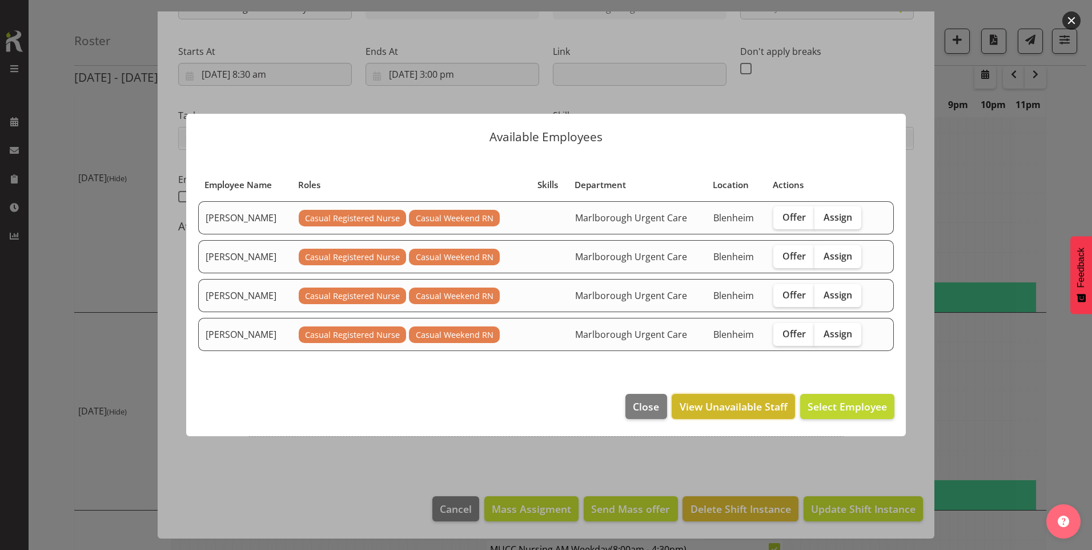
click at [763, 397] on button "View Unavailable Staff" at bounding box center [733, 406] width 123 height 25
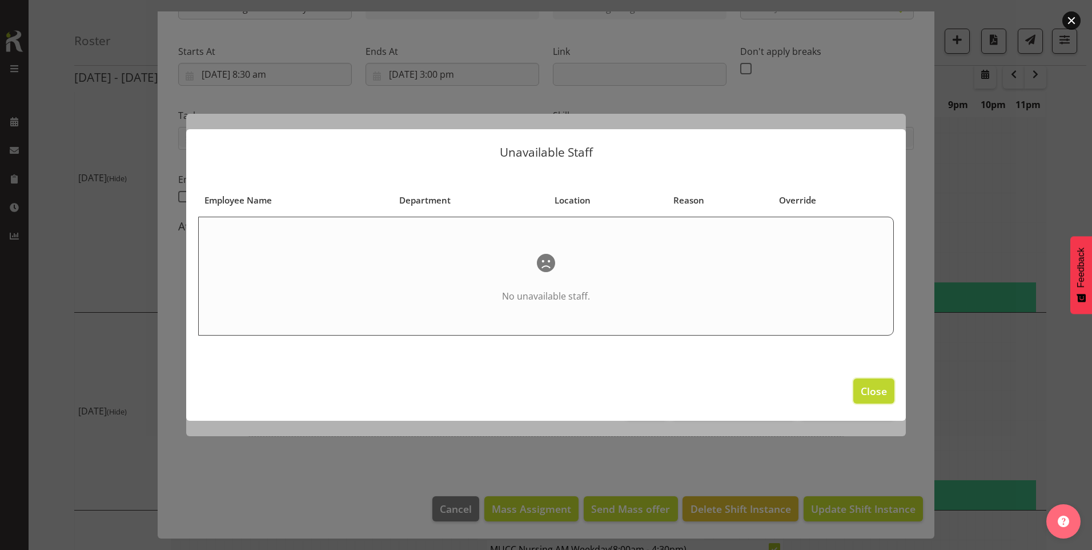
click at [873, 393] on span "Close" at bounding box center [874, 390] width 26 height 15
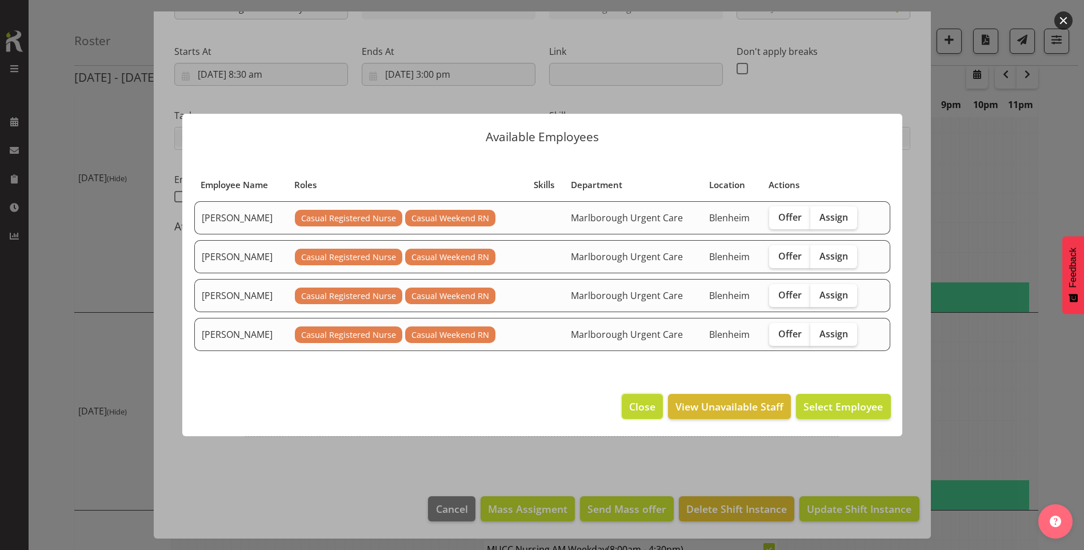
click at [645, 401] on span "Close" at bounding box center [642, 406] width 26 height 15
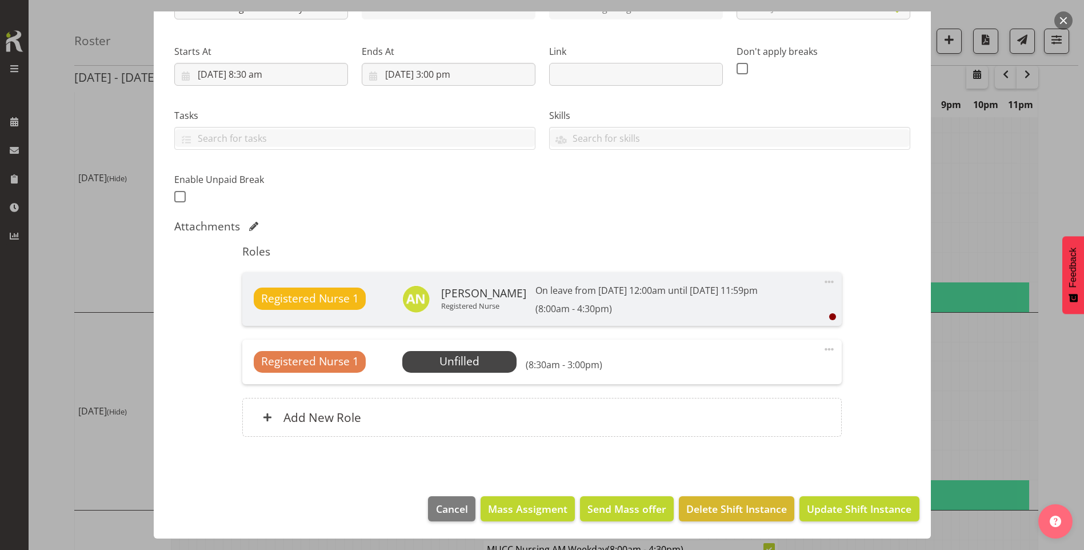
click at [822, 347] on span at bounding box center [829, 349] width 14 height 14
click at [311, 359] on span "Registered Nurse 1" at bounding box center [310, 361] width 98 height 17
click at [449, 365] on span "Select Employee" at bounding box center [459, 361] width 85 height 17
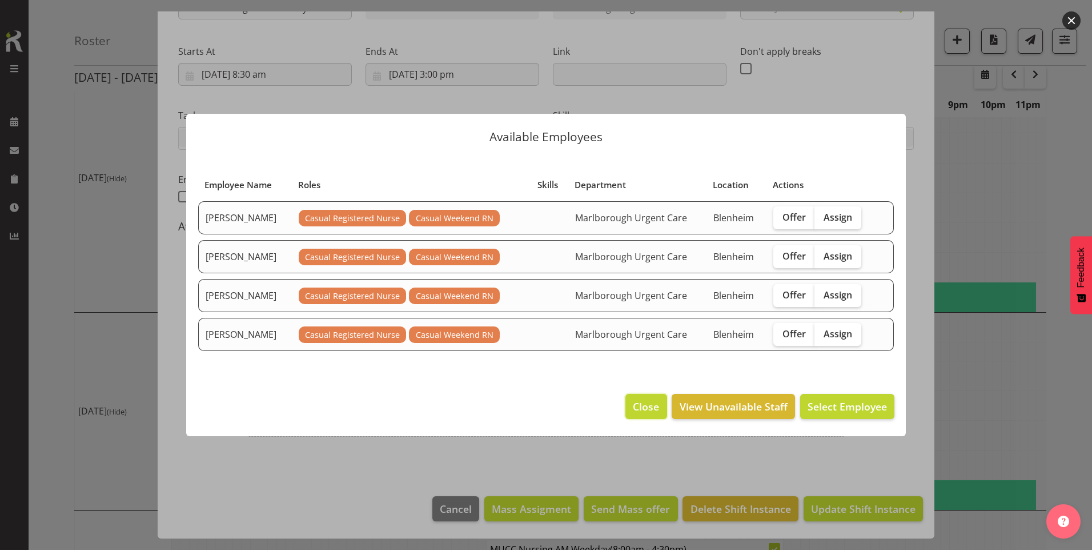
click at [650, 403] on span "Close" at bounding box center [646, 406] width 26 height 15
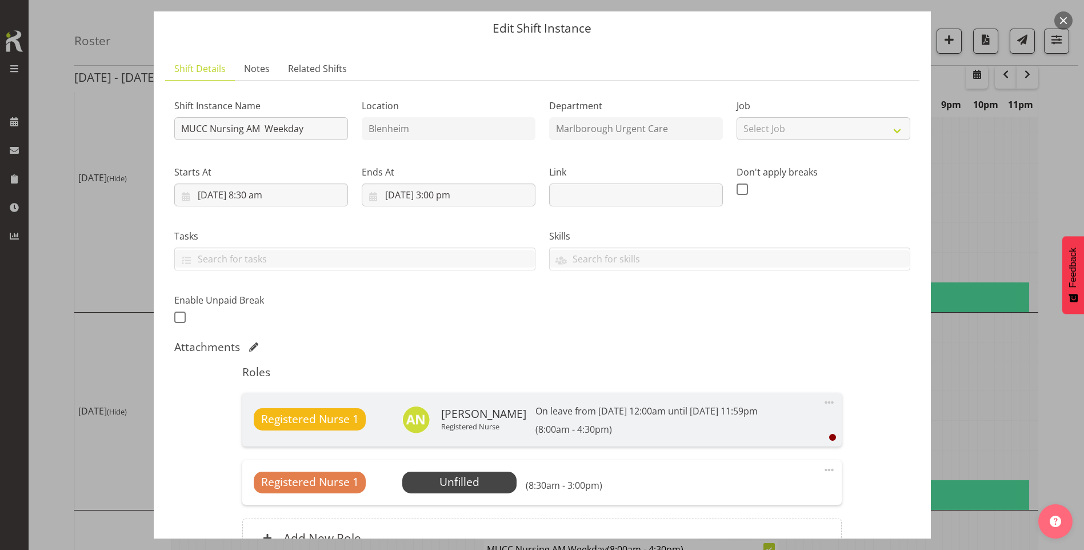
scroll to position [57, 0]
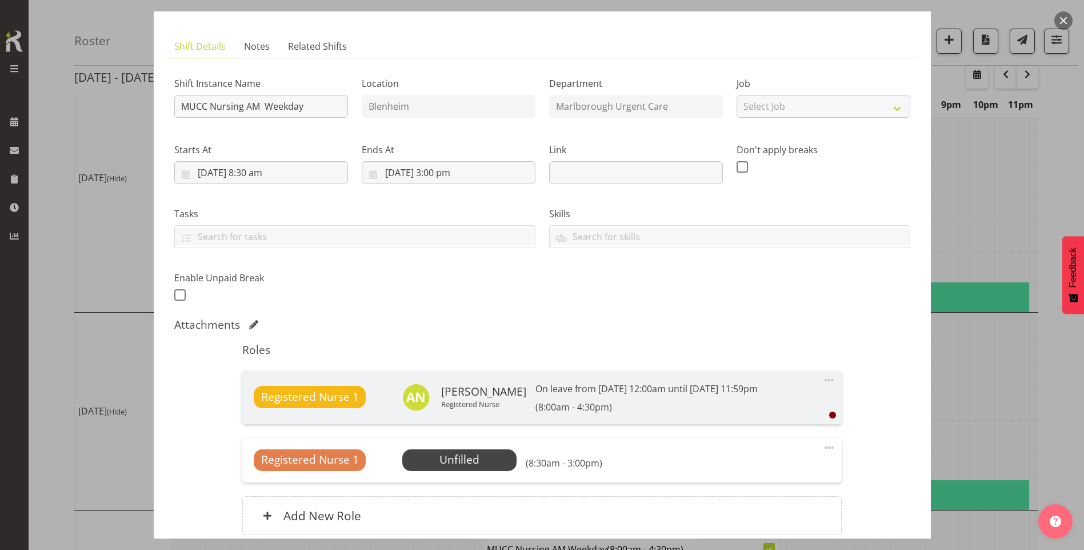
click at [822, 446] on span at bounding box center [829, 448] width 14 height 14
click at [745, 480] on link "Edit" at bounding box center [781, 475] width 110 height 21
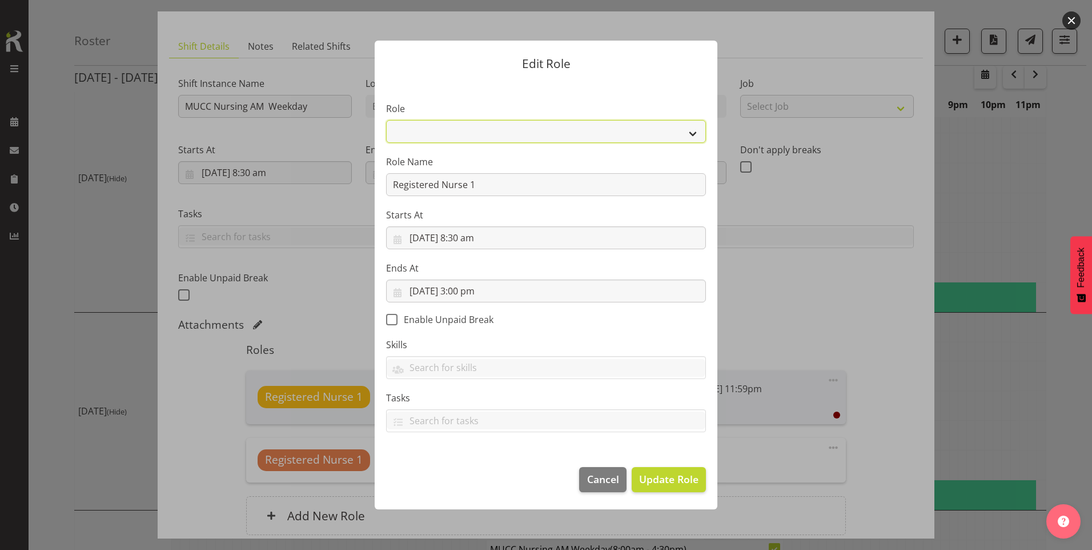
click at [451, 126] on select "Casual Registered Nurse Casual Weekday Medical Officer Casual Weekday Reception…" at bounding box center [546, 131] width 320 height 23
select select "1554"
click at [386, 120] on select "Casual Registered Nurse Casual Weekday Medical Officer Casual Weekday Reception…" at bounding box center [546, 131] width 320 height 23
click at [661, 474] on span "Update Role" at bounding box center [668, 478] width 59 height 15
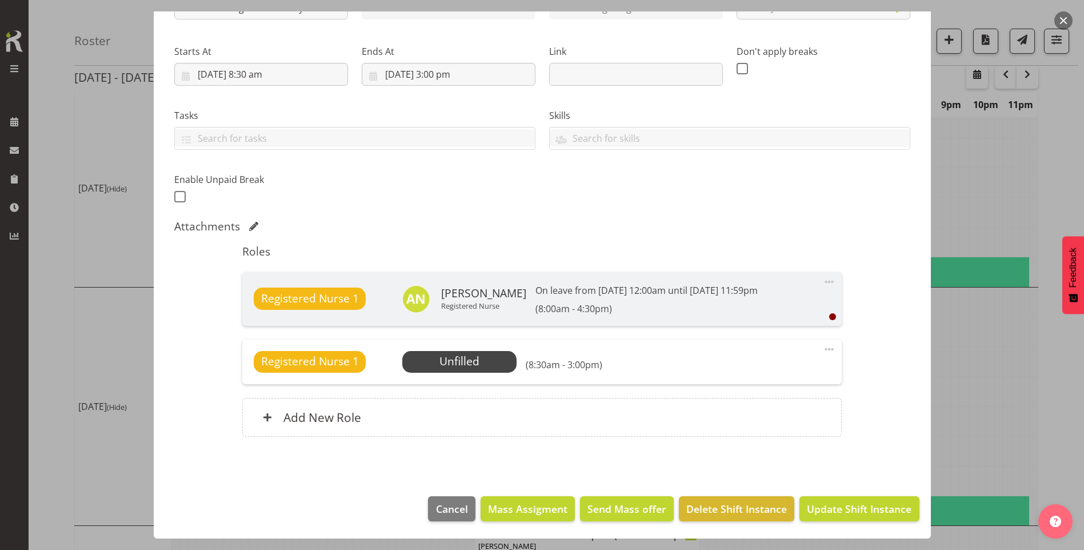
scroll to position [815, 0]
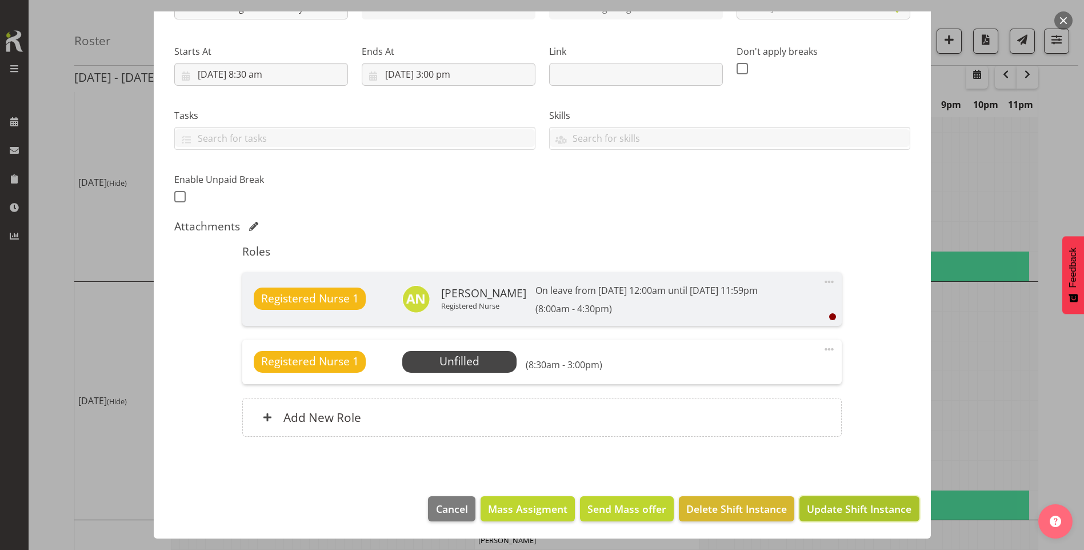
click at [822, 506] on span "Update Shift Instance" at bounding box center [859, 508] width 105 height 15
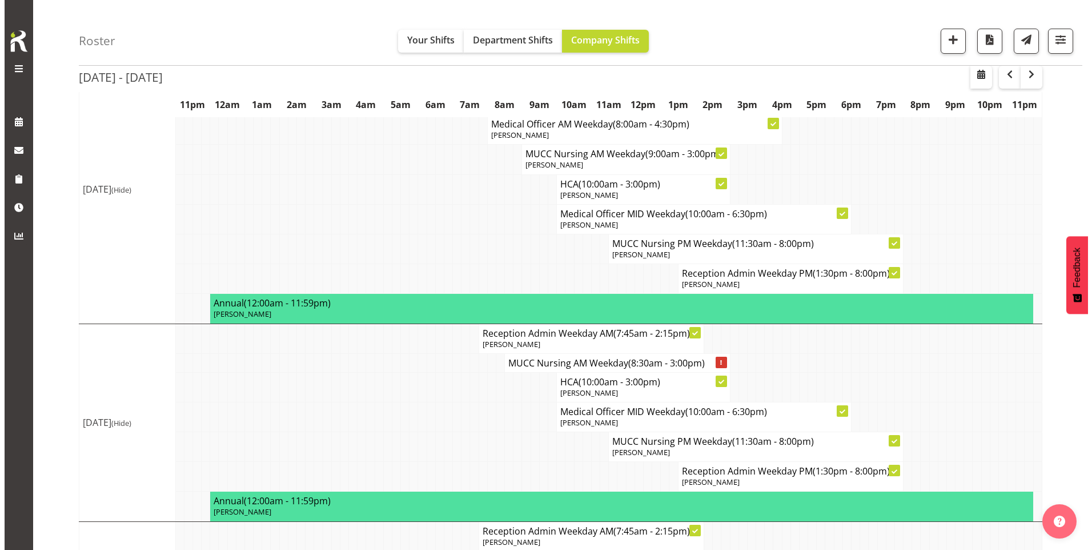
scroll to position [587, 0]
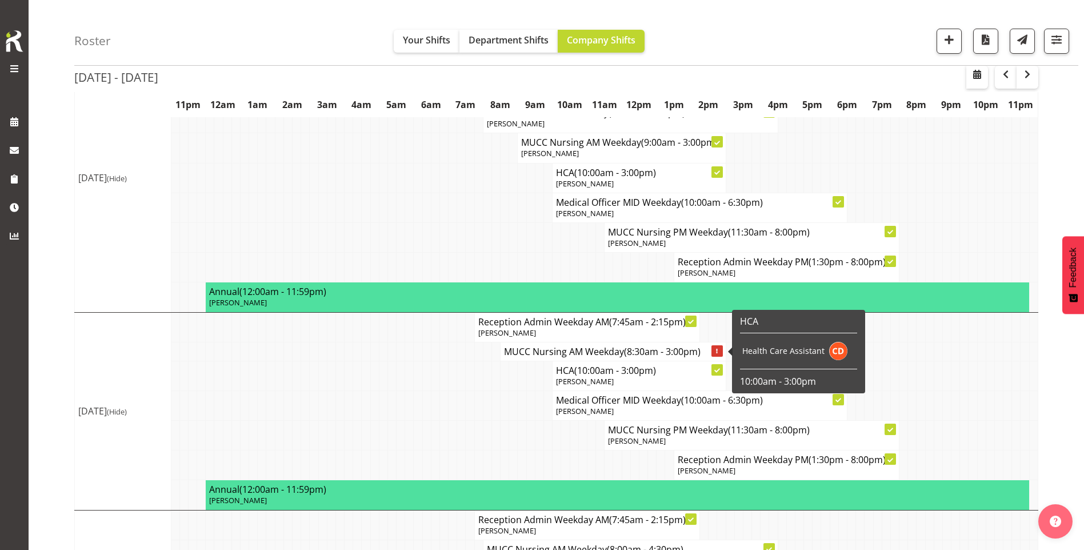
click at [599, 351] on h4 "MUCC Nursing AM Weekday (8:30am - 3:00pm)" at bounding box center [613, 351] width 218 height 11
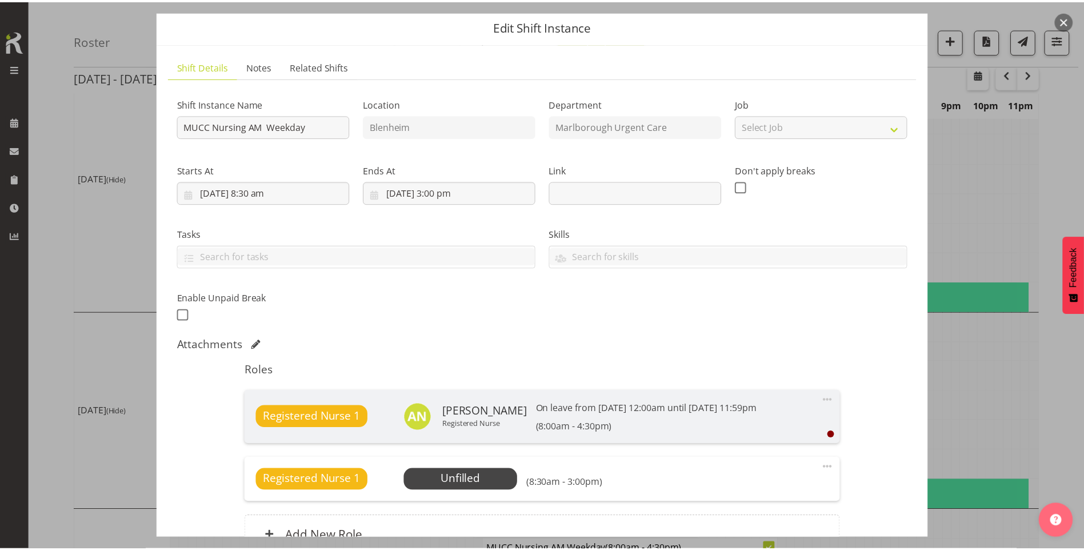
scroll to position [155, 0]
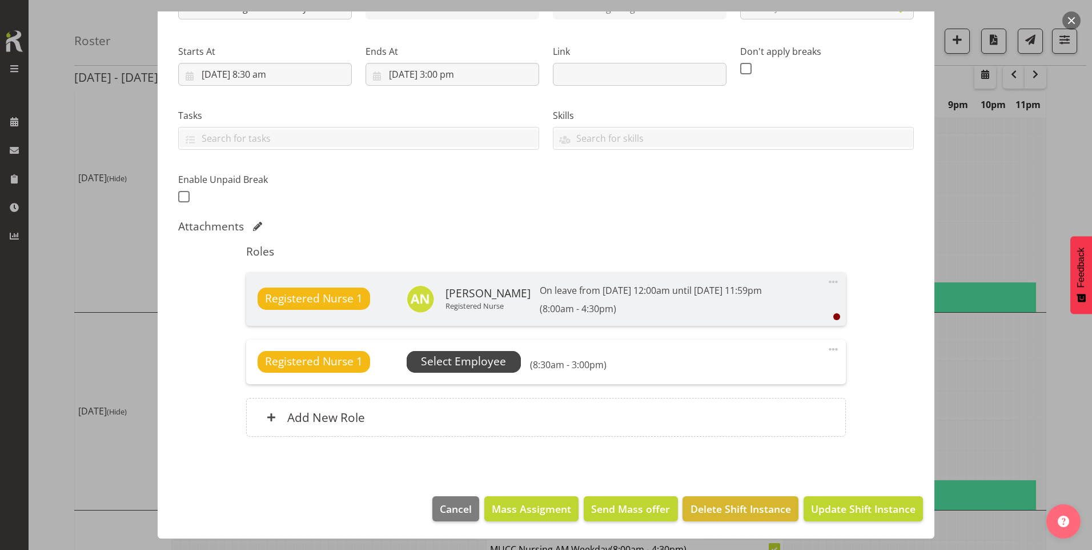
click at [461, 362] on span "Select Employee" at bounding box center [463, 361] width 85 height 17
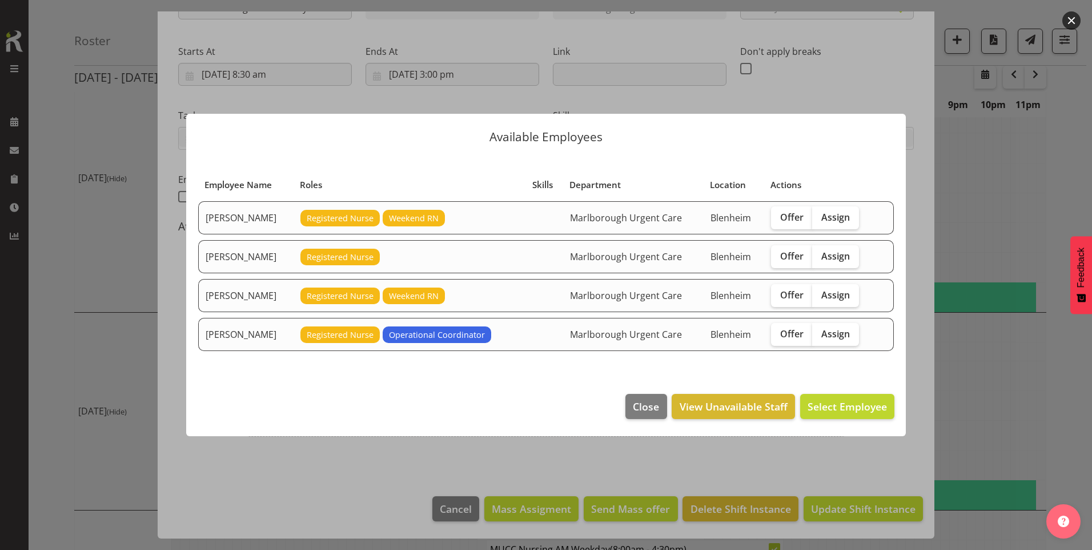
click at [259, 260] on td "[PERSON_NAME]" at bounding box center [245, 256] width 95 height 33
click at [844, 250] on span "Assign" at bounding box center [836, 255] width 29 height 11
click at [820, 252] on input "Assign" at bounding box center [816, 255] width 7 height 7
checkbox input "true"
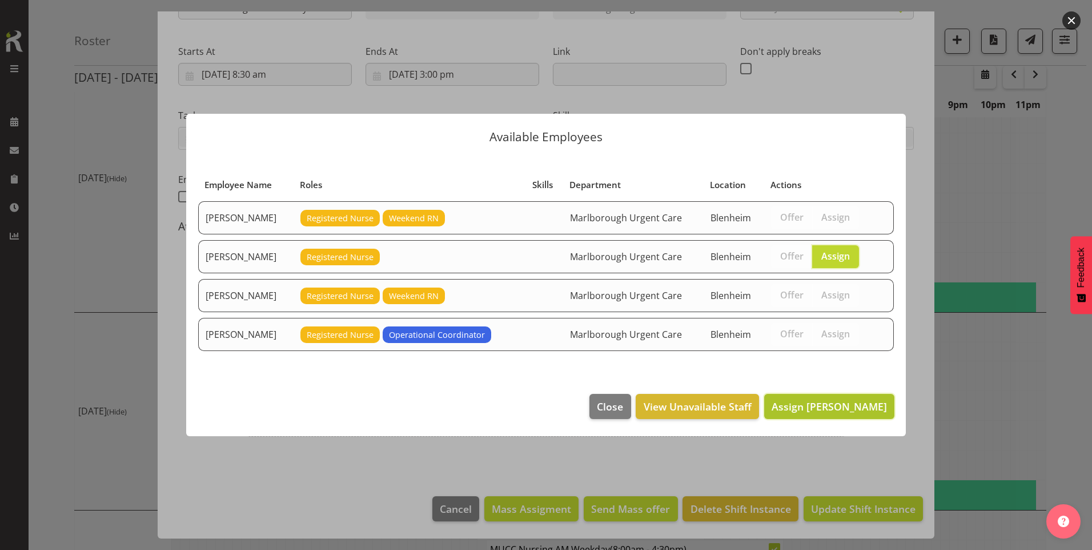
click at [829, 409] on span "Assign Amber Venning-Slater" at bounding box center [829, 406] width 115 height 14
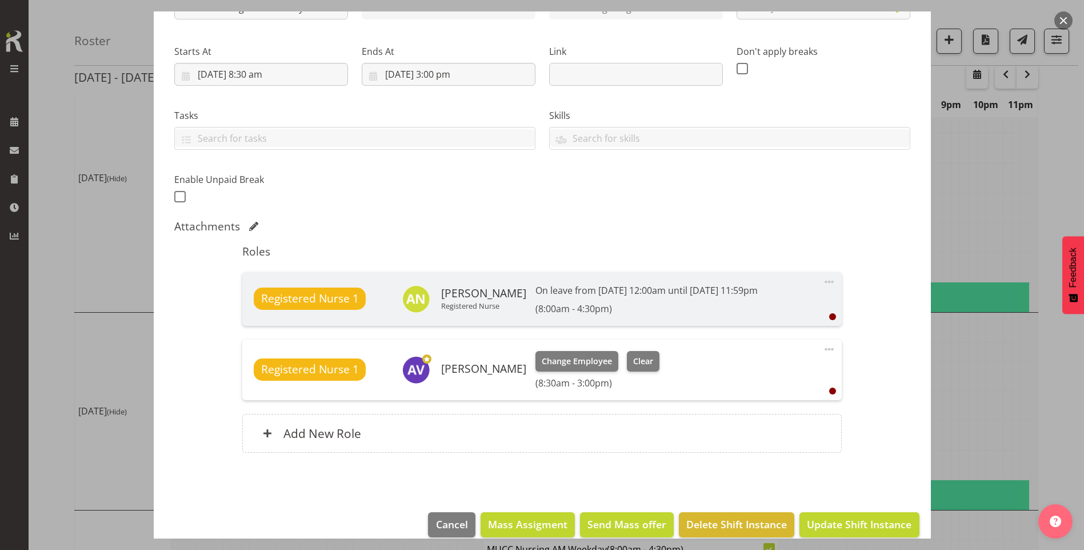
scroll to position [171, 0]
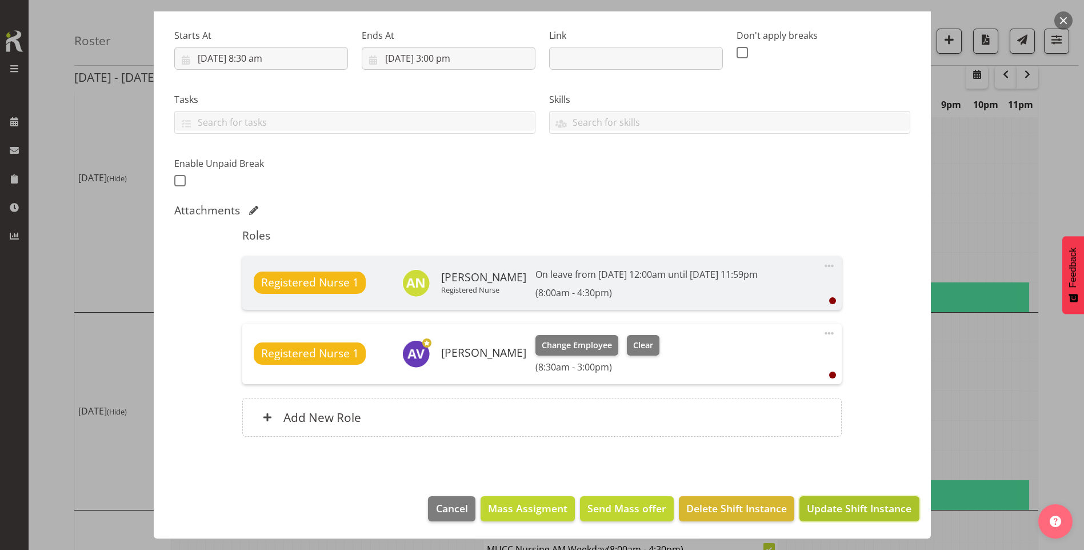
click at [841, 507] on span "Update Shift Instance" at bounding box center [859, 508] width 105 height 15
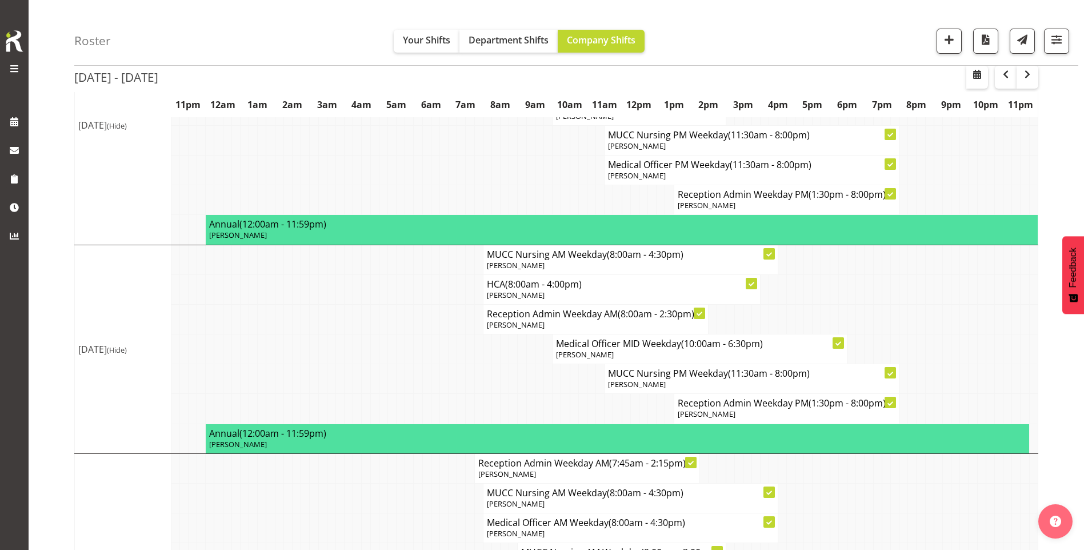
scroll to position [0, 0]
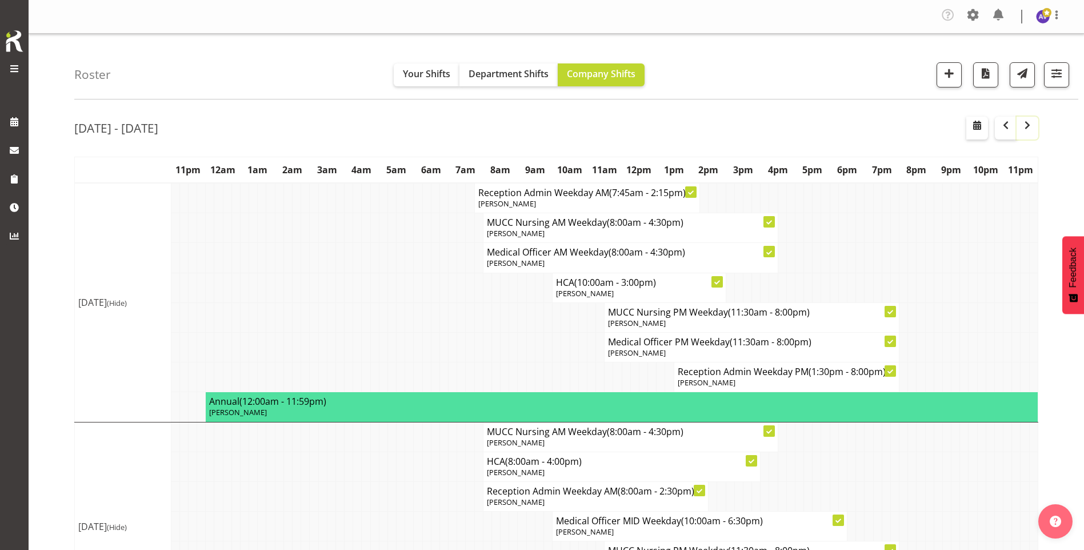
click at [1030, 132] on span "button" at bounding box center [1027, 125] width 14 height 14
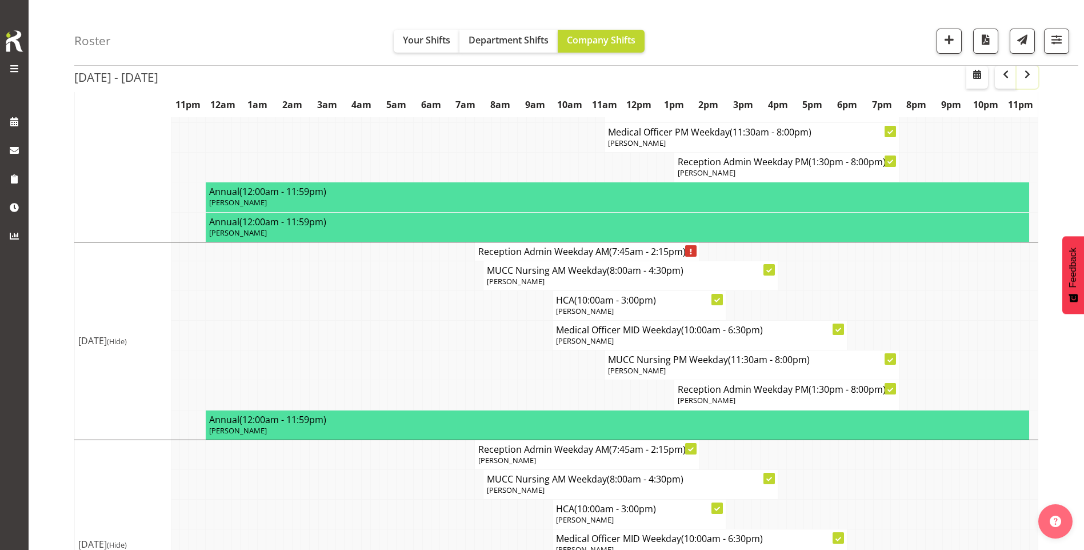
scroll to position [59, 0]
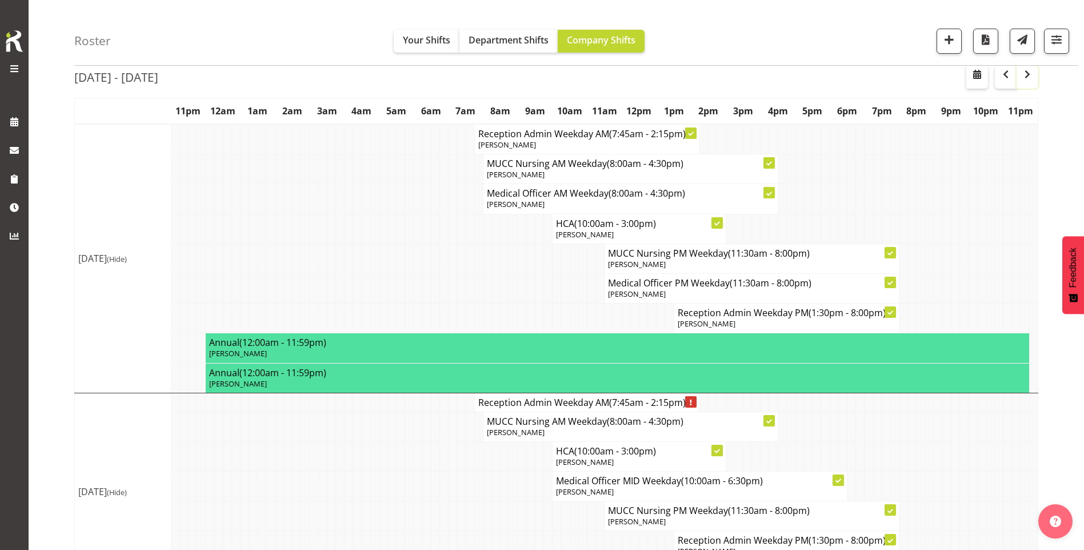
click at [1036, 73] on button "button" at bounding box center [1027, 77] width 22 height 23
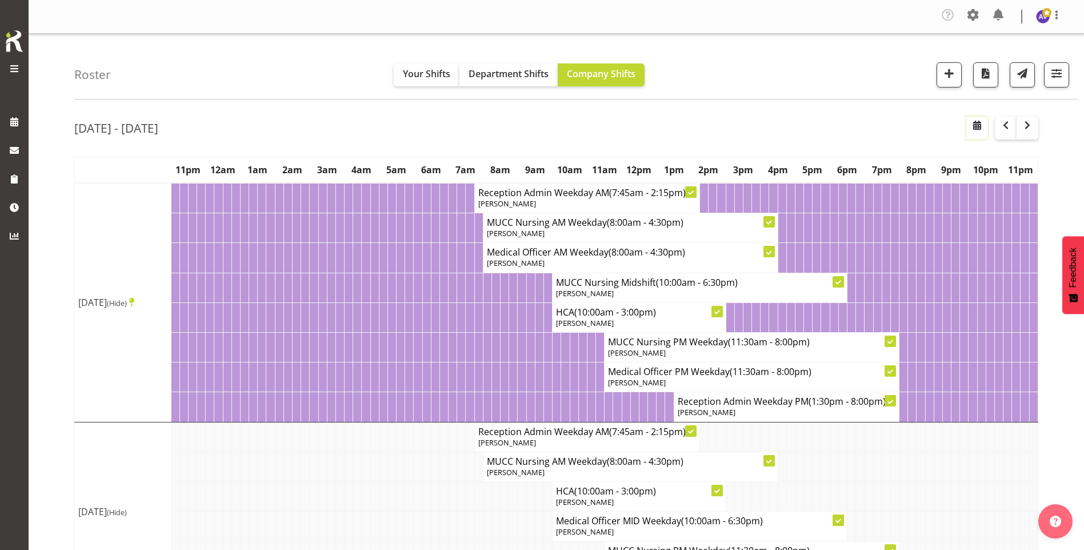
click at [973, 123] on span "button" at bounding box center [977, 125] width 14 height 14
select select "7"
select select "2025"
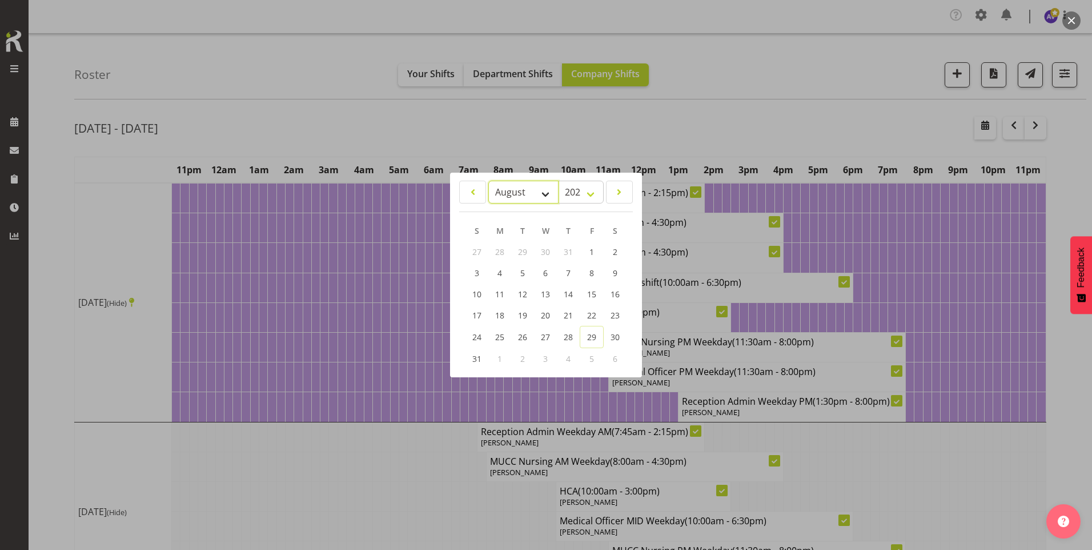
click at [545, 194] on select "January February March April May June July August September October November De…" at bounding box center [524, 192] width 70 height 23
select select "9"
click at [489, 181] on select "January February March April May June July August September October November De…" at bounding box center [524, 192] width 70 height 23
click at [538, 318] on link "22" at bounding box center [546, 315] width 23 height 21
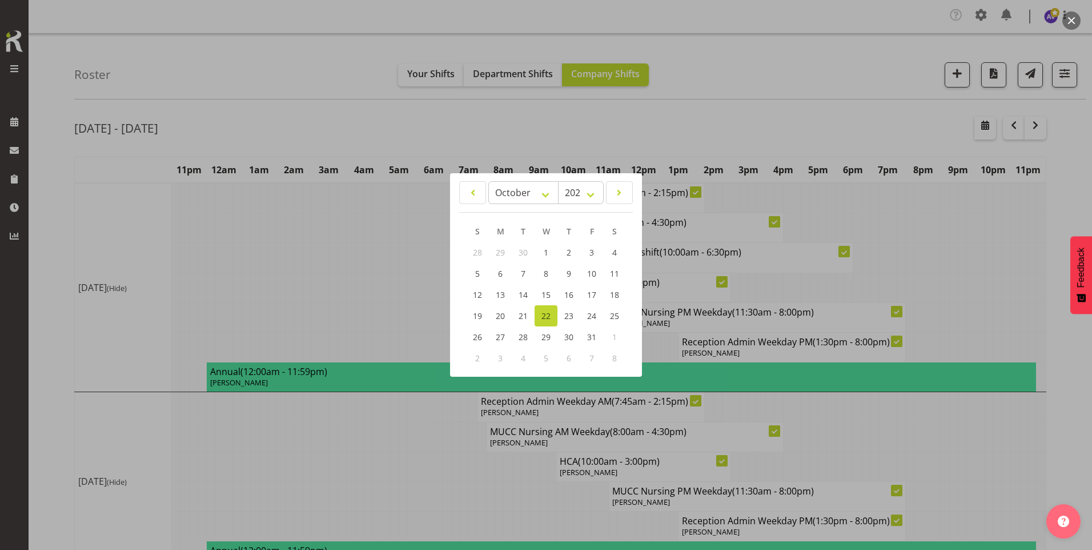
click at [575, 122] on div at bounding box center [546, 275] width 1092 height 550
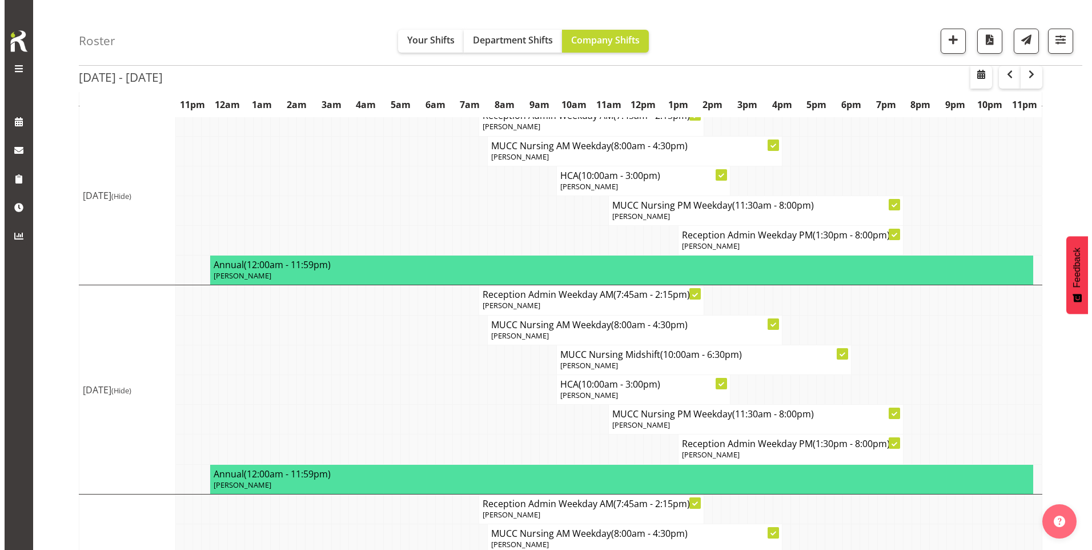
scroll to position [343, 0]
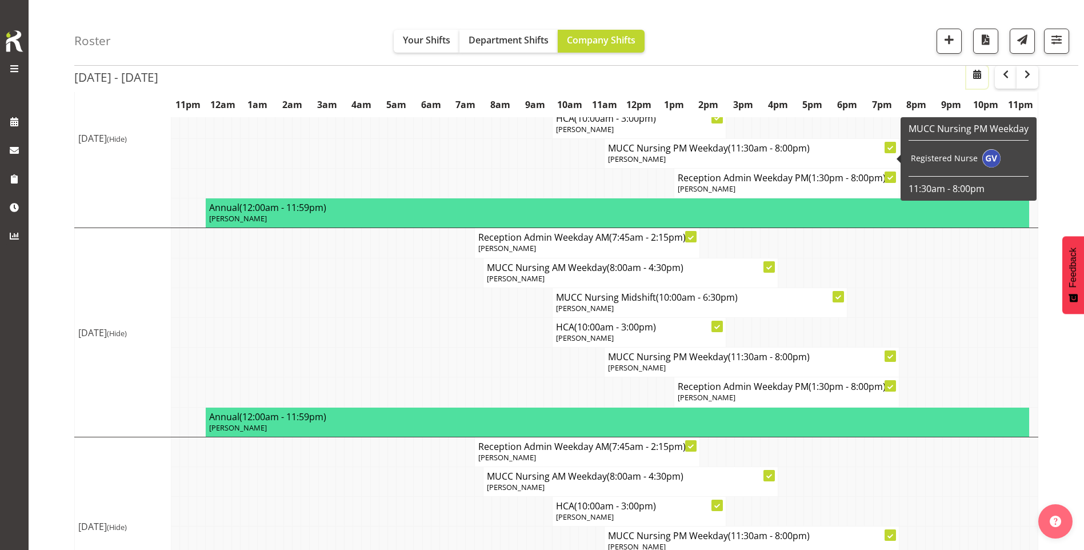
click at [969, 80] on button "button" at bounding box center [977, 77] width 22 height 23
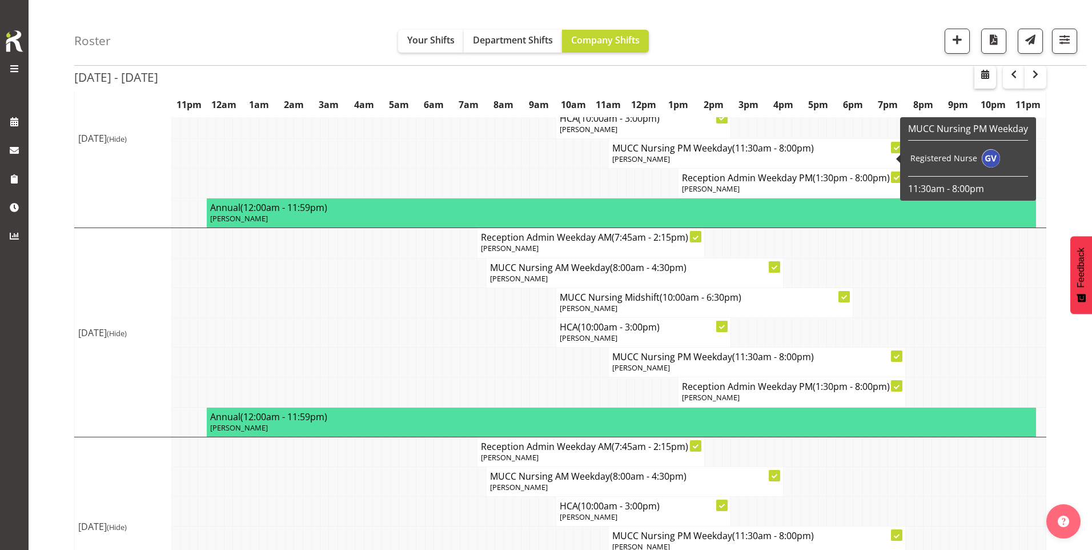
select select "7"
select select "2025"
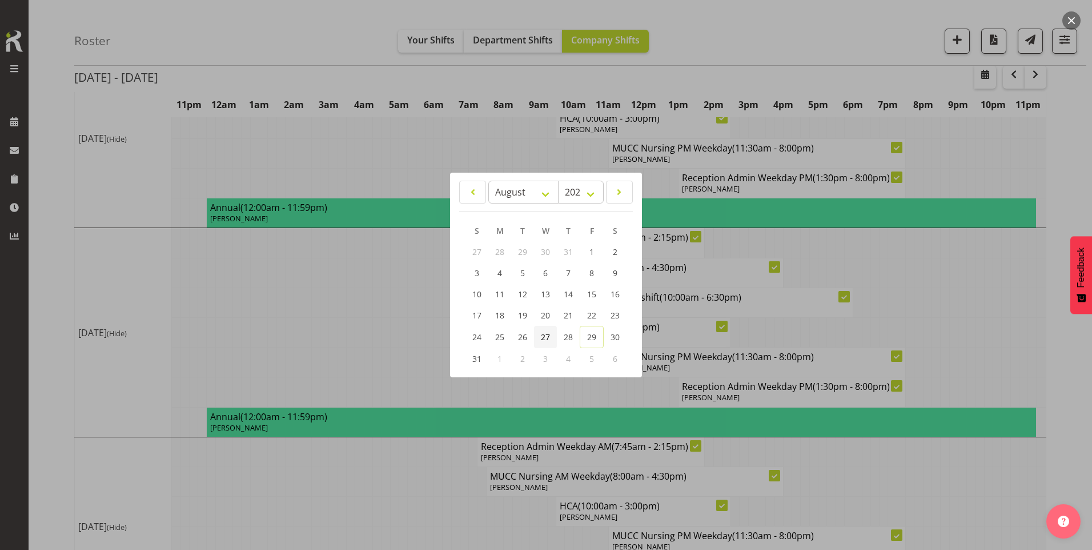
click at [540, 335] on link "27" at bounding box center [545, 337] width 23 height 22
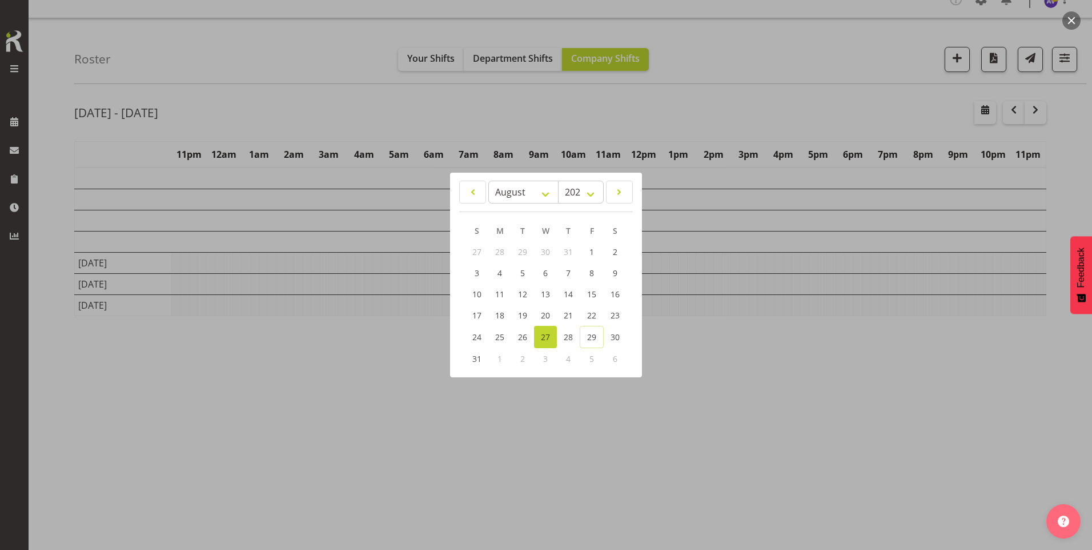
scroll to position [15, 0]
click at [535, 194] on select "January February March April May June July August September October November De…" at bounding box center [524, 192] width 70 height 23
select select "9"
click at [489, 181] on select "January February March April May June July August September October November De…" at bounding box center [524, 192] width 70 height 23
click at [505, 338] on span "27" at bounding box center [500, 336] width 9 height 11
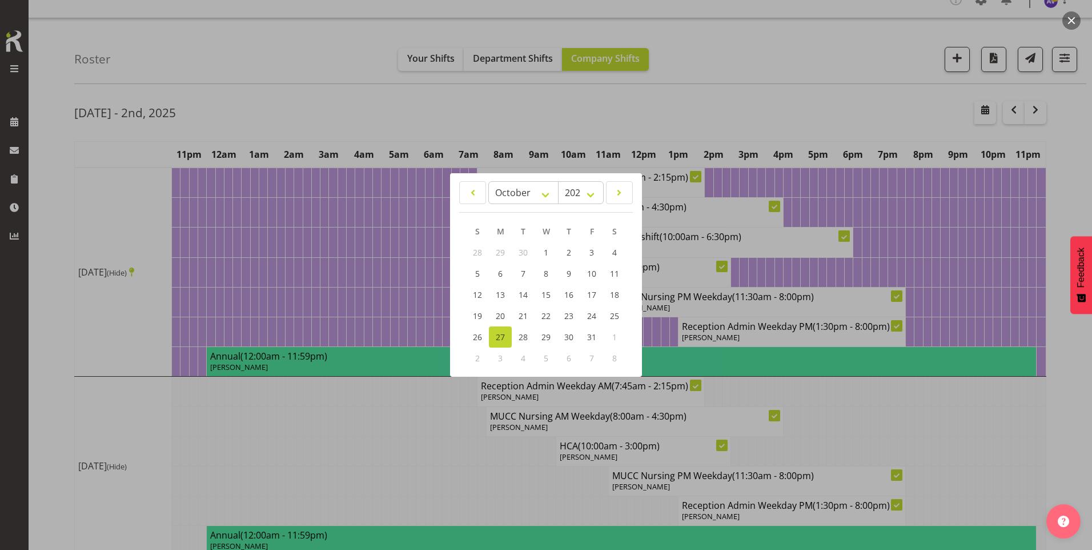
click at [549, 110] on div at bounding box center [546, 275] width 1092 height 550
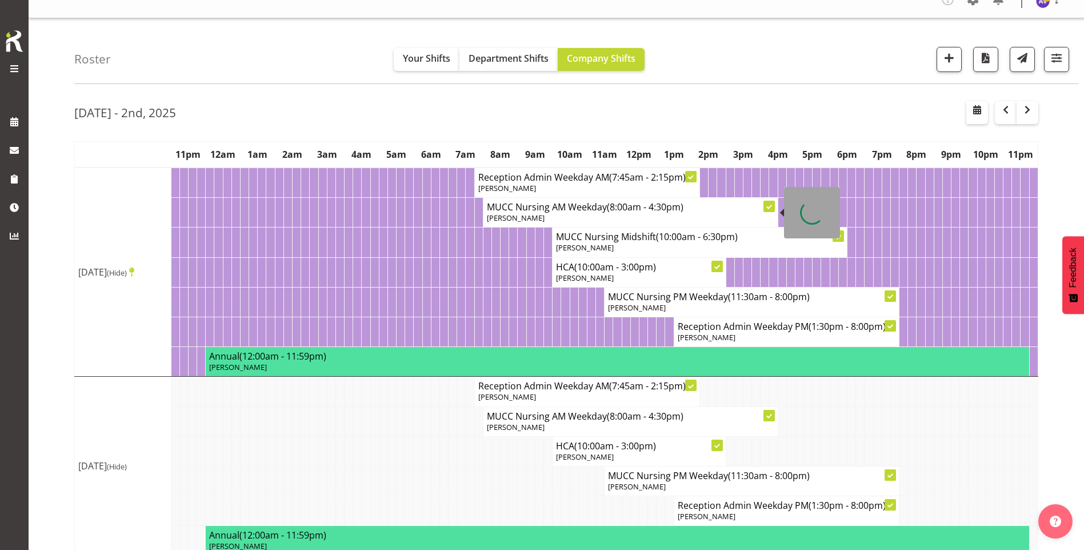
click at [531, 206] on h4 "MUCC Nursing AM Weekday (8:00am - 4:30pm)" at bounding box center [630, 206] width 287 height 11
click at [677, 207] on span "(8:00am - 4:30pm)" at bounding box center [645, 207] width 77 height 13
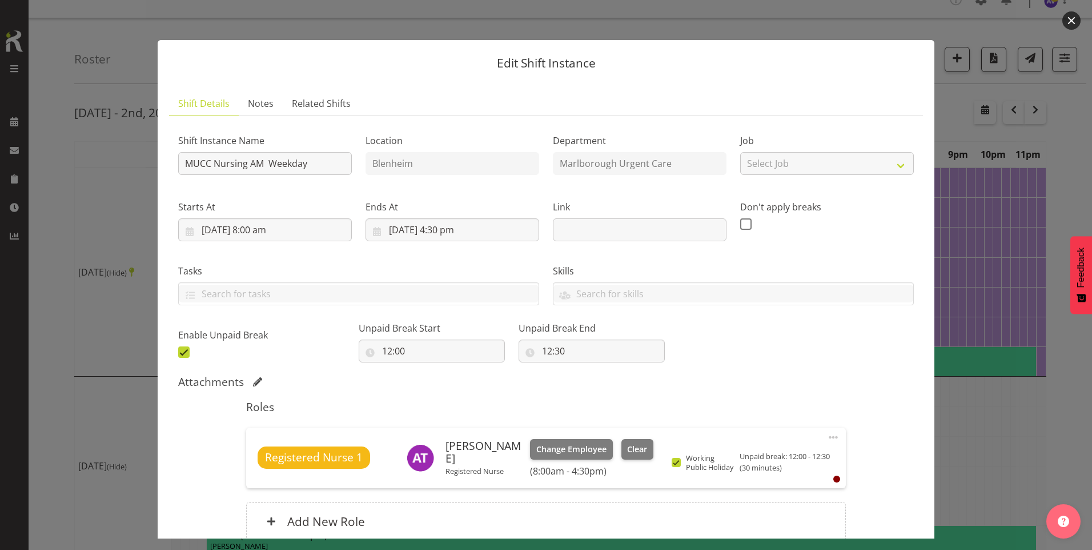
click at [1070, 19] on button "button" at bounding box center [1072, 20] width 18 height 18
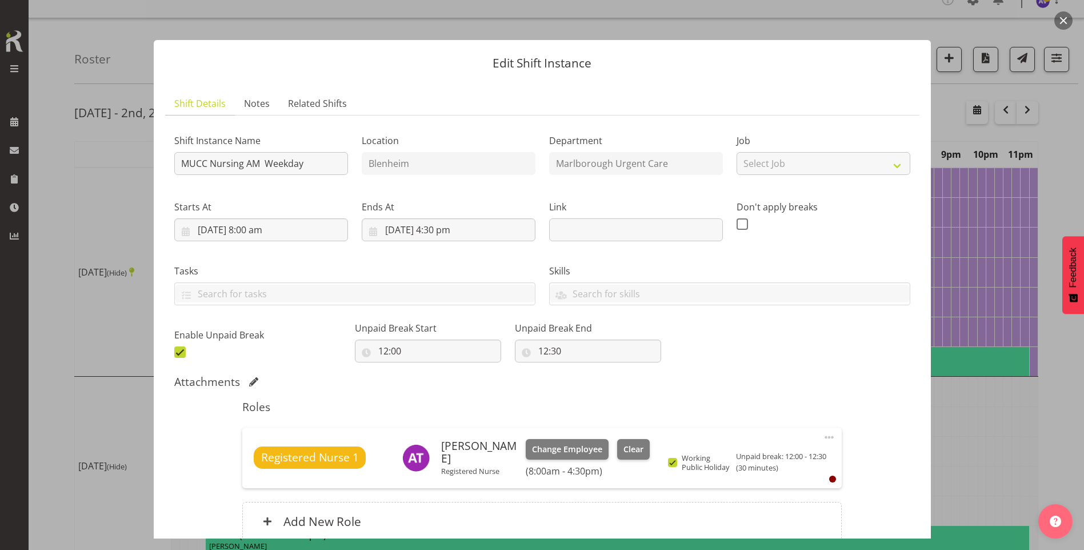
click at [1064, 22] on button "button" at bounding box center [1063, 20] width 18 height 18
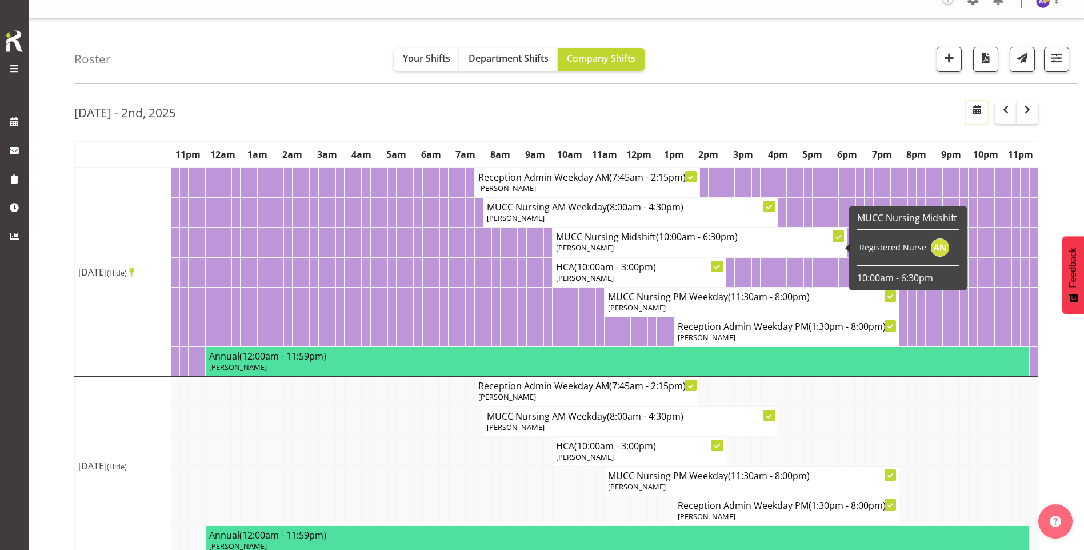
click at [976, 113] on span "button" at bounding box center [977, 110] width 14 height 14
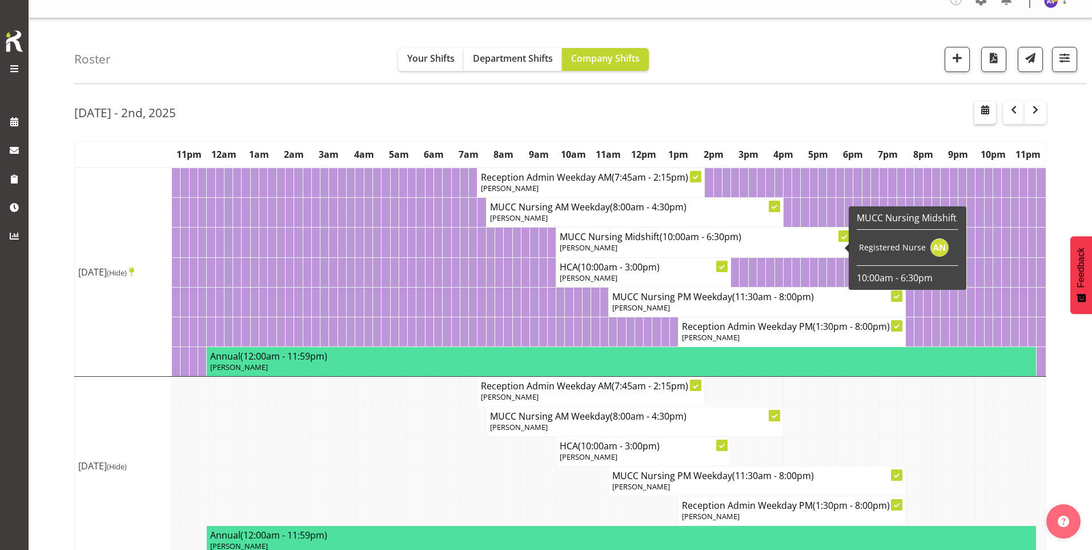
select select "7"
select select "2025"
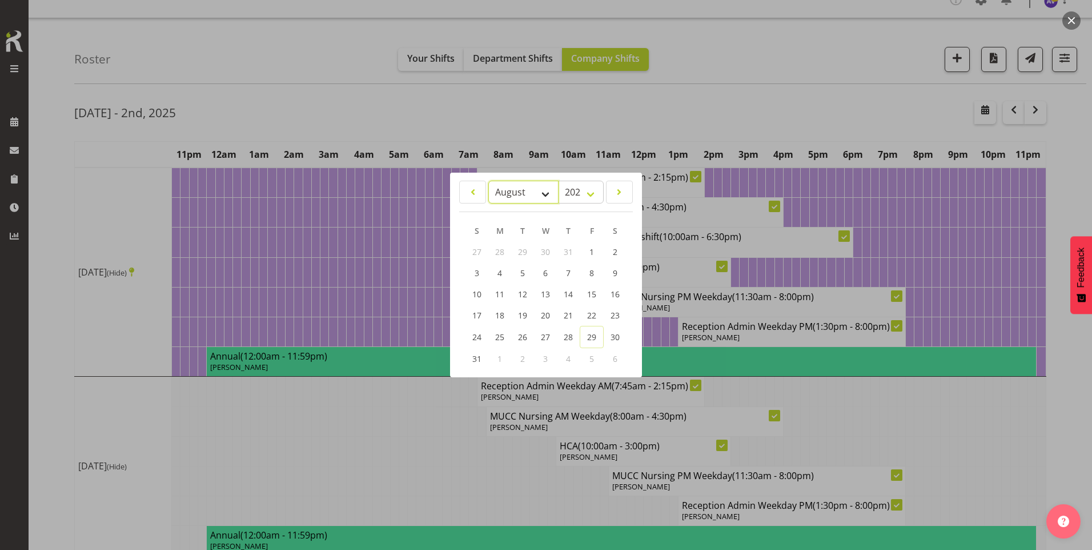
click at [517, 185] on select "January February March April May June July August September October November De…" at bounding box center [524, 192] width 70 height 23
select select "8"
click at [489, 181] on select "January February March April May June July August September October November De…" at bounding box center [524, 192] width 70 height 23
click at [498, 316] on span "22" at bounding box center [500, 315] width 9 height 11
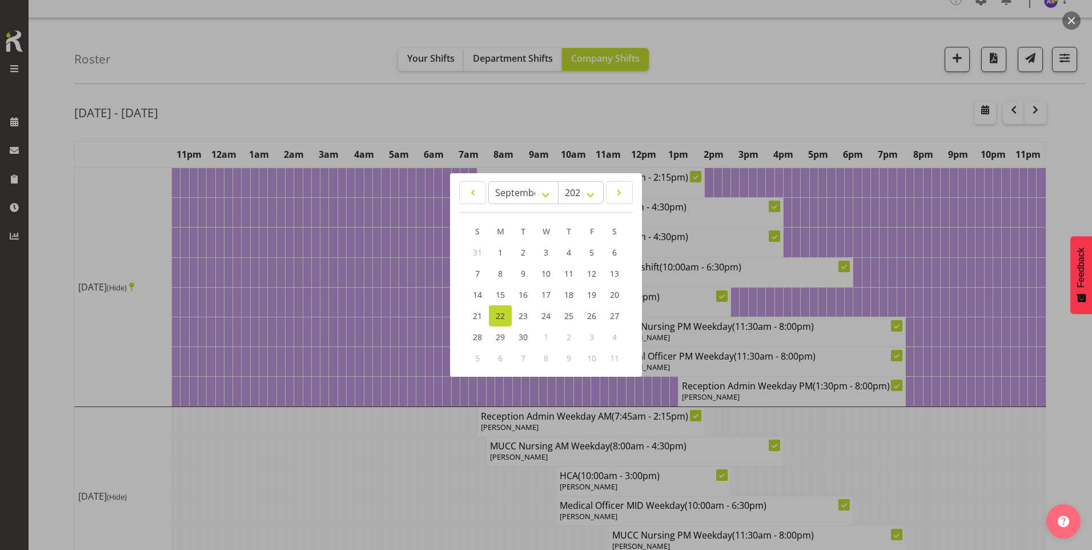
click at [543, 120] on div at bounding box center [546, 275] width 1092 height 550
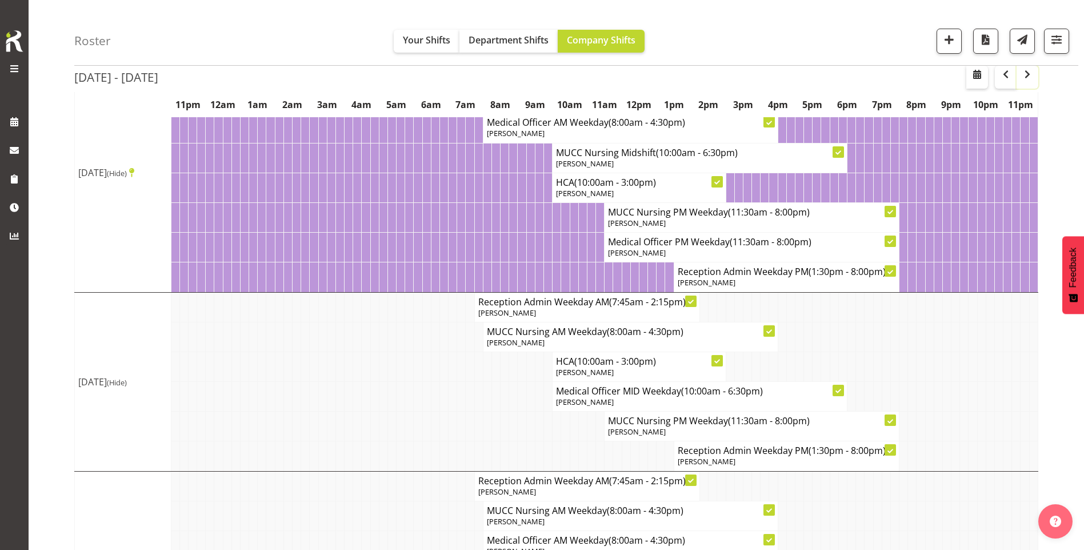
click at [1024, 77] on span "button" at bounding box center [1027, 74] width 14 height 14
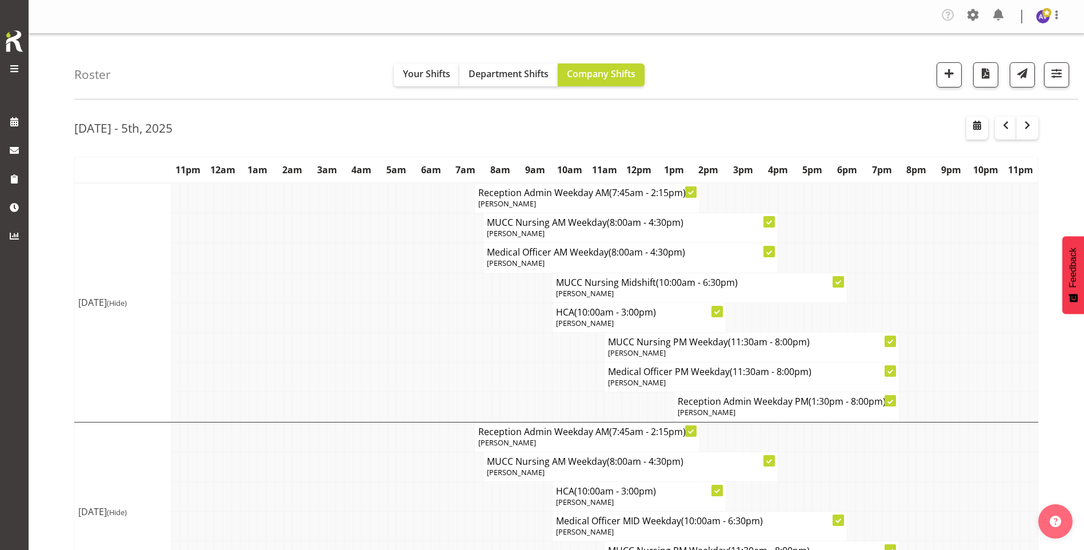
click at [13, 70] on span at bounding box center [14, 69] width 14 height 14
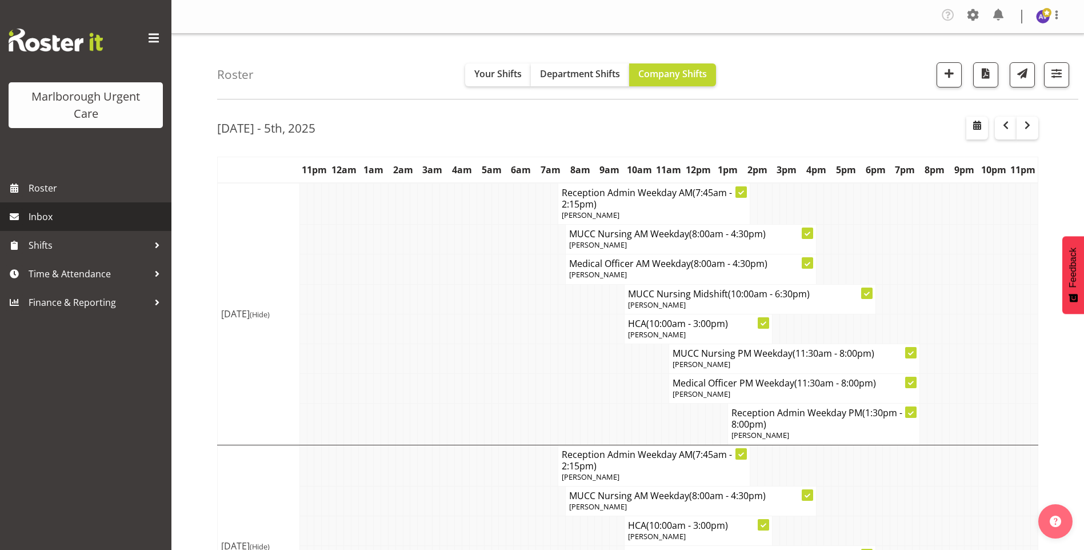
click at [41, 215] on span "Inbox" at bounding box center [97, 216] width 137 height 17
